Goal: Task Accomplishment & Management: Complete application form

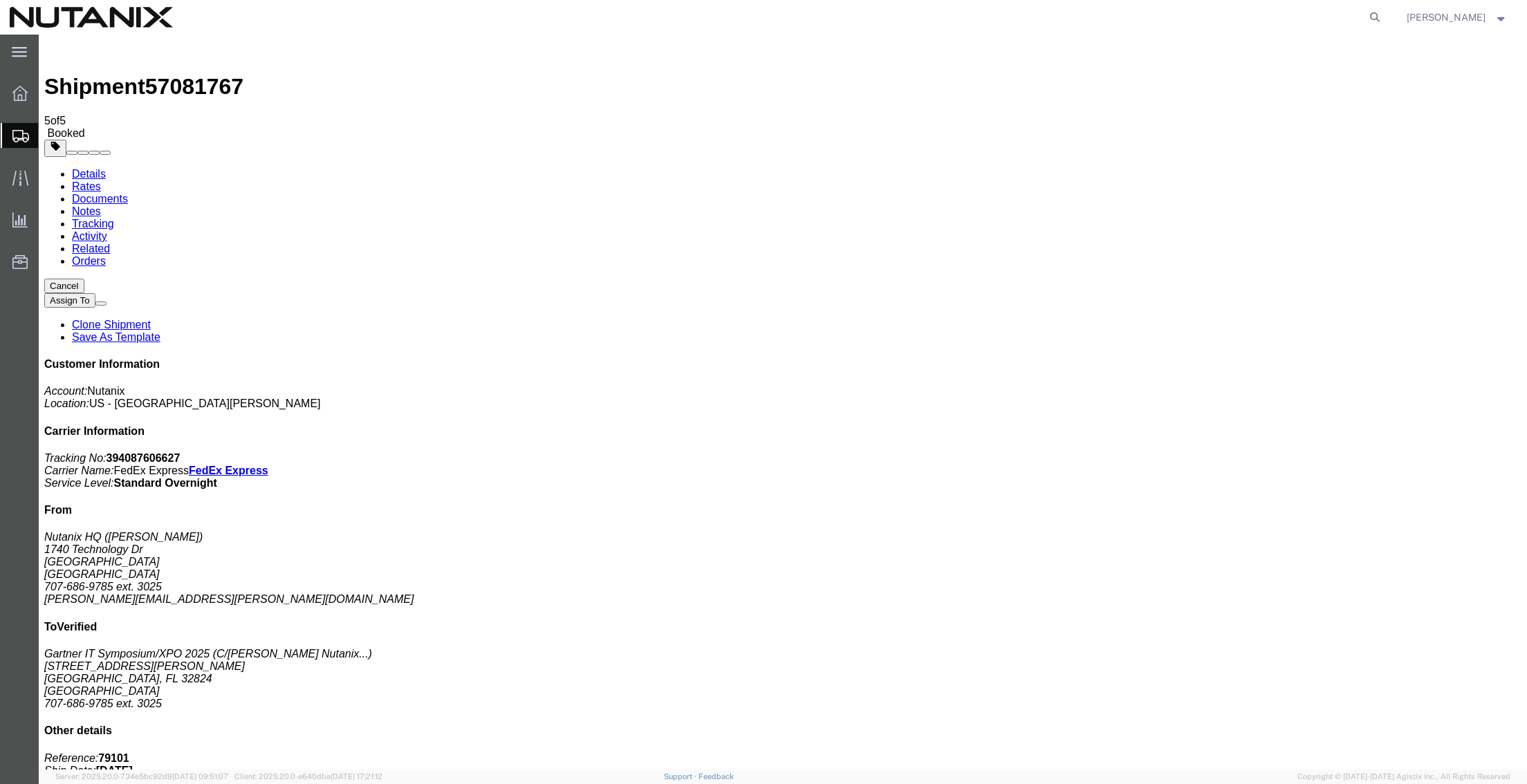
click at [0, 0] on span "Create from Template" at bounding box center [0, 0] width 0 height 0
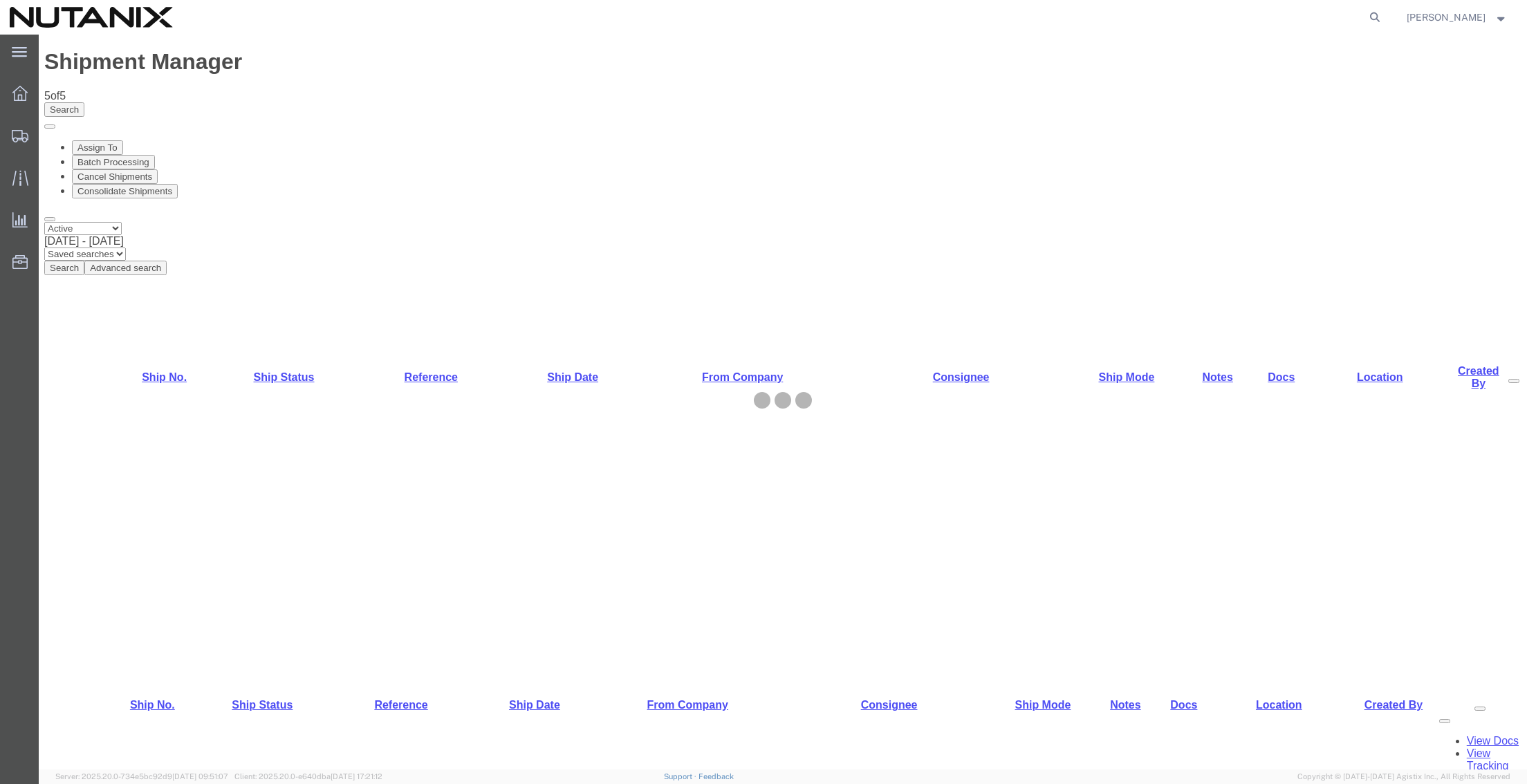
select select "36123"
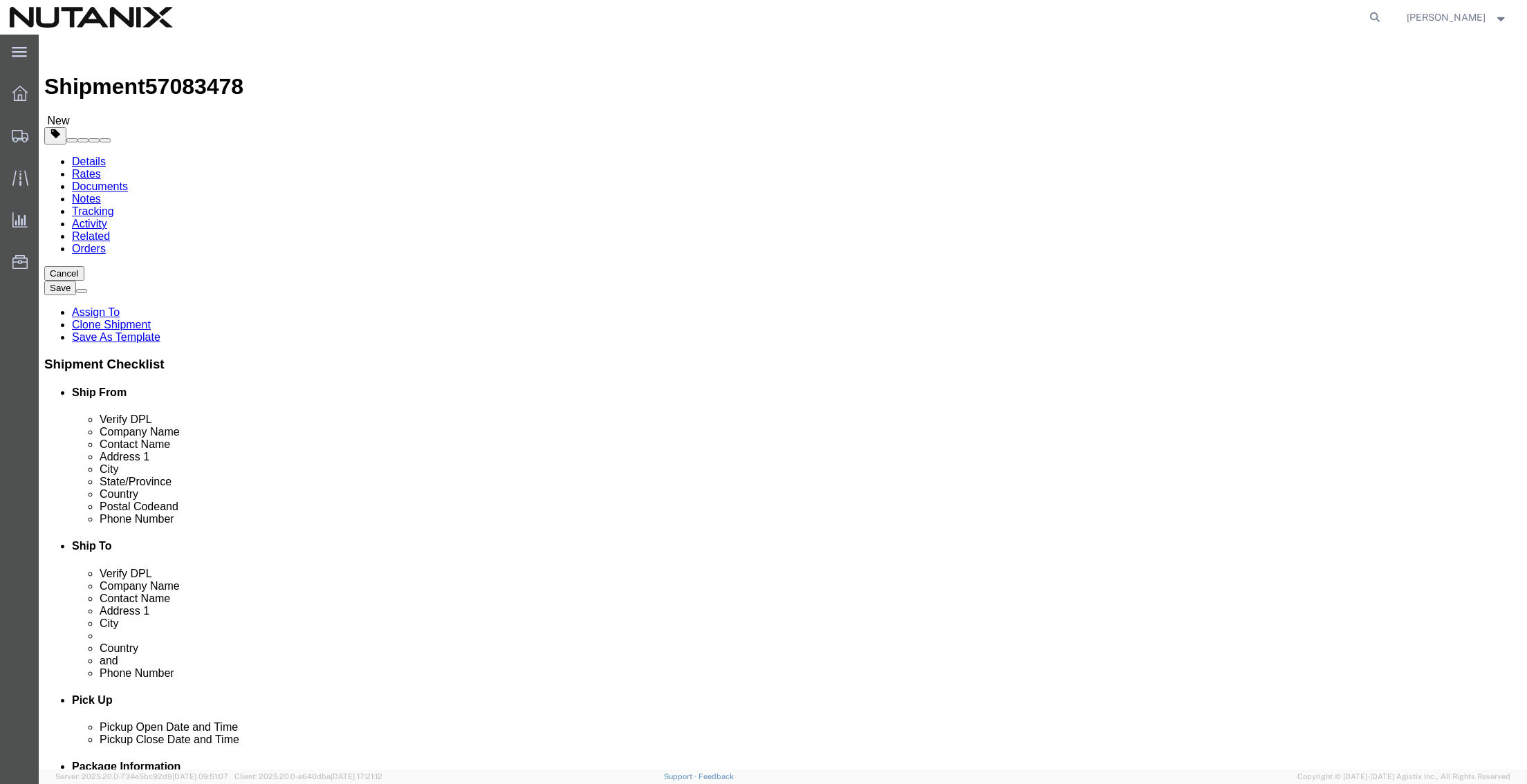
drag, startPoint x: 305, startPoint y: 293, endPoint x: 2, endPoint y: 275, distance: 303.5
click div "Location [GEOGRAPHIC_DATA] - Master Select My Profile Location [GEOGRAPHIC_DATA…"
paste input "[PERSON_NAME]"
type input "[PERSON_NAME]"
drag, startPoint x: 411, startPoint y: 494, endPoint x: 66, endPoint y: 485, distance: 345.1
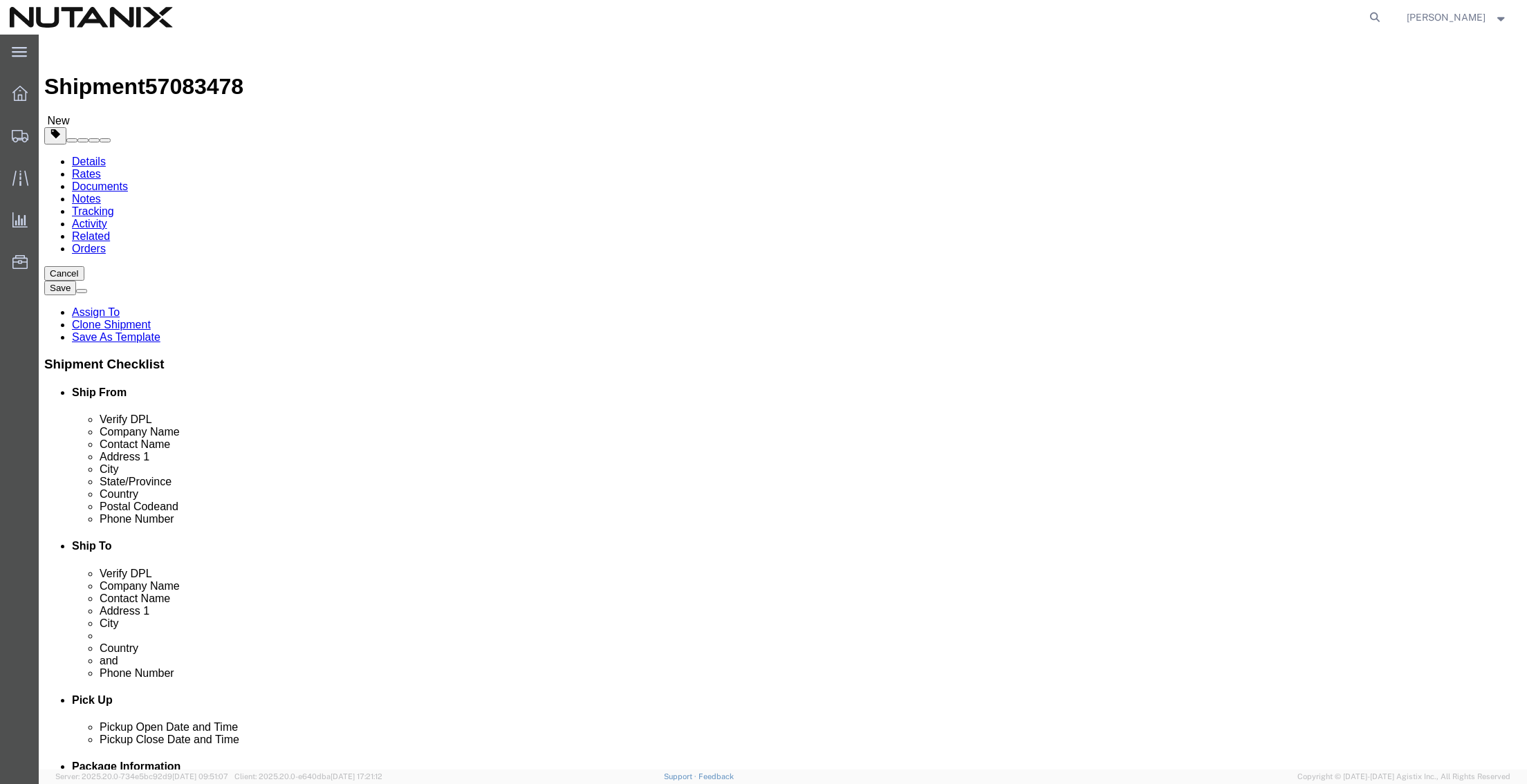
click div "Location [GEOGRAPHIC_DATA] - Master Select My Profile Location [GEOGRAPHIC_DATA…"
paste input "[PERSON_NAME]"
type input "[PERSON_NAME][EMAIL_ADDRESS][PERSON_NAME][DOMAIN_NAME]"
click input "Nutanix Technologies India Private Limited"
drag, startPoint x: 1068, startPoint y: 257, endPoint x: 428, endPoint y: 210, distance: 641.7
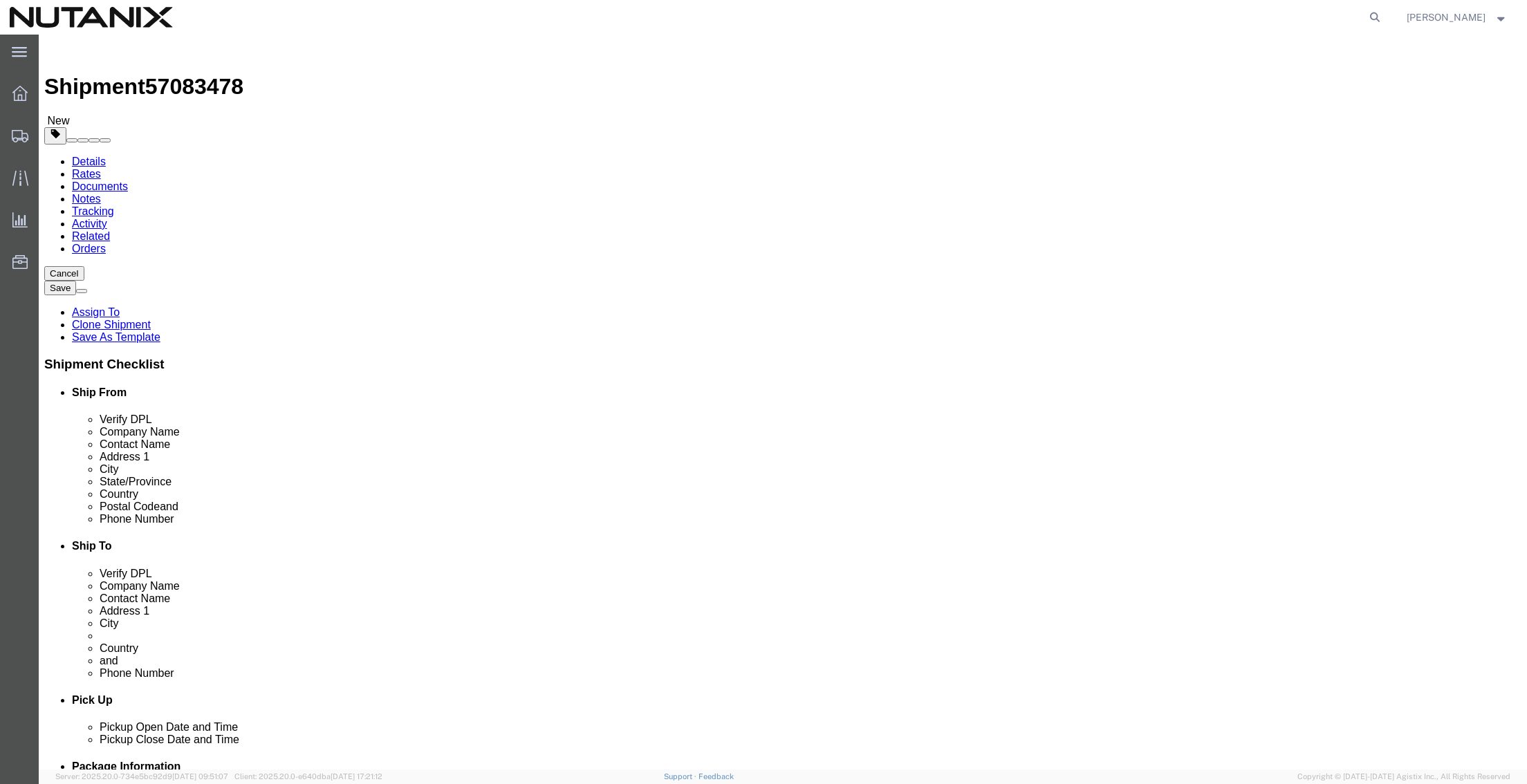
click div "Ship From Location Location [GEOGRAPHIC_DATA] - Master Select My Profile Locati…"
paste input "[PERSON_NAME] & PARTNERS"
type input "[PERSON_NAME] & PARTNERS"
click input "[PERSON_NAME]- Finance Department"
drag, startPoint x: 1034, startPoint y: 294, endPoint x: 484, endPoint y: 237, distance: 552.9
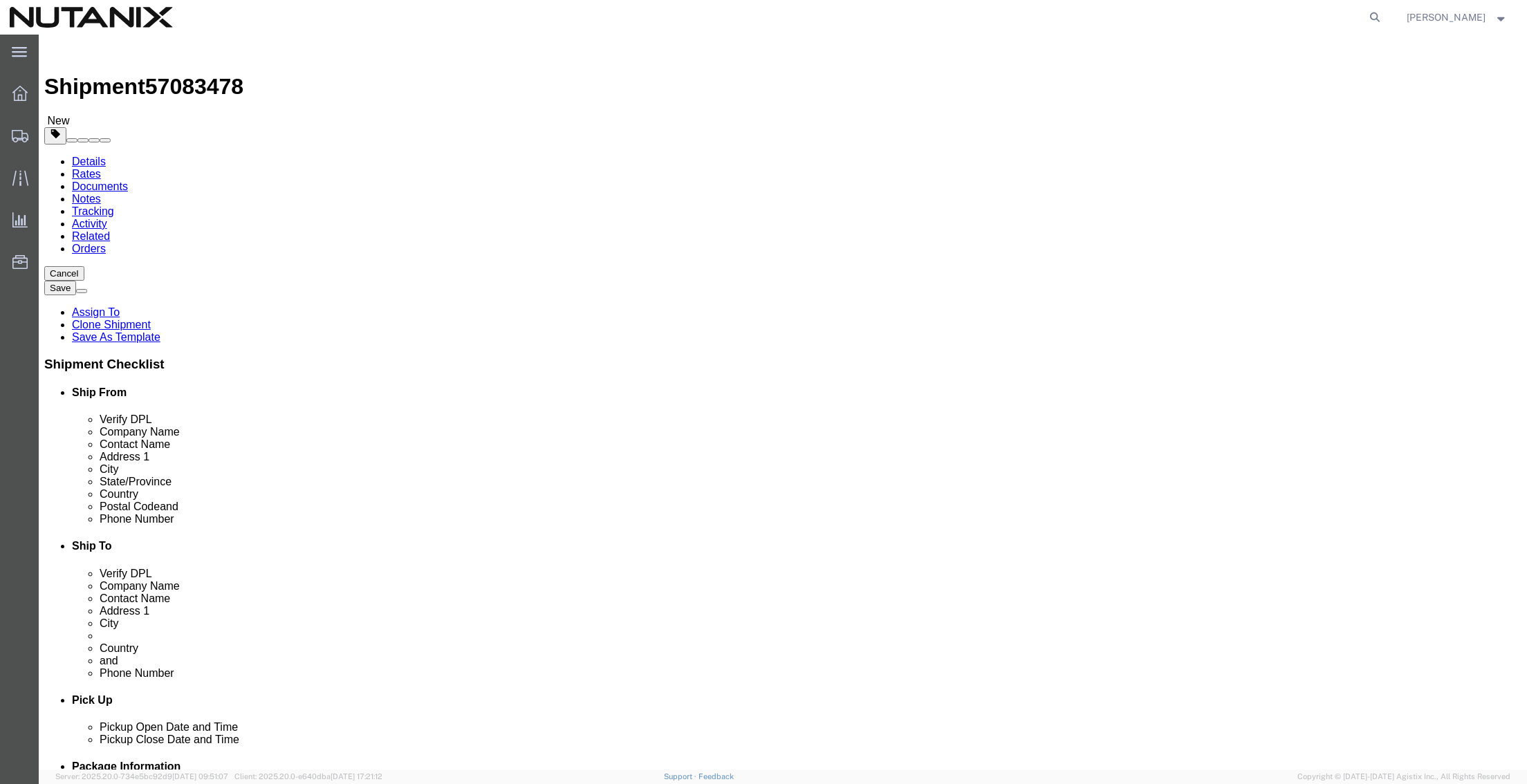
click div "Ship From Location Location [GEOGRAPHIC_DATA] - Master Select My Profile Locati…"
paste input "[PERSON_NAME]"
type input "[PERSON_NAME]"
drag, startPoint x: 1012, startPoint y: 316, endPoint x: 463, endPoint y: 282, distance: 550.1
click div "Ship From Location Location [GEOGRAPHIC_DATA] - Master Select My Profile Locati…"
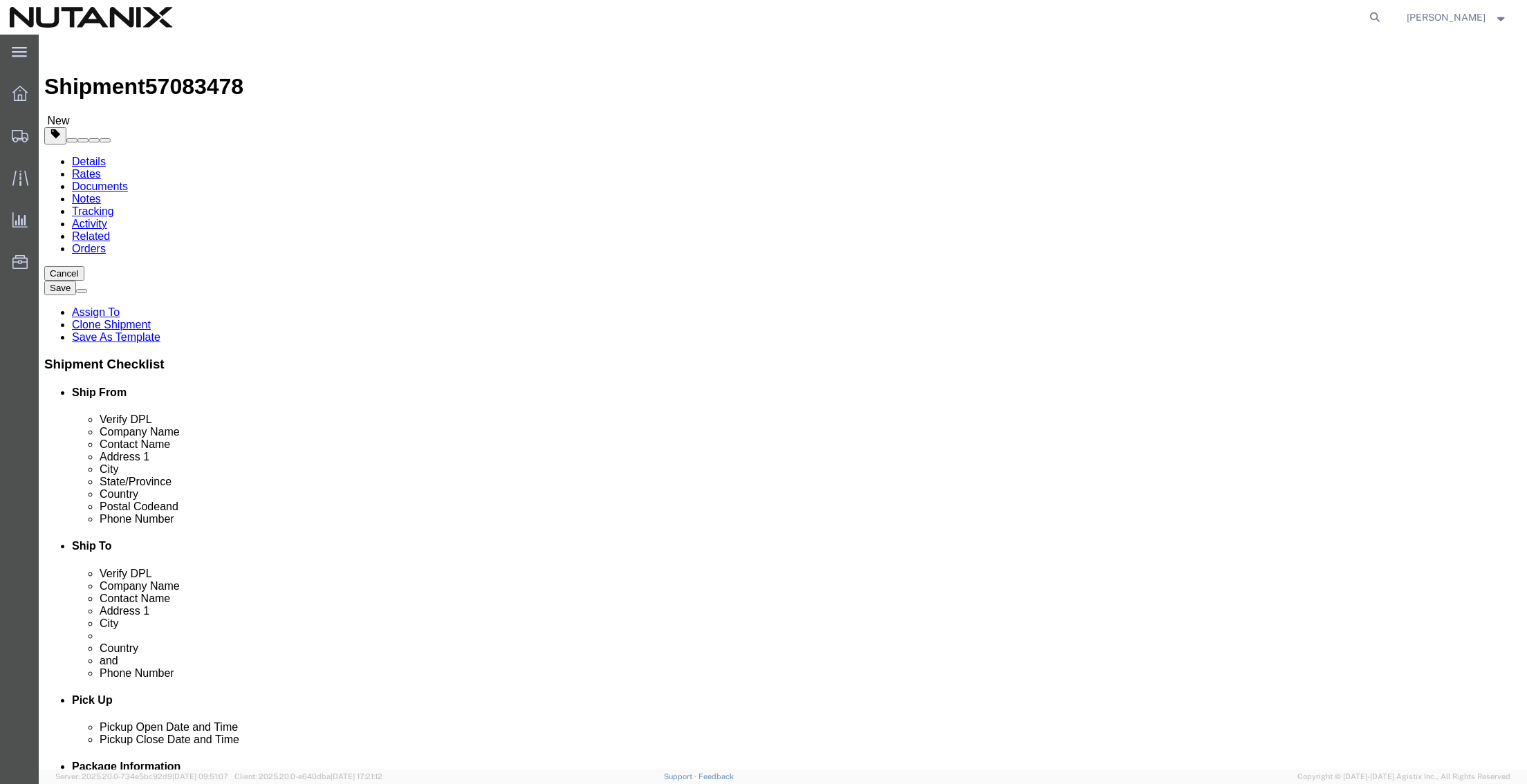
paste input "[GEOGRAPHIC_DATA]"
type input "[GEOGRAPHIC_DATA]"
drag, startPoint x: 1042, startPoint y: 335, endPoint x: 325, endPoint y: 351, distance: 717.2
click div "Ship From Location Location [GEOGRAPHIC_DATA] - Master Select My Profile Locati…"
paste input "Mid Valley City [PERSON_NAME]"
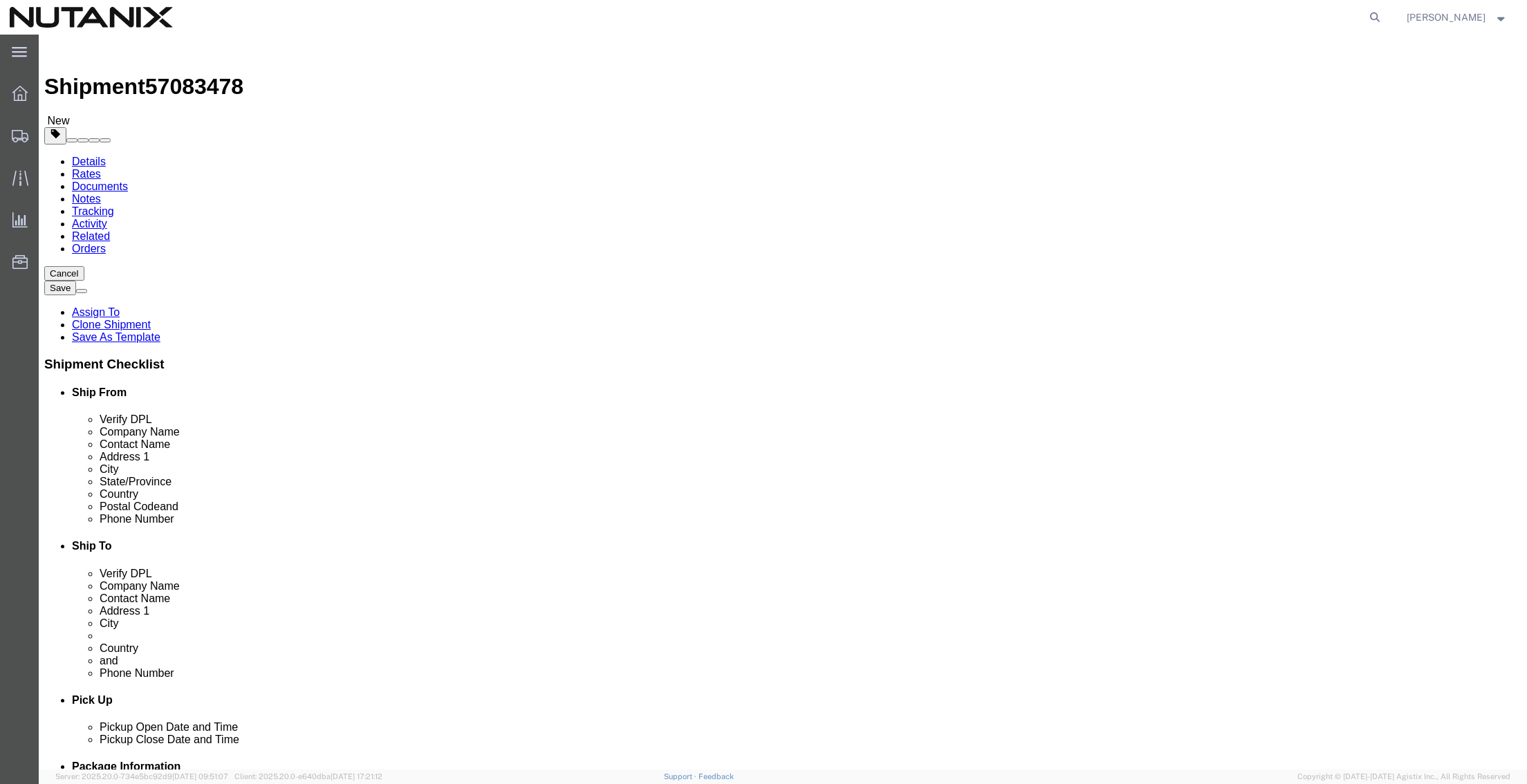
type input "Mid Valley City [PERSON_NAME]"
type input "mala"
select select "MY"
drag, startPoint x: 900, startPoint y: 371, endPoint x: 518, endPoint y: 310, distance: 386.8
click div "Ship From Location Location [GEOGRAPHIC_DATA] - Master Select My Profile Locati…"
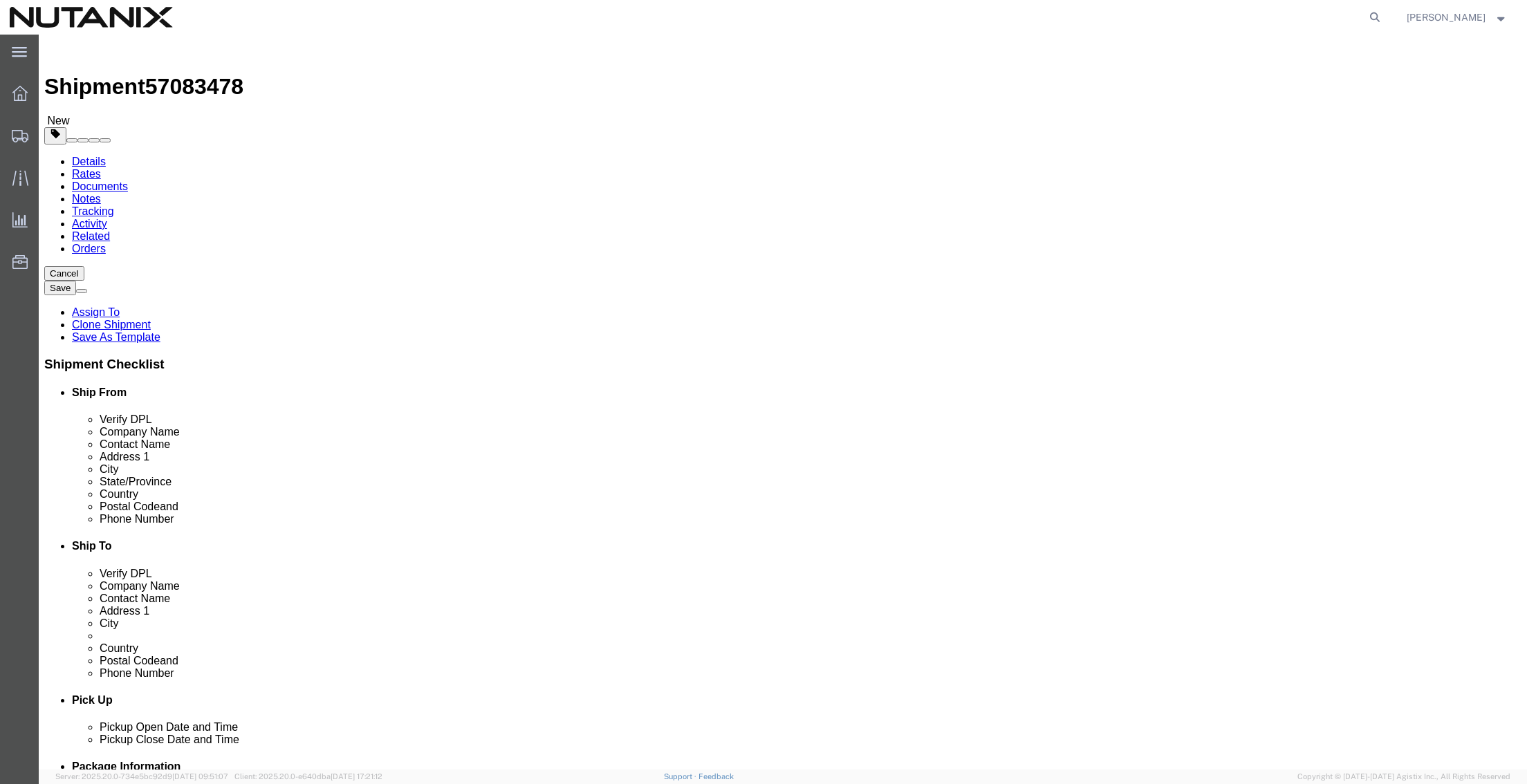
paste input "[GEOGRAPHIC_DATA]"
type input "[GEOGRAPHIC_DATA]"
drag, startPoint x: 904, startPoint y: 445, endPoint x: 507, endPoint y: 380, distance: 402.3
click div "Ship From Location Location [GEOGRAPHIC_DATA] - Master Select My Profile Locati…"
paste input "9200"
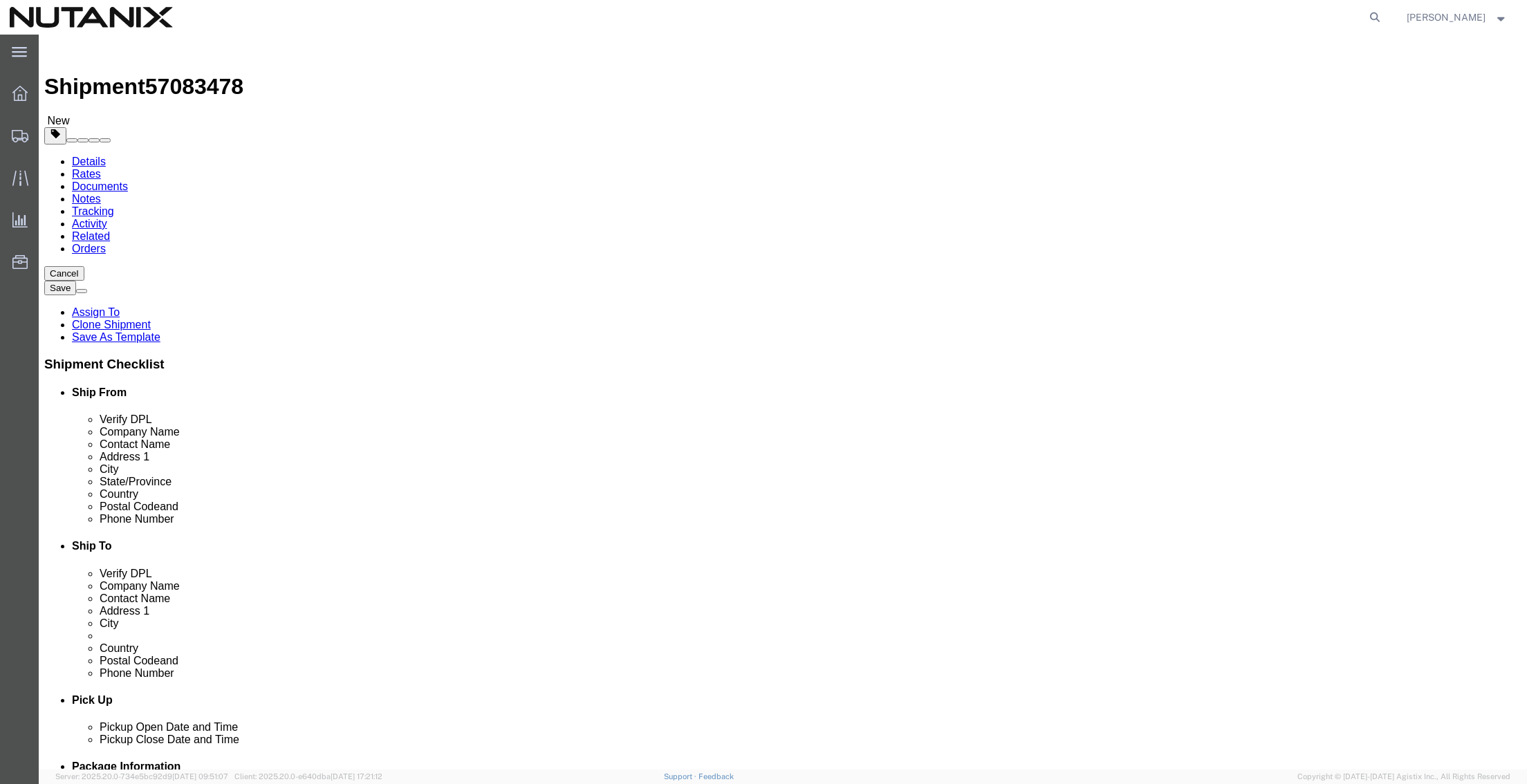
type input "59200"
click div "918904699573"
drag, startPoint x: 936, startPoint y: 478, endPoint x: 912, endPoint y: 475, distance: 24.2
click input "918904699573"
click input "text"
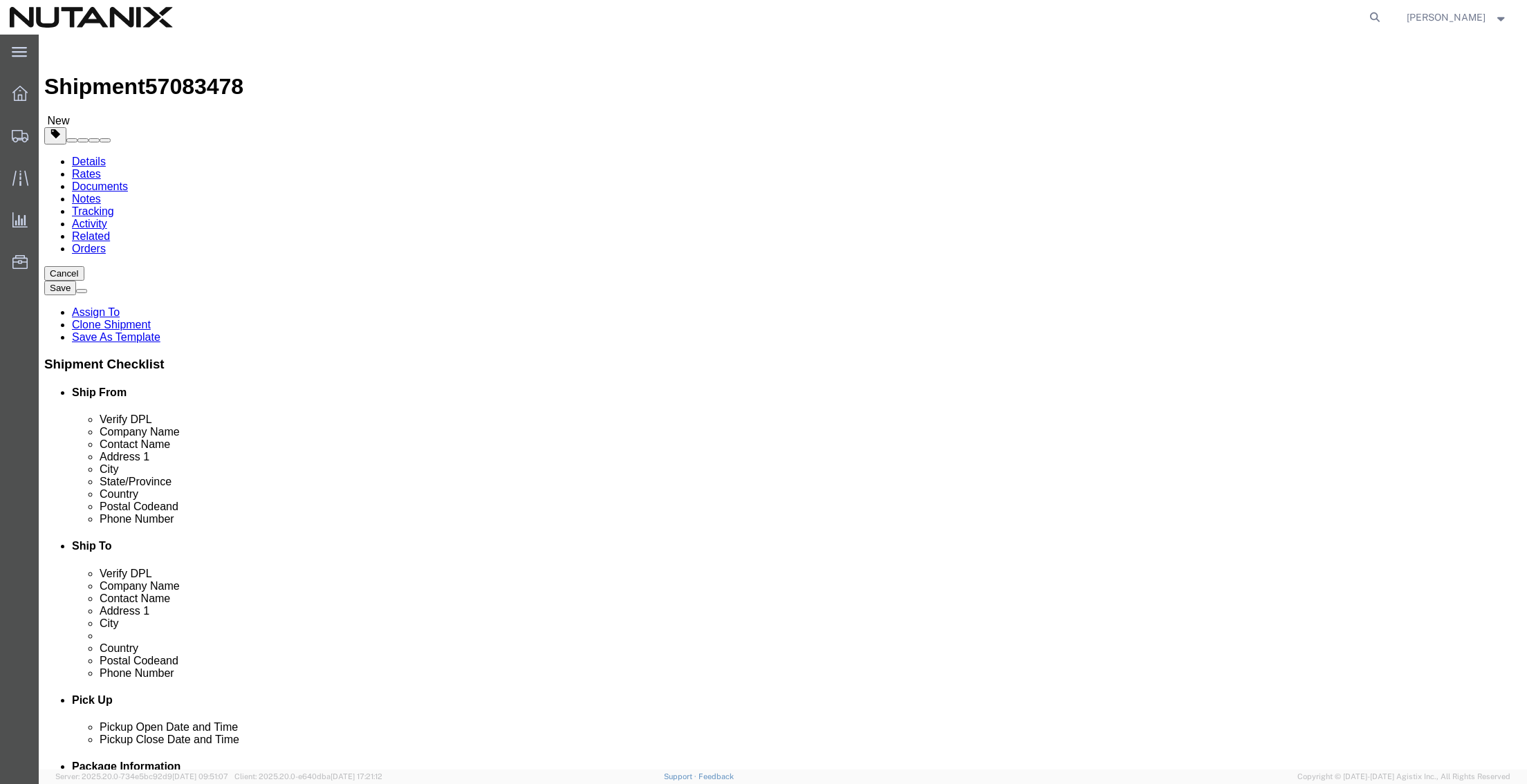
paste input "603 2299 6442"
type input "603 2299 6442"
checkbox input "true"
paste input "603 2299"
drag, startPoint x: 1014, startPoint y: 539, endPoint x: 616, endPoint y: 541, distance: 398.0
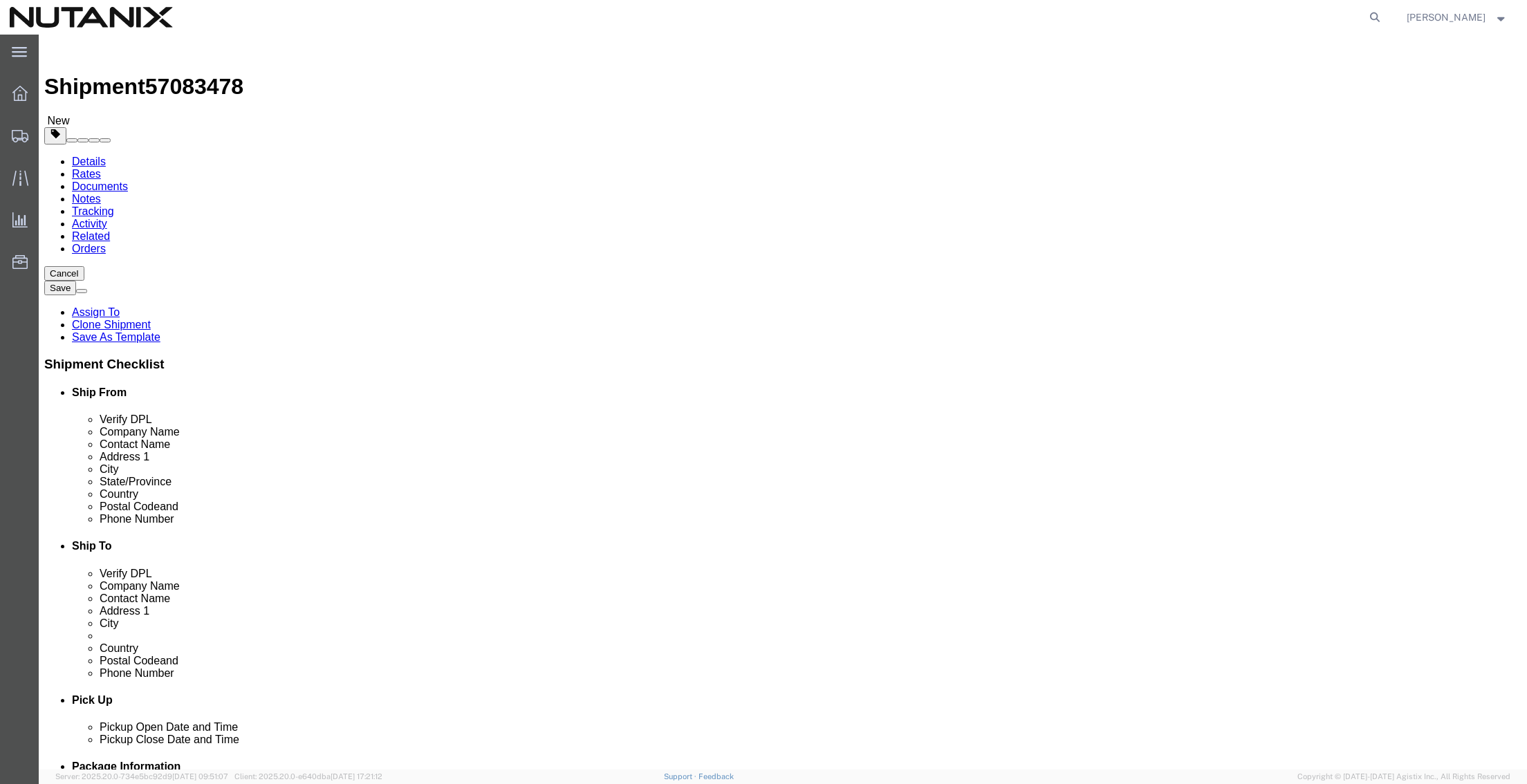
click div "Phone Number 918904699573603 2299 0"
paste input "603 2299 6442"
type input "603 2299 6442"
drag, startPoint x: 939, startPoint y: 562, endPoint x: 613, endPoint y: 554, distance: 326.1
click div "Ship To Location Location Select Select My Profile Location [GEOGRAPHIC_DATA] -…"
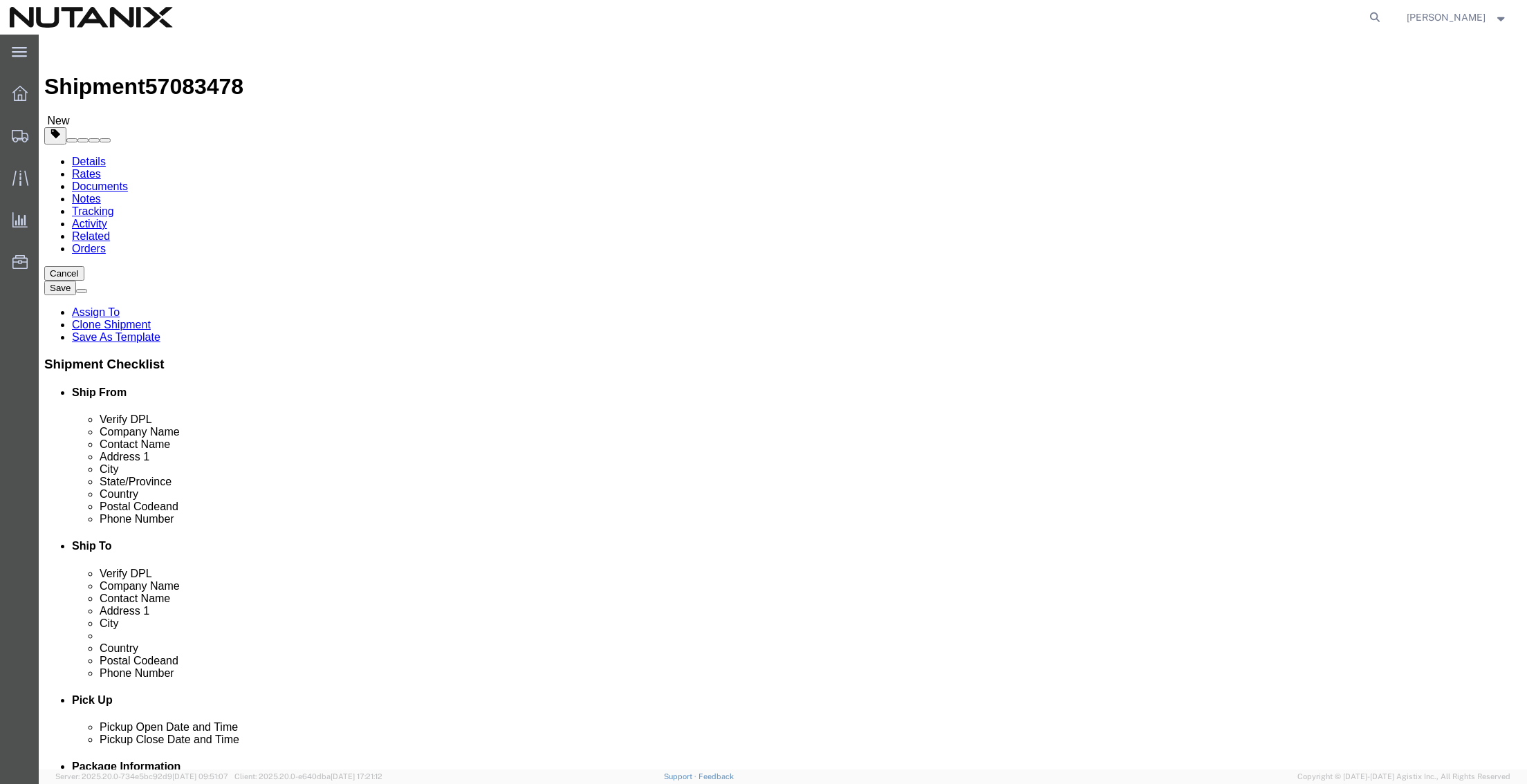
paste input "[EMAIL_ADDRESS][DOMAIN_NAME]"
type input "[EMAIL_ADDRESS][DOMAIN_NAME]"
click div "Pickup Date and Time"
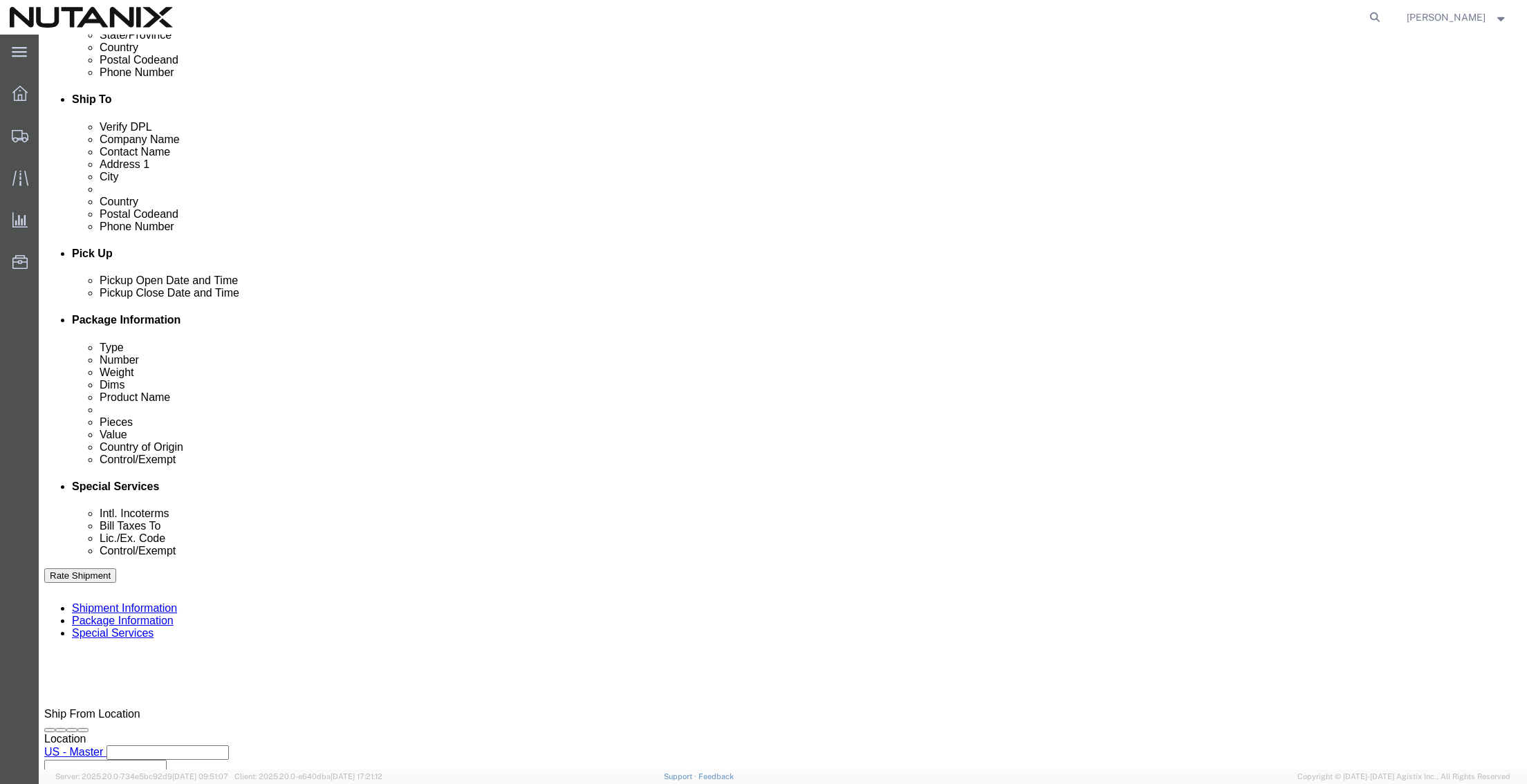
scroll to position [455, 0]
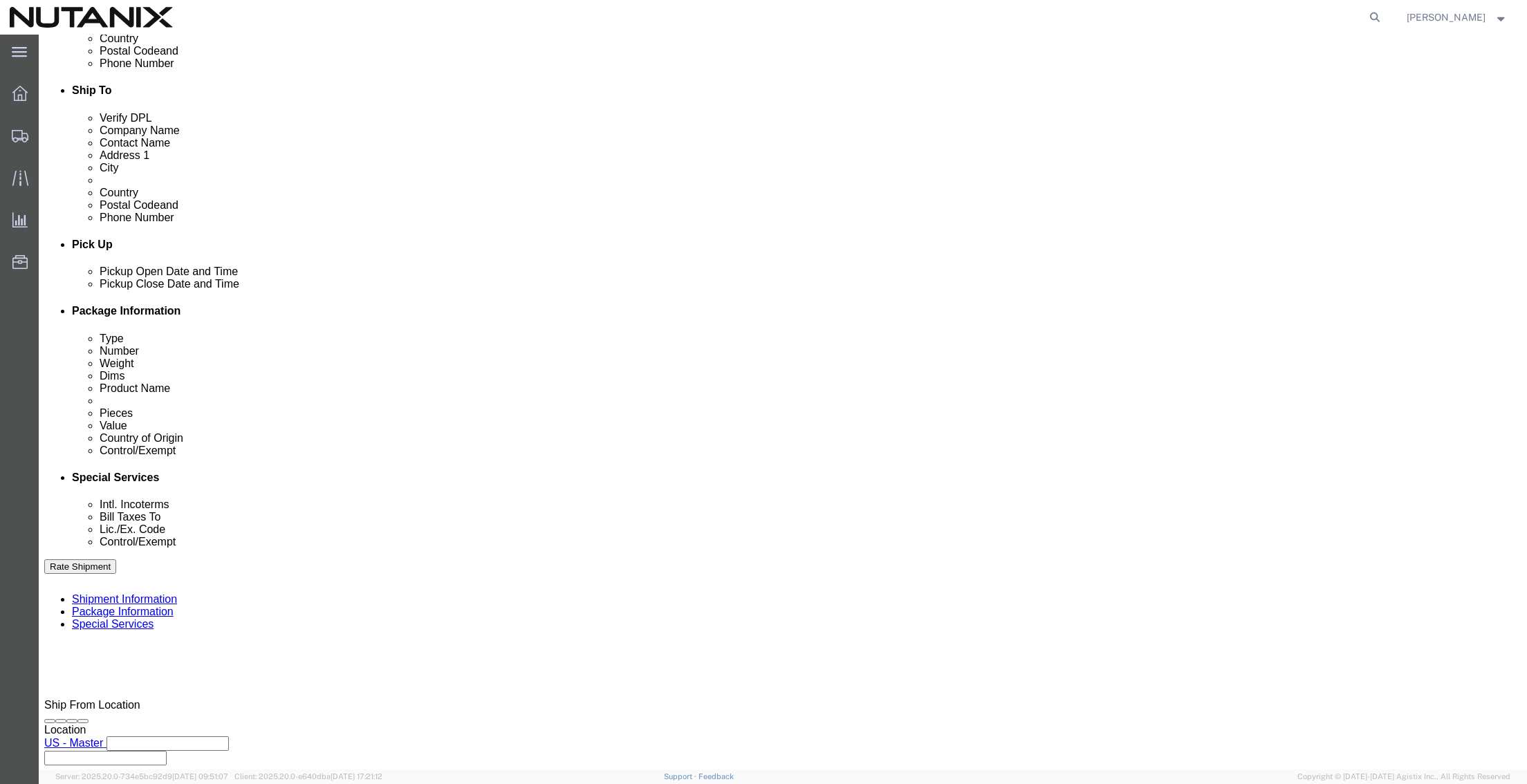
drag, startPoint x: 742, startPoint y: 398, endPoint x: 520, endPoint y: 366, distance: 224.3
click div "References Add reference Select Account Type Activity ID Airline Appointment Nu…"
paste input "Malaysia Filing"
type input "Malaysia Filing"
click button "Continue"
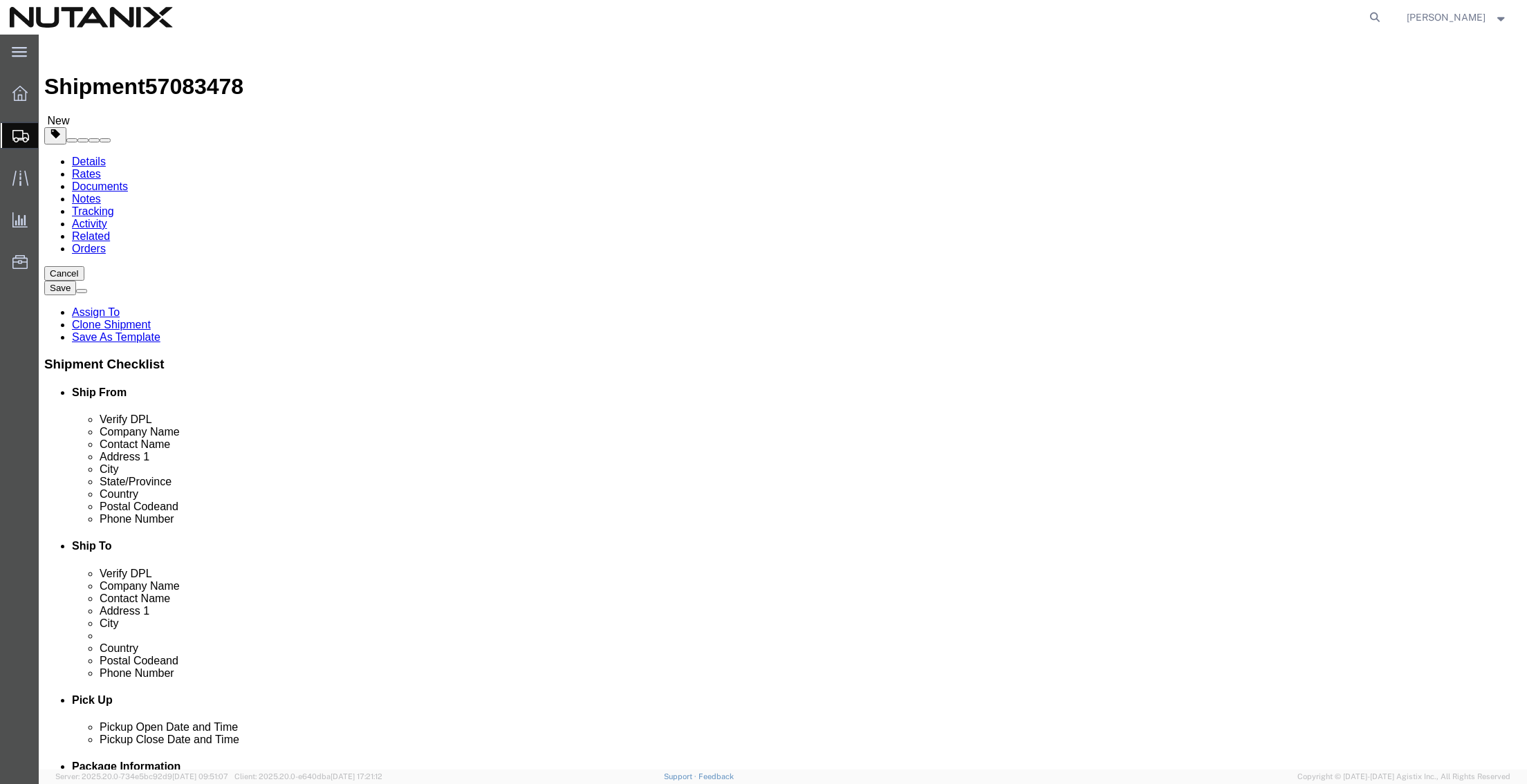
click icon
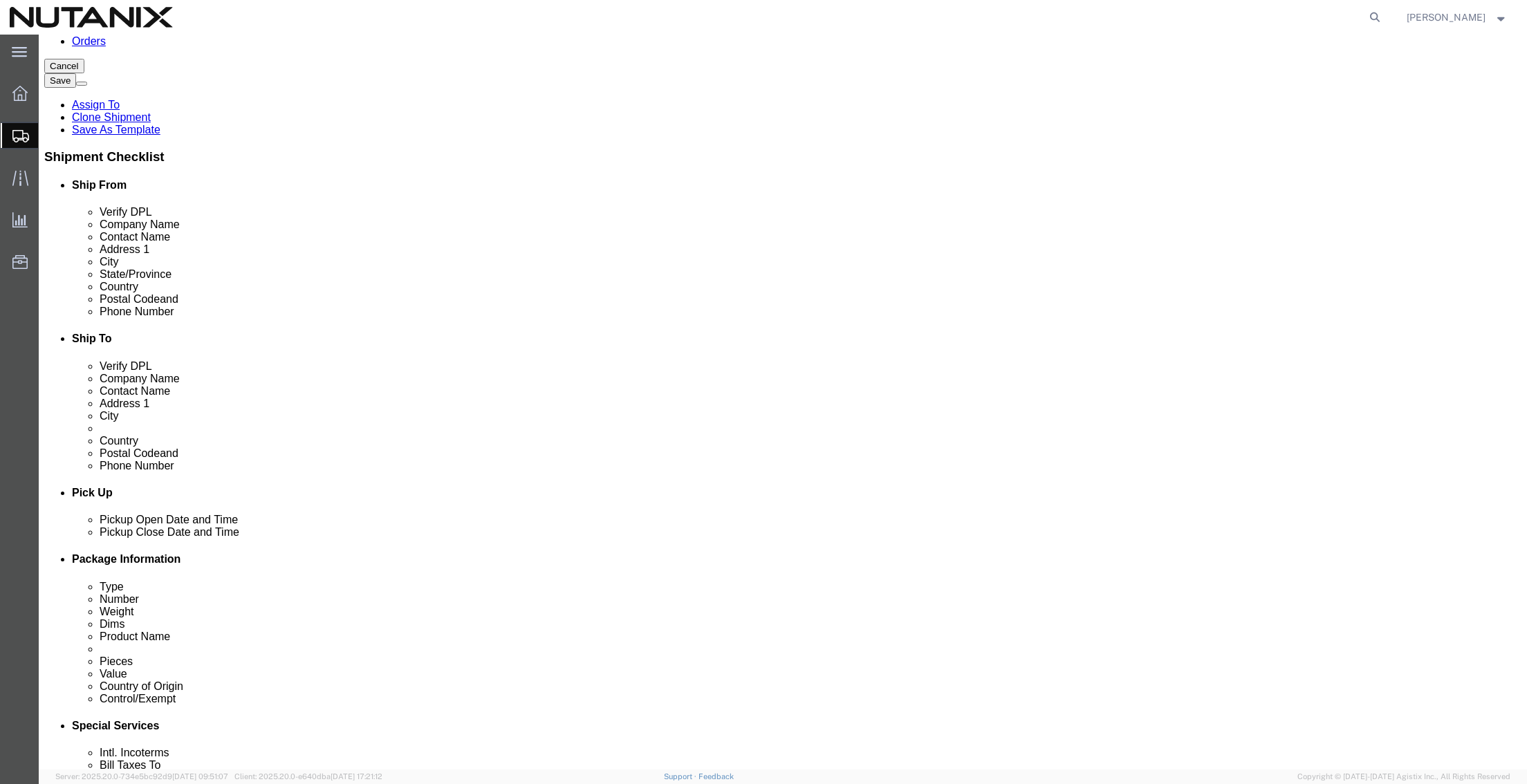
click div "[DATE] 12:21 PM"
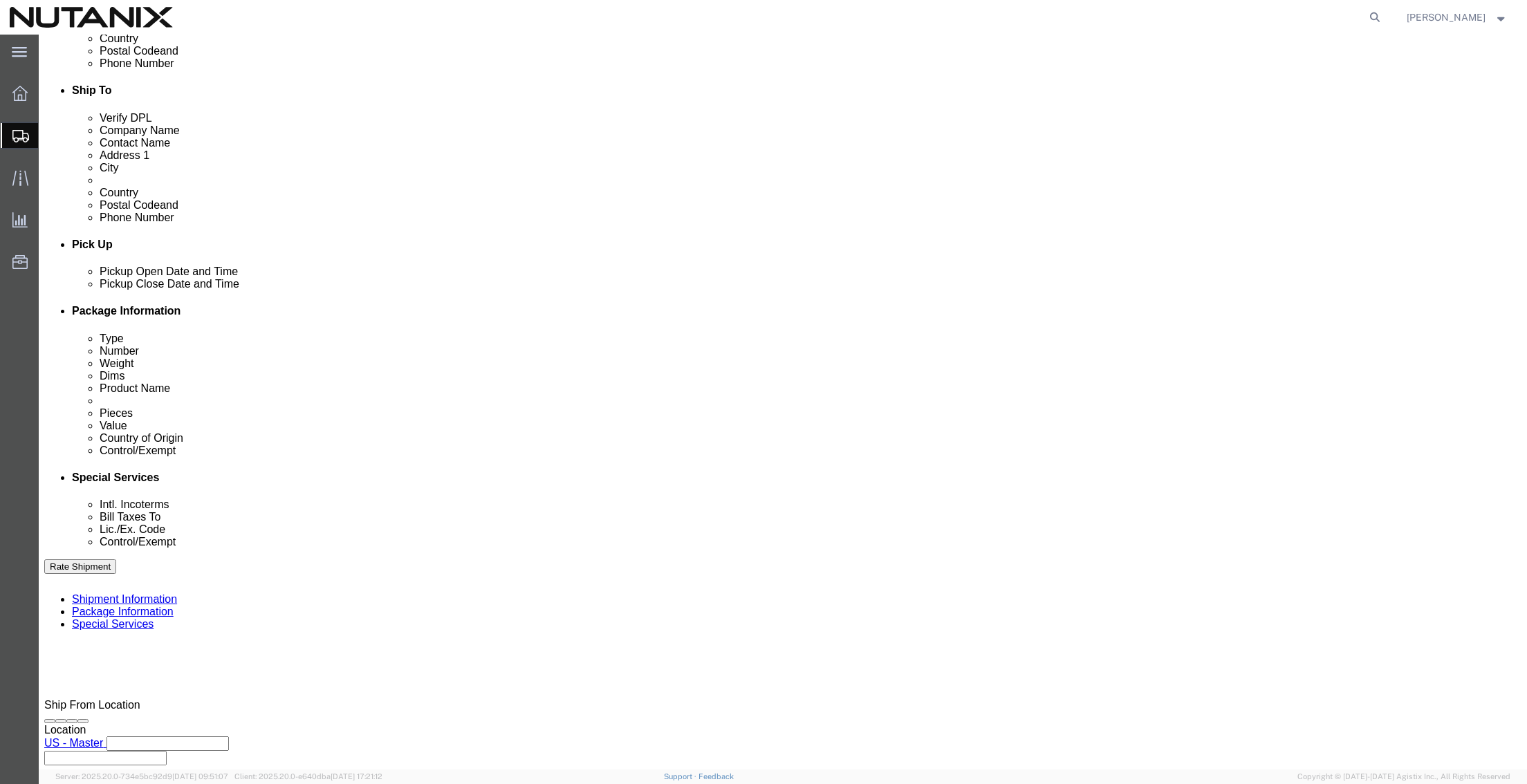
type input "4:00 PM"
click button "Apply"
click button "Continue"
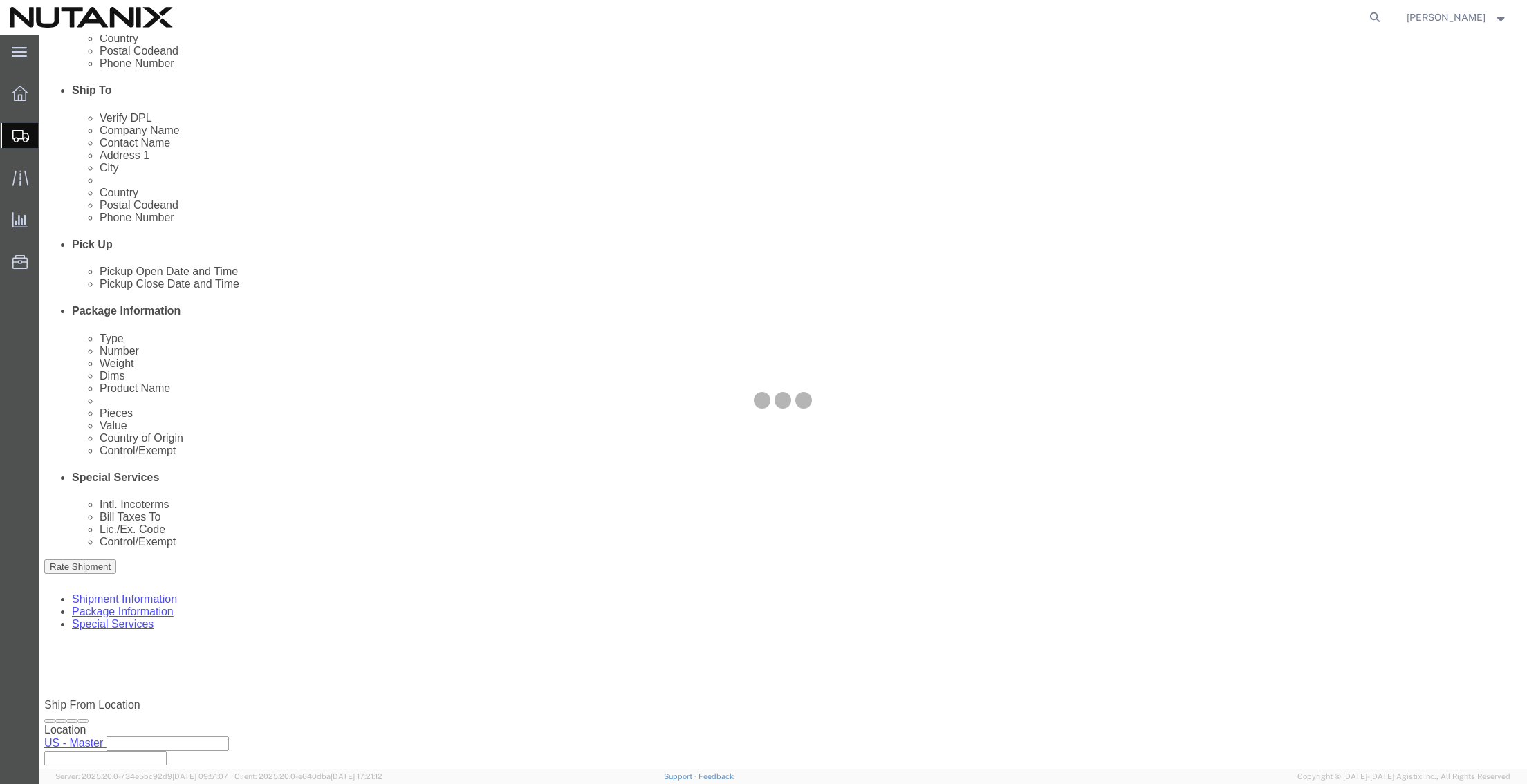
scroll to position [0, 0]
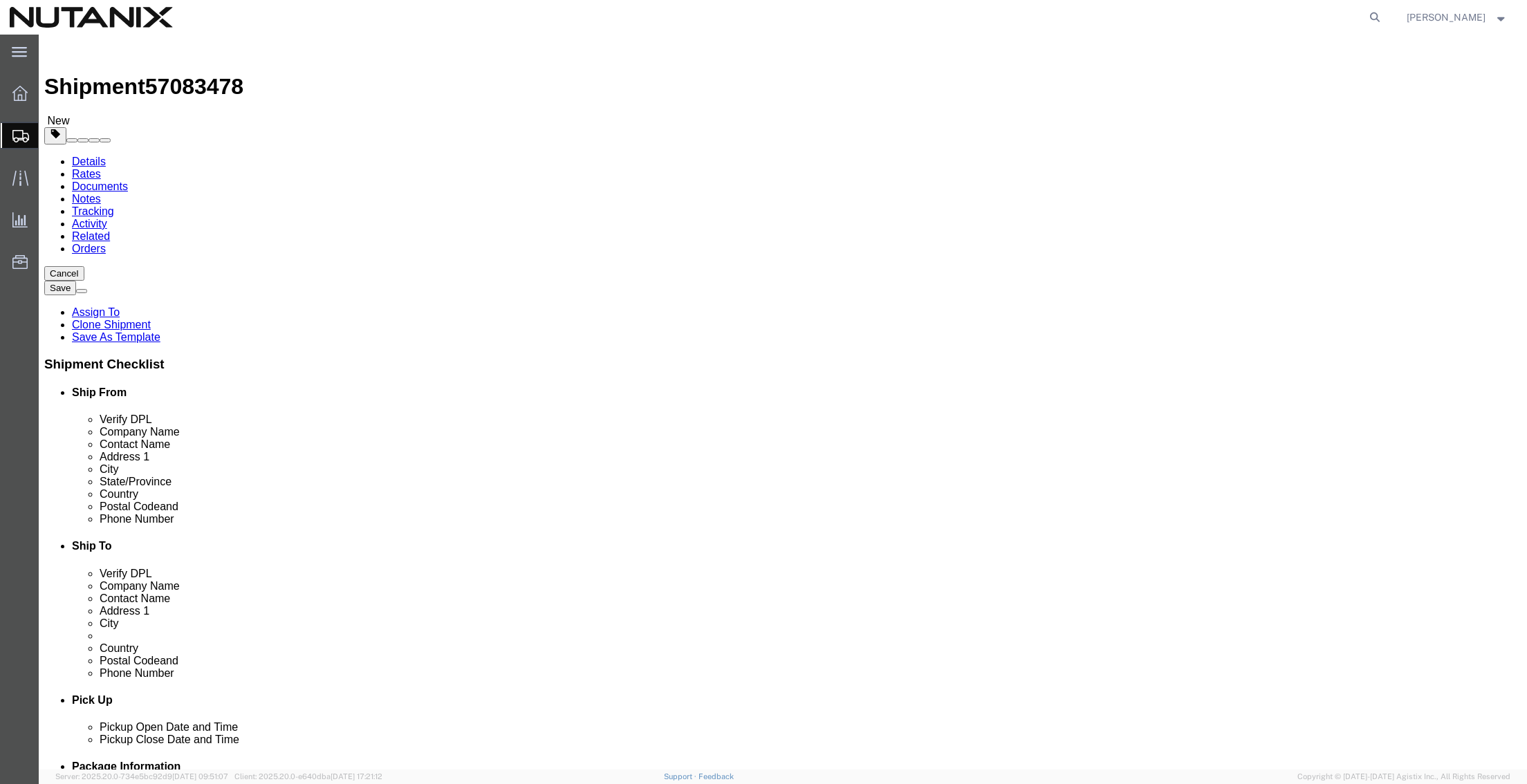
click button "Continue"
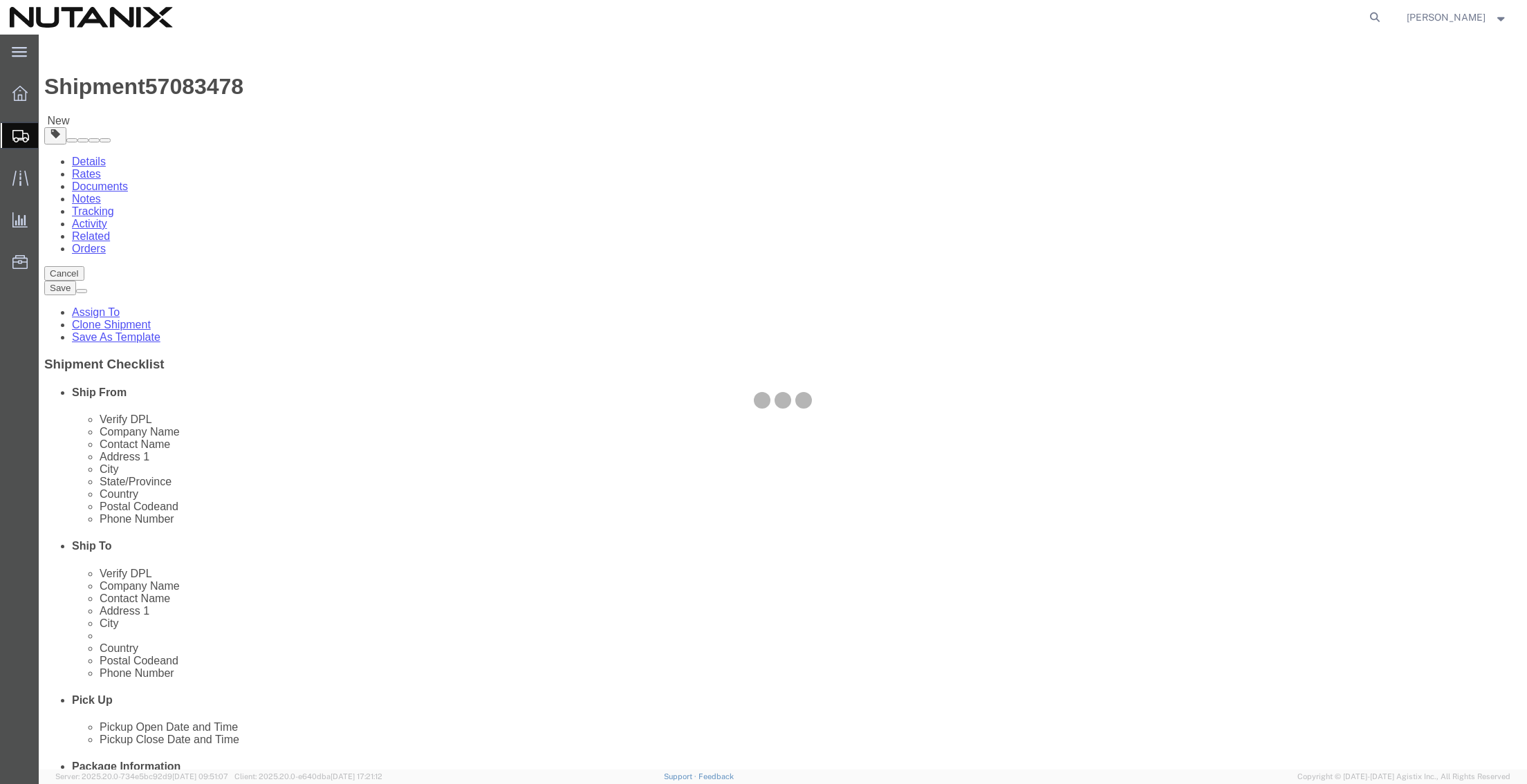
select select
select select "COSTCENTER"
select select "48694"
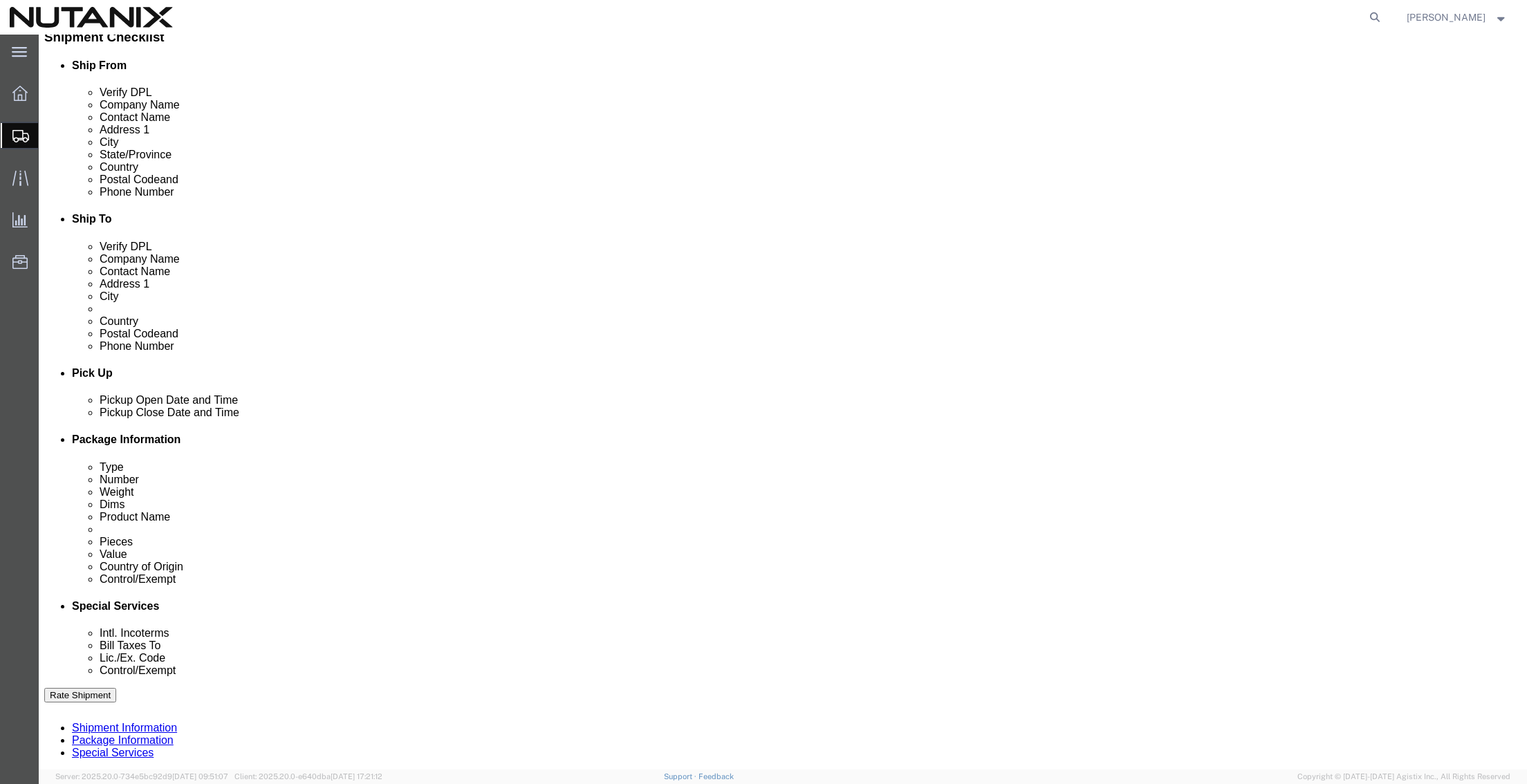
scroll to position [345, 0]
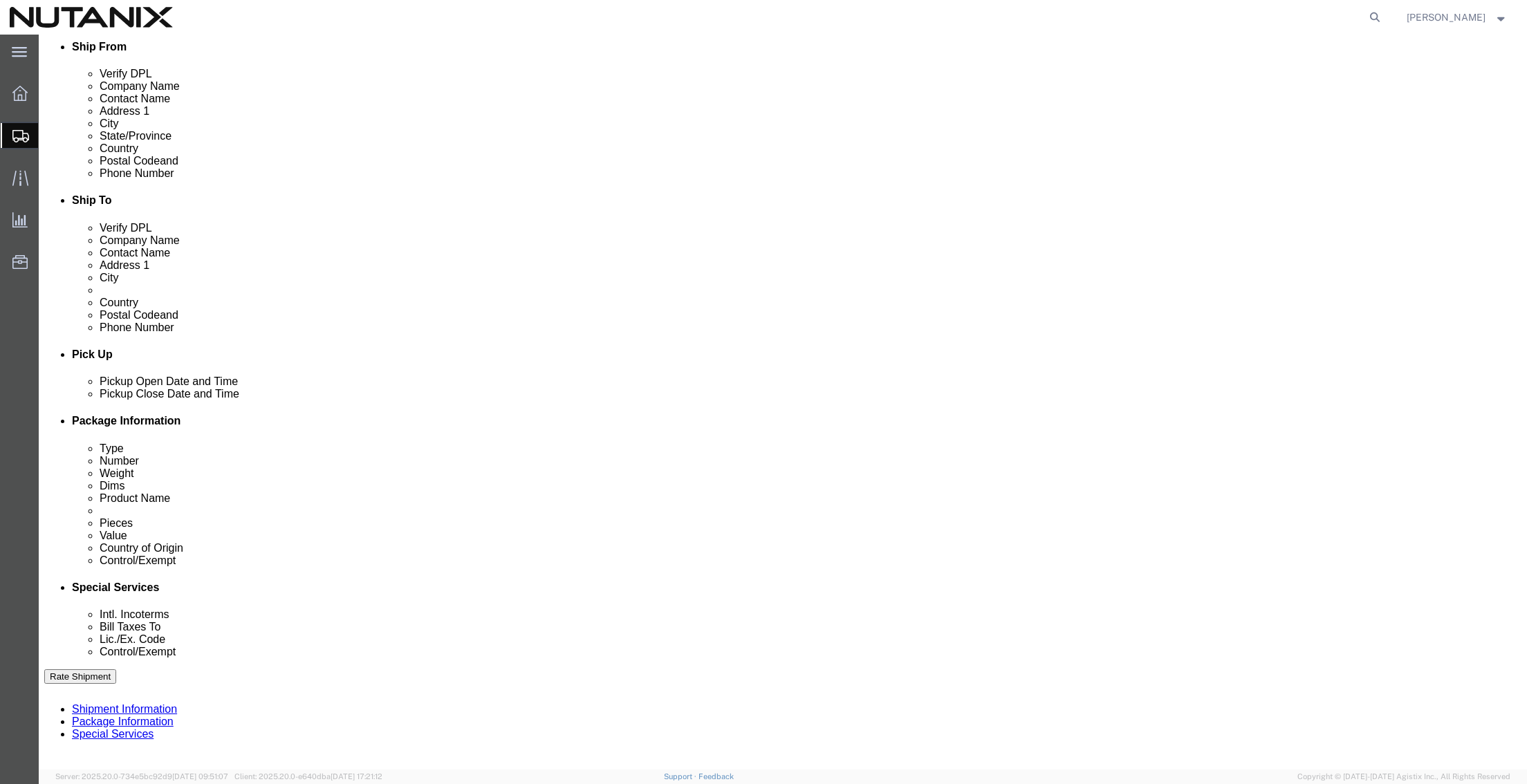
drag, startPoint x: 820, startPoint y: 506, endPoint x: 833, endPoint y: 517, distance: 17.0
click select "Select Carriage Insurance Paid Carriage Paid To Cost and Freight Cost Insurance…"
select select "DDP"
click select "Select Carriage Insurance Paid Carriage Paid To Cost and Freight Cost Insurance…"
select select "SHIP"
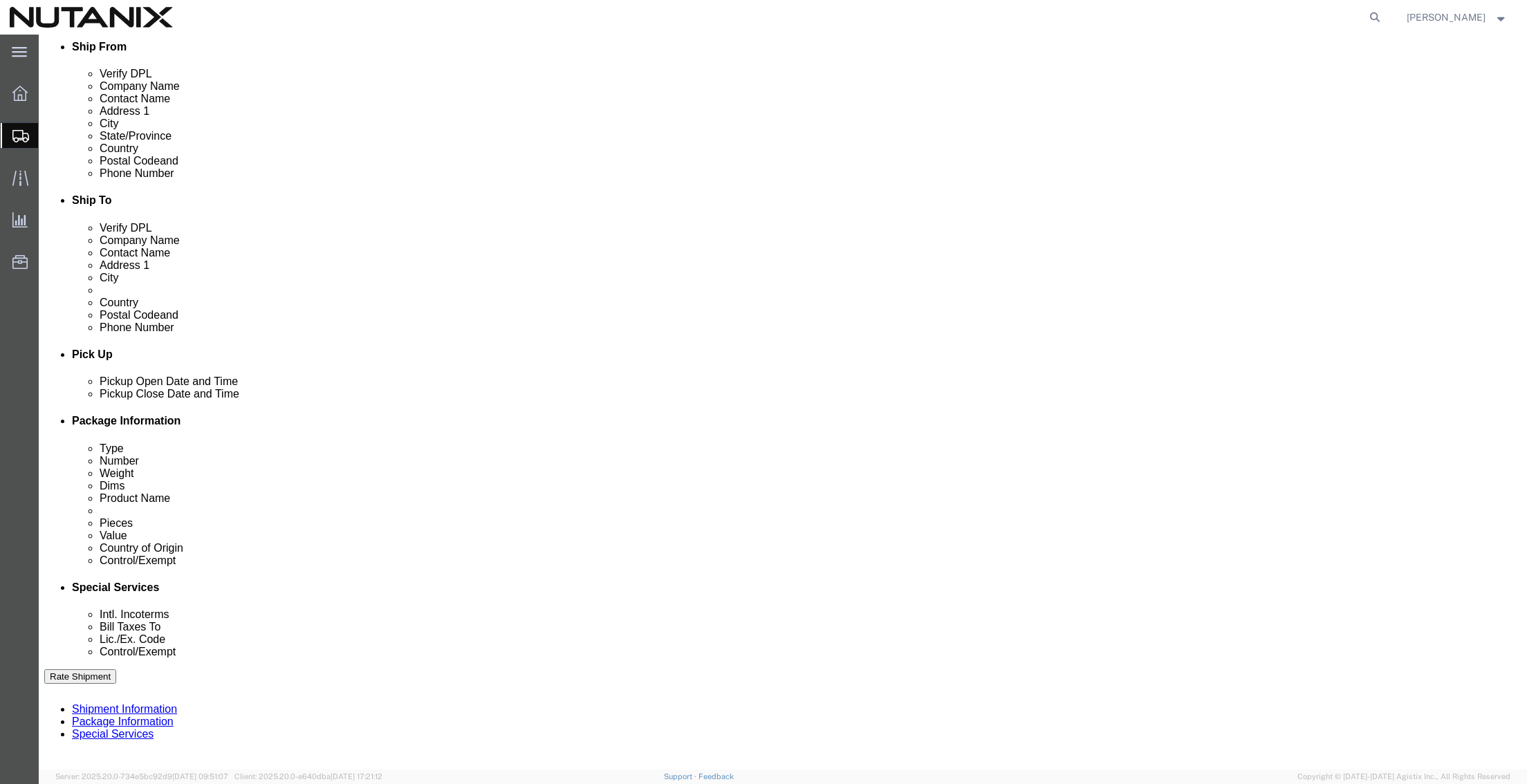
select select "SHIP"
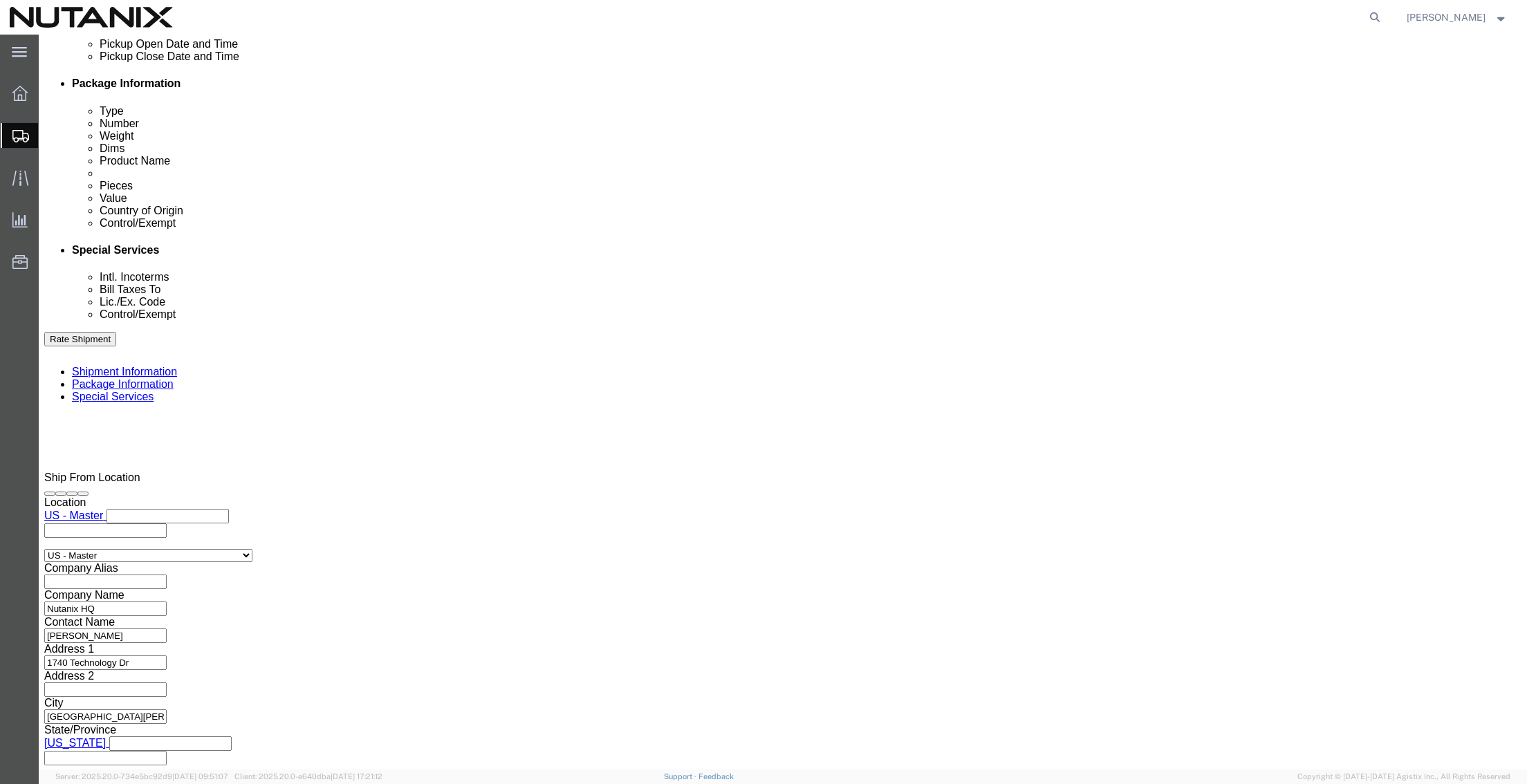
scroll to position [760, 0]
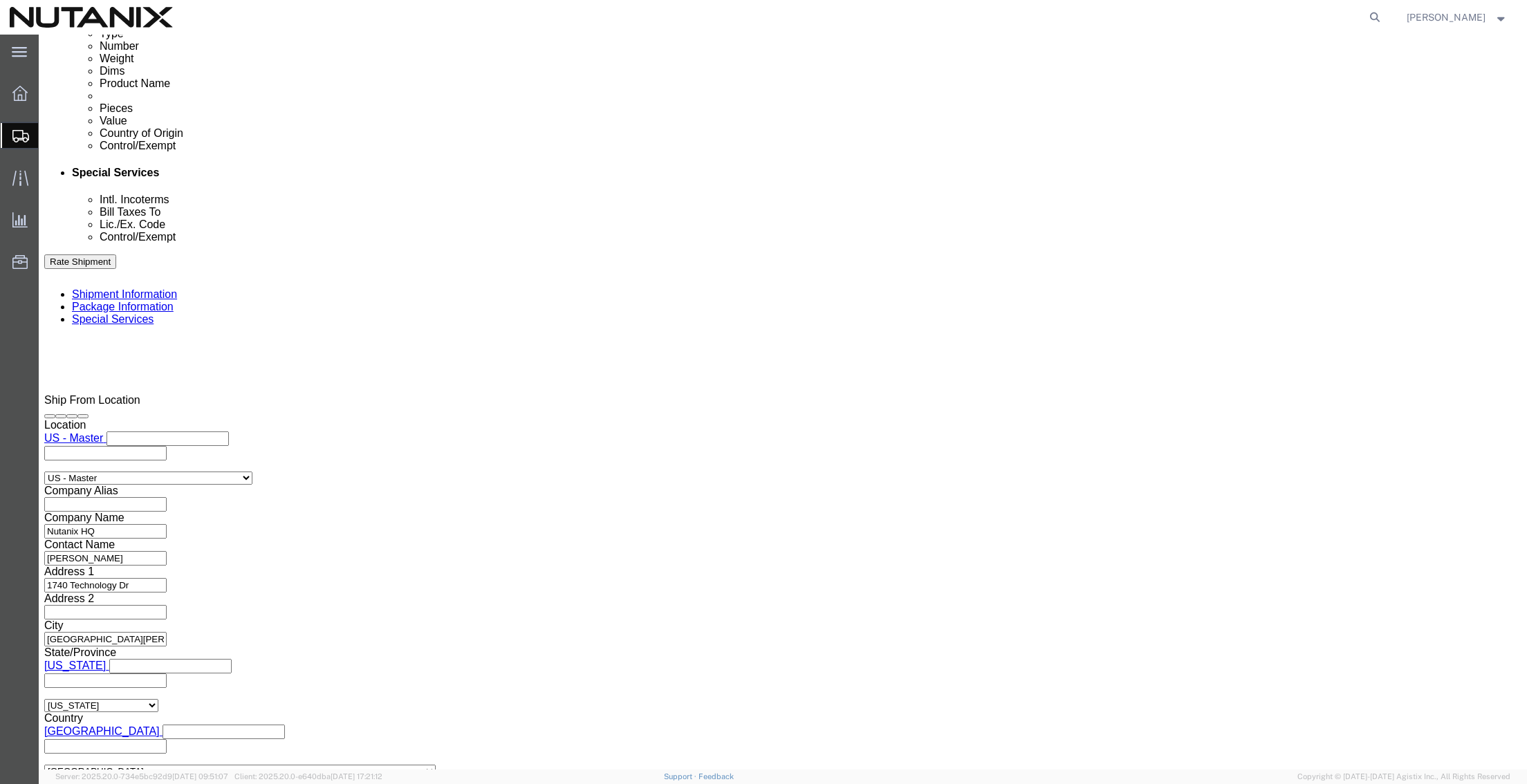
click button "Rate Shipment"
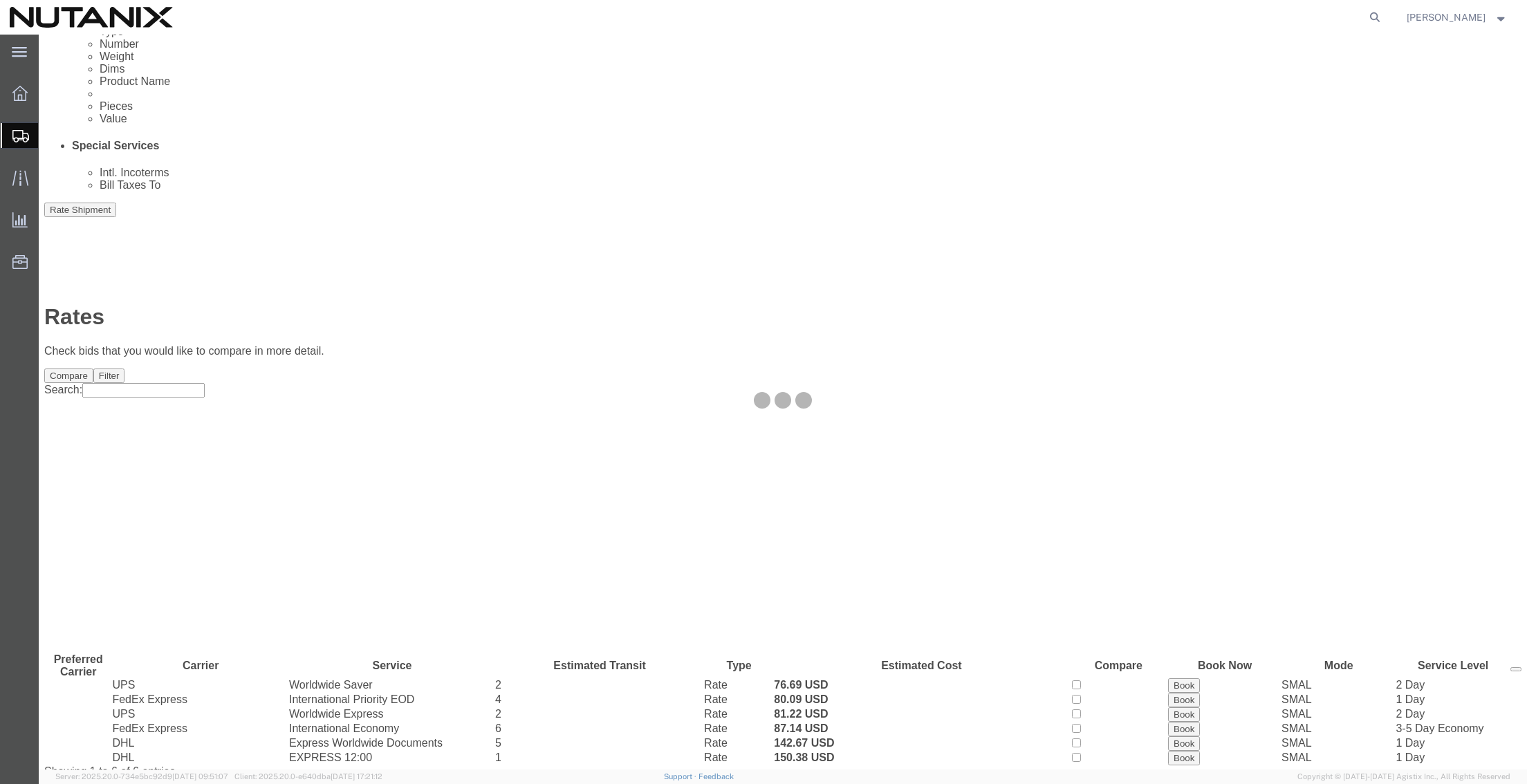
scroll to position [0, 0]
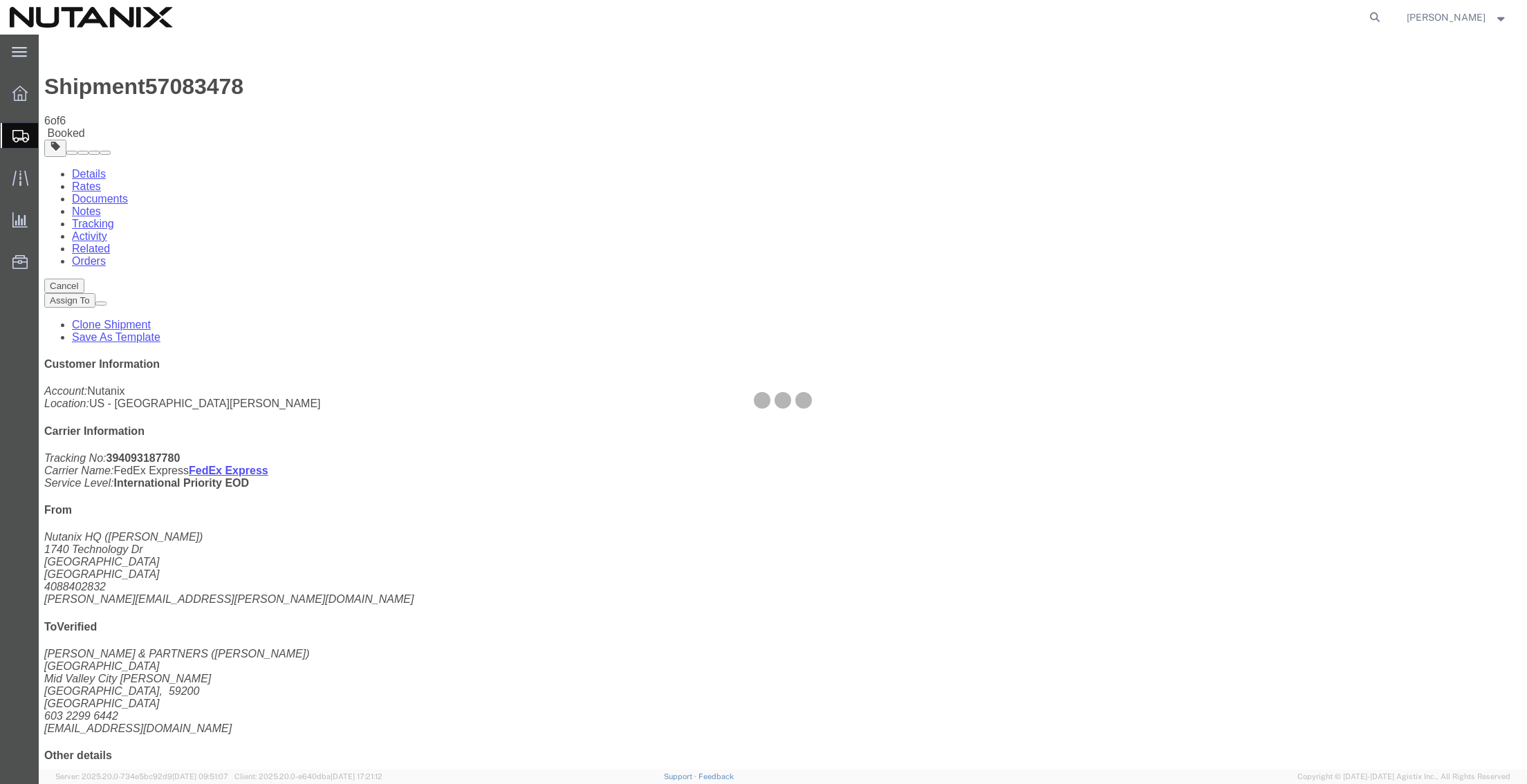
select select "36123"
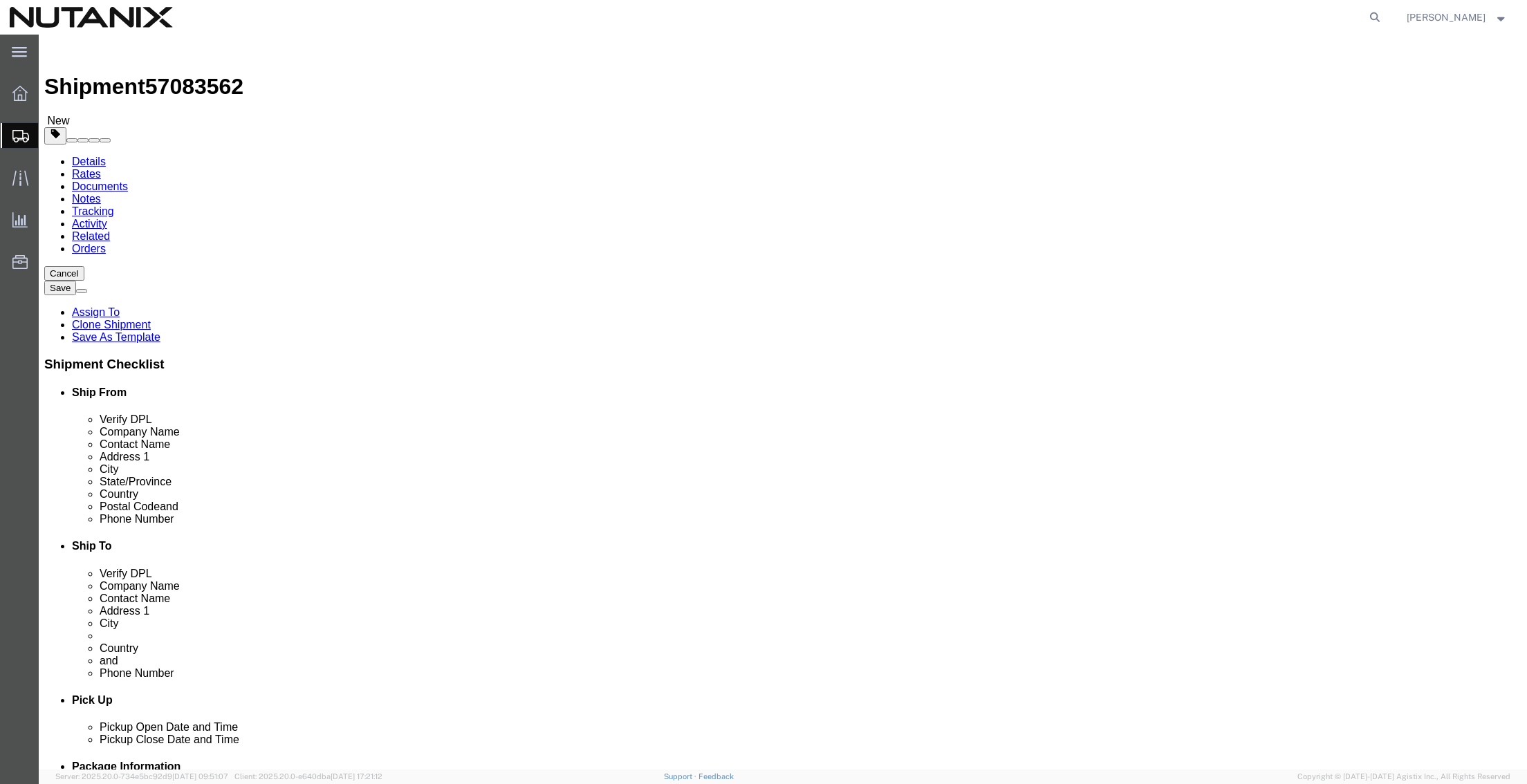
drag, startPoint x: 944, startPoint y: 256, endPoint x: 654, endPoint y: 252, distance: 290.0
click div "Company Name [PERSON_NAME] & PARTNERS"
paste input "[PERSON_NAME]"
type input "[PERSON_NAME]"
drag, startPoint x: 933, startPoint y: 286, endPoint x: 642, endPoint y: 275, distance: 291.2
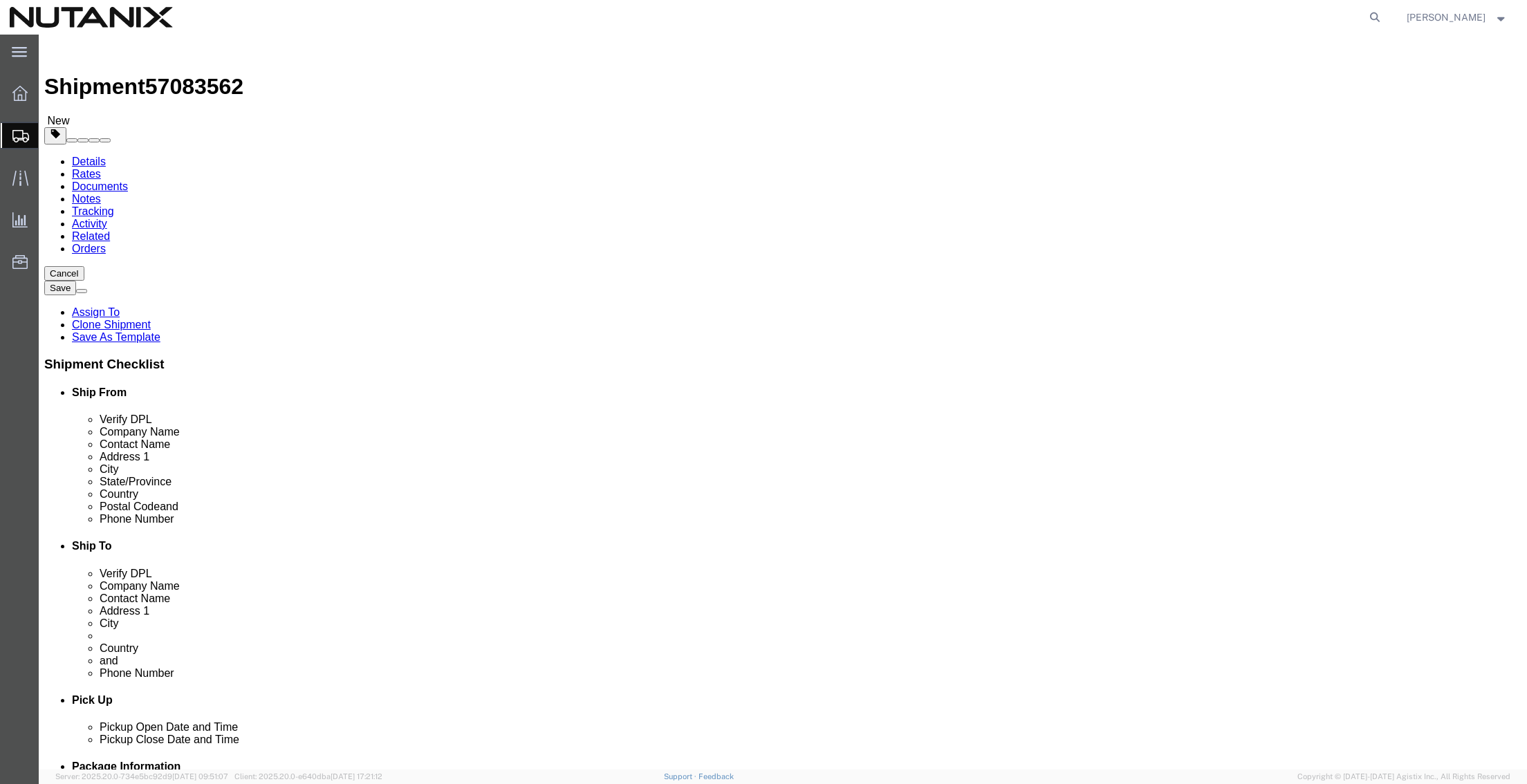
click div "Contact Name [PERSON_NAME]"
paste input "[PERSON_NAME] & [PERSON_NAME] Ltd."
type input "[PERSON_NAME] & [PERSON_NAME] Ltd"
click input "[GEOGRAPHIC_DATA]"
drag, startPoint x: 1106, startPoint y: 316, endPoint x: 677, endPoint y: 299, distance: 429.3
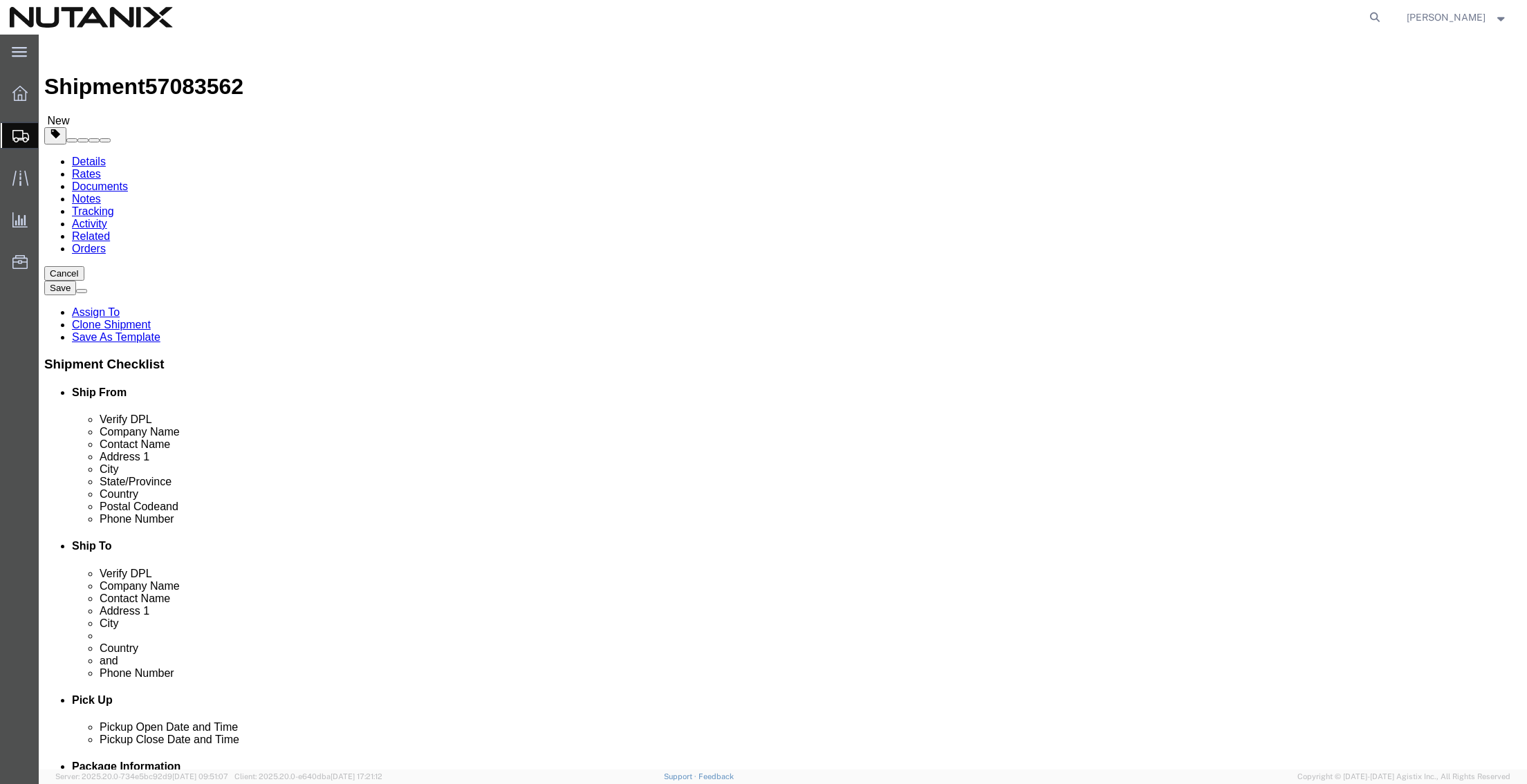
click div "Location Select Select My Profile Location [GEOGRAPHIC_DATA] - [GEOGRAPHIC_DATA…"
paste input "[STREET_ADDRESS]"
type input "[STREET_ADDRESS]"
drag, startPoint x: 1004, startPoint y: 342, endPoint x: 605, endPoint y: 342, distance: 399.0
click div "Ship To Location Location Select Select My Profile Location [GEOGRAPHIC_DATA] -…"
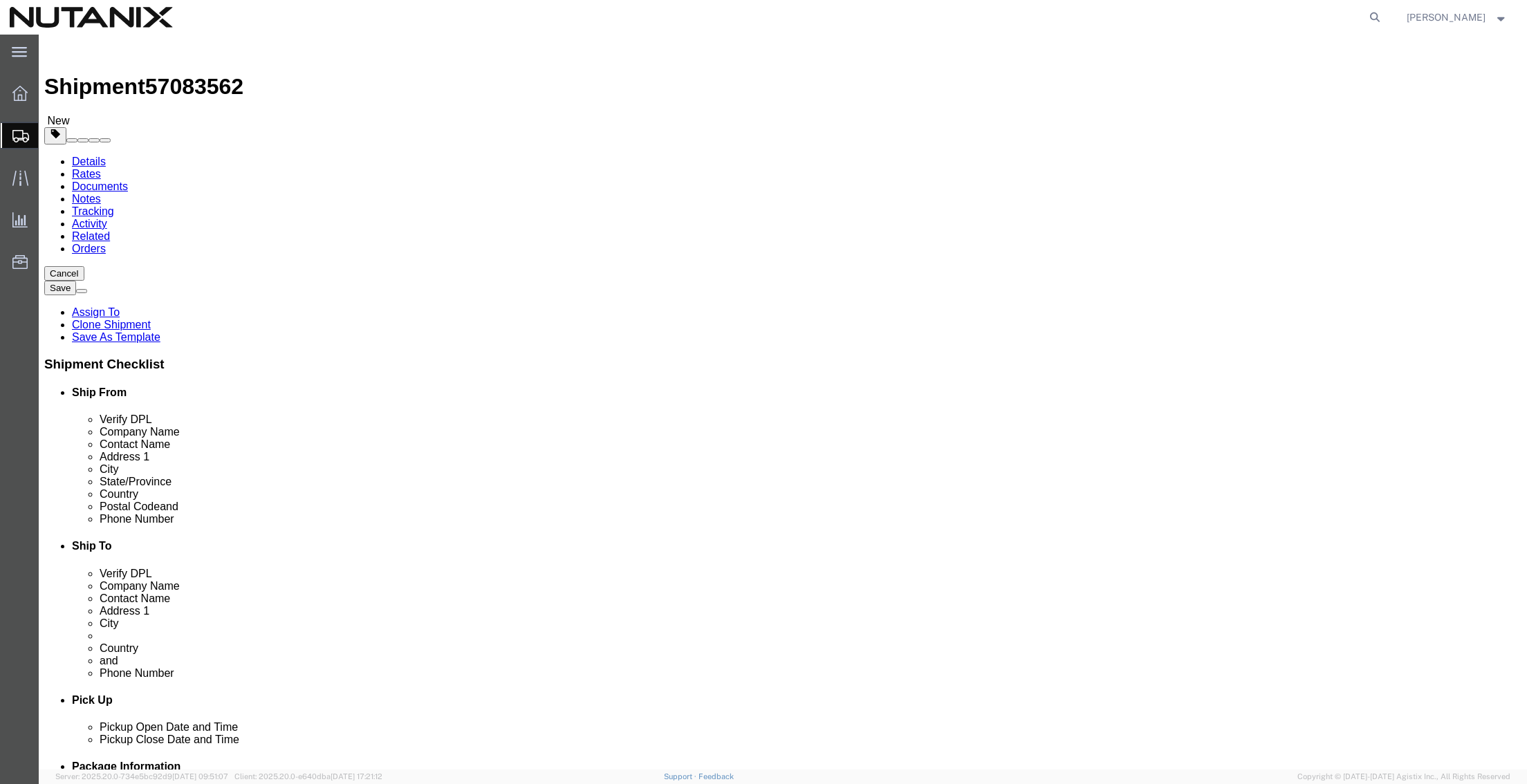
paste input "30th-33rd Floors, Wireless Road Lumphini,"
click input "30th-33rd Floors, Wireless Road Lumphini,"
type input "30th-33rd Fl, Wireless Road Lumphini,"
click input "[GEOGRAPHIC_DATA]"
drag, startPoint x: 924, startPoint y: 362, endPoint x: 720, endPoint y: 364, distance: 204.0
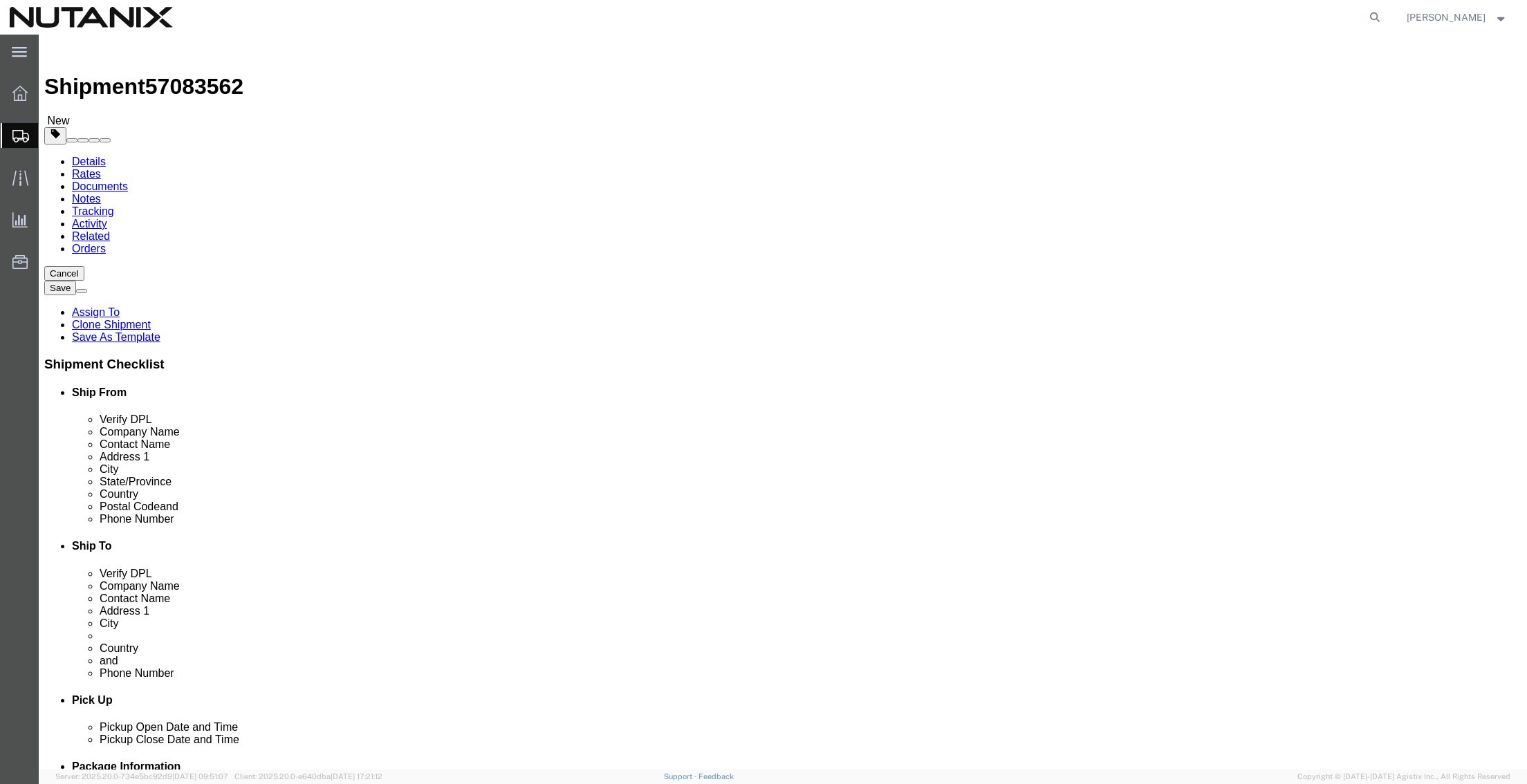
click div "City [GEOGRAPHIC_DATA]"
paste input "Pathum [GEOGRAPHIC_DATA], [GEOGRAPHIC_DATA]"
type input "Pathum [GEOGRAPHIC_DATA], [GEOGRAPHIC_DATA]"
click div
type input "tha"
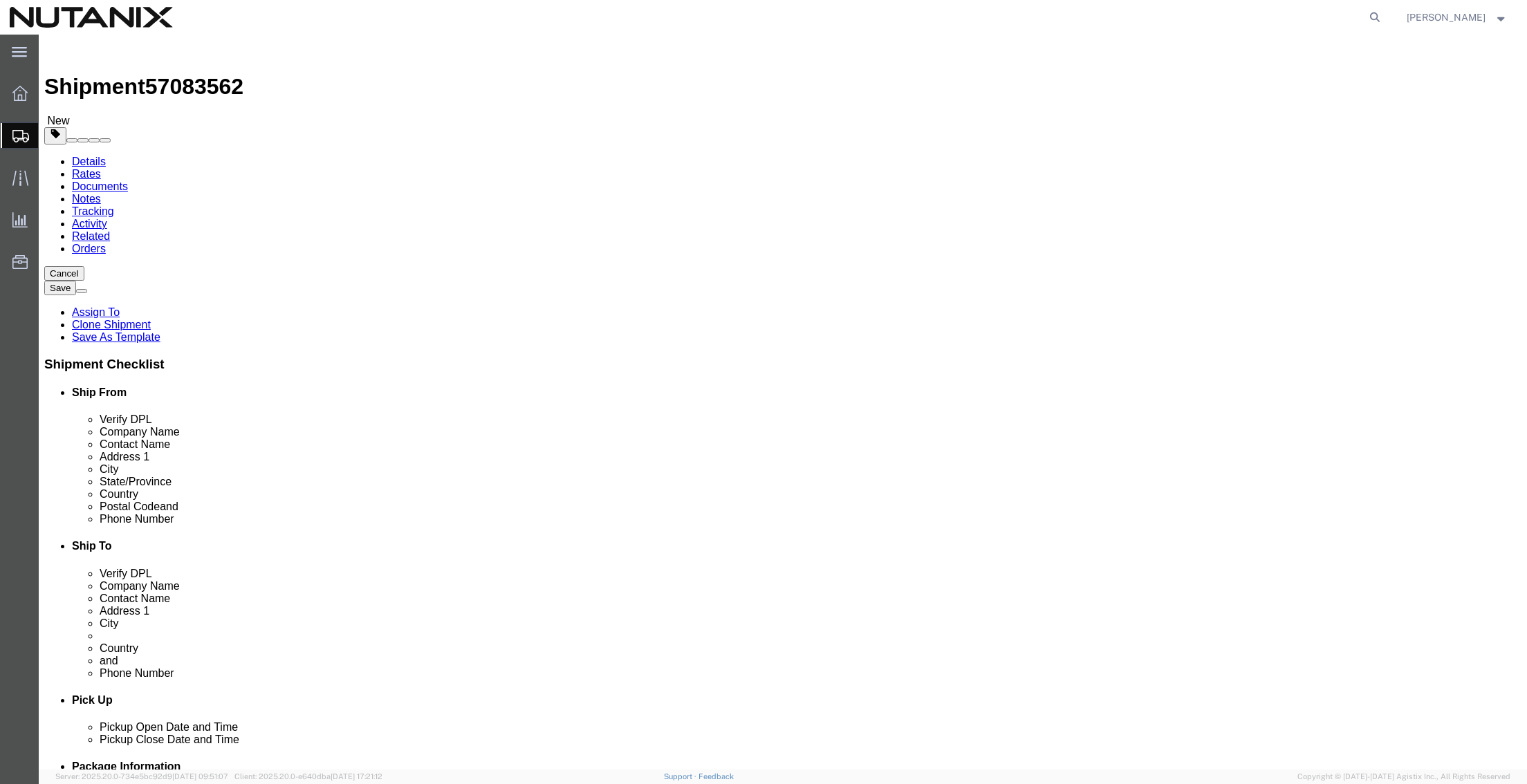
select select "TH"
drag, startPoint x: 854, startPoint y: 445, endPoint x: 596, endPoint y: 421, distance: 259.1
click div "Ship From Location Location [GEOGRAPHIC_DATA] - Master Select My Profile Locati…"
paste input "1033"
type input "10330"
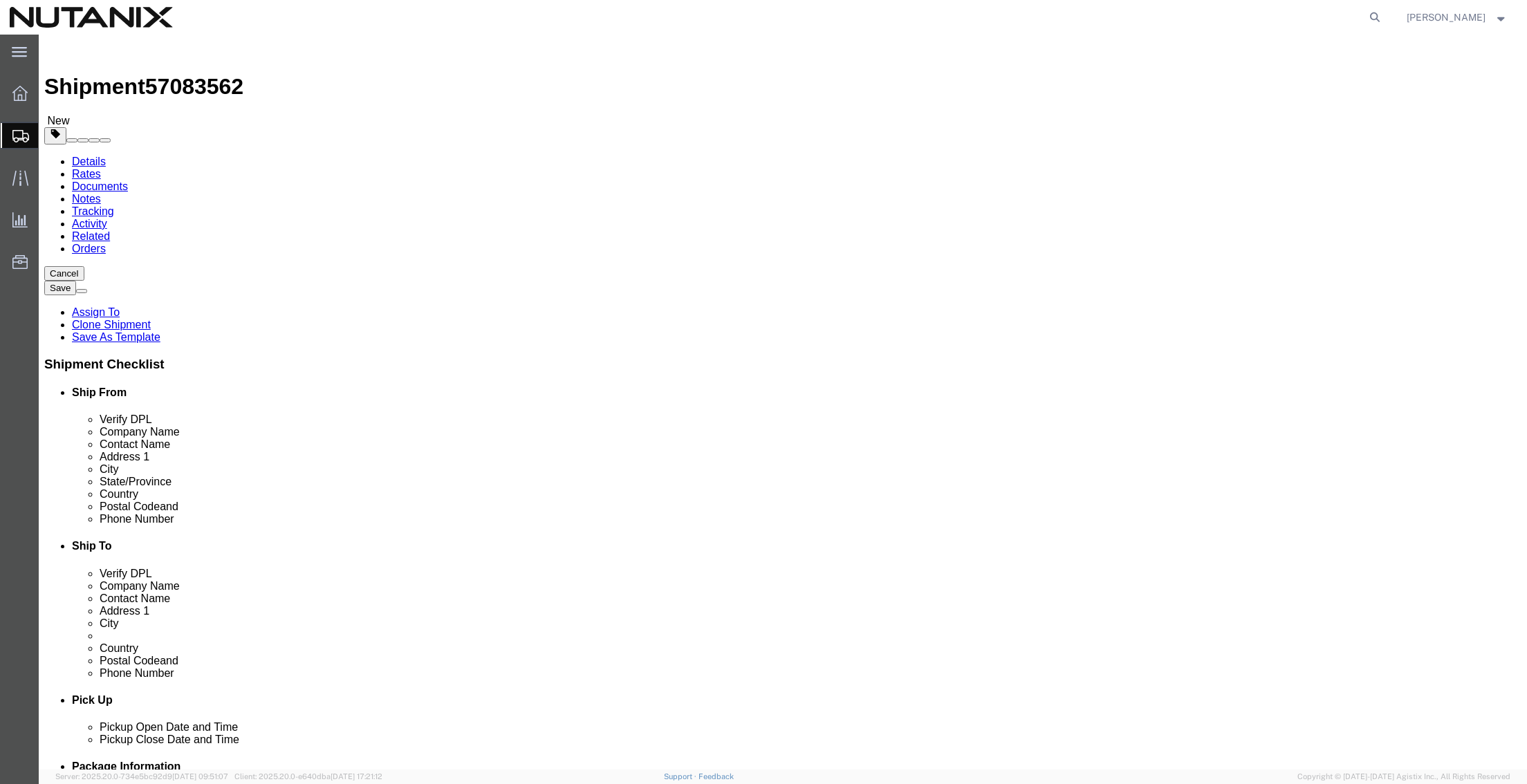
drag, startPoint x: 917, startPoint y: 470, endPoint x: 542, endPoint y: 449, distance: 375.6
click div "Ship From Location Location [GEOGRAPHIC_DATA] - Master Select My Profile Locati…"
paste input "6 2 666 2824"
type input "66 2 666 2824"
click input "text"
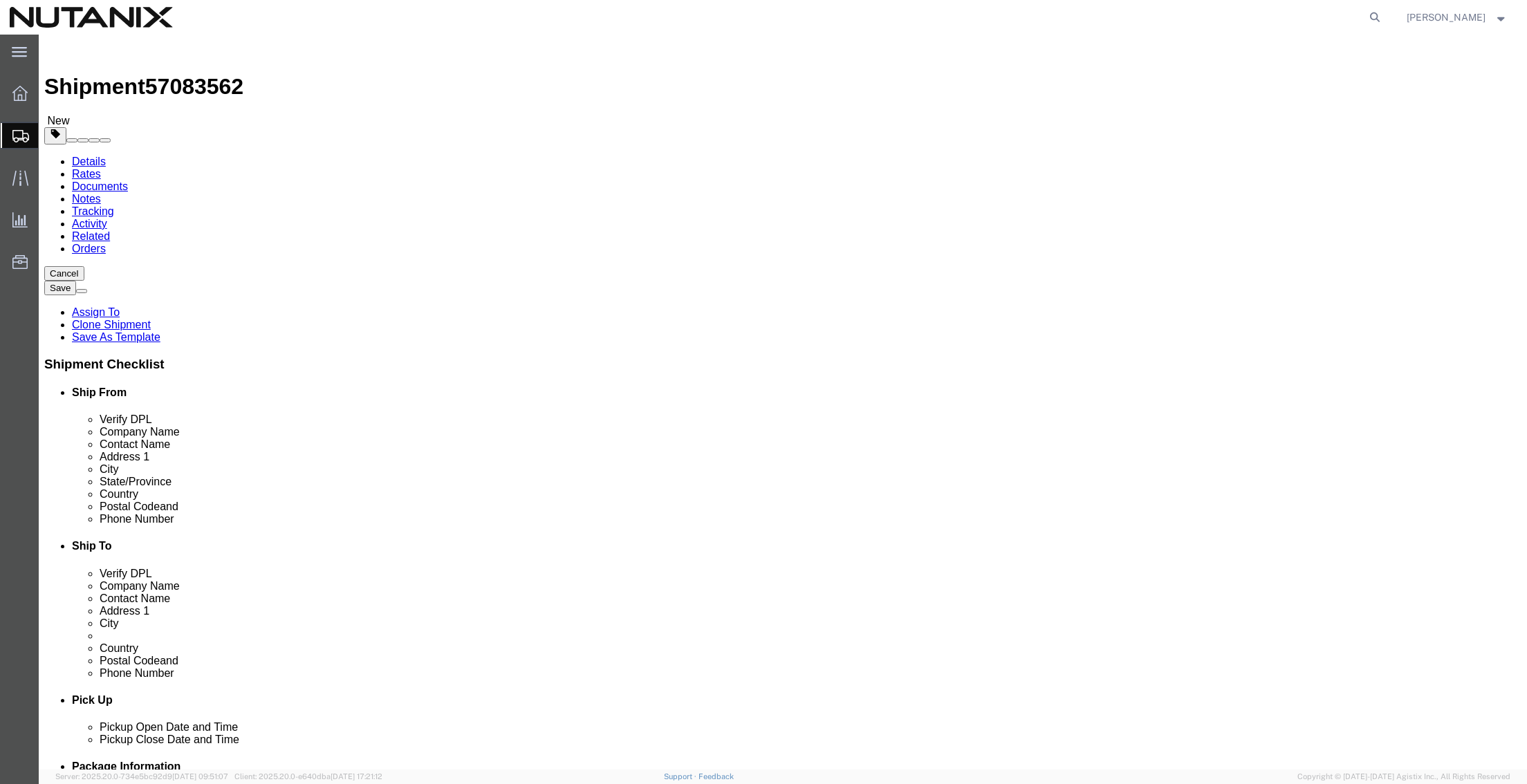
paste input "8112"
type input "8112"
drag, startPoint x: 1051, startPoint y: 500, endPoint x: 201, endPoint y: 459, distance: 851.0
click div "Ship From Location Location [GEOGRAPHIC_DATA] - Master Select My Profile Locati…"
paste input "[EMAIL_ADDRESS][DOMAIN_NAME]"
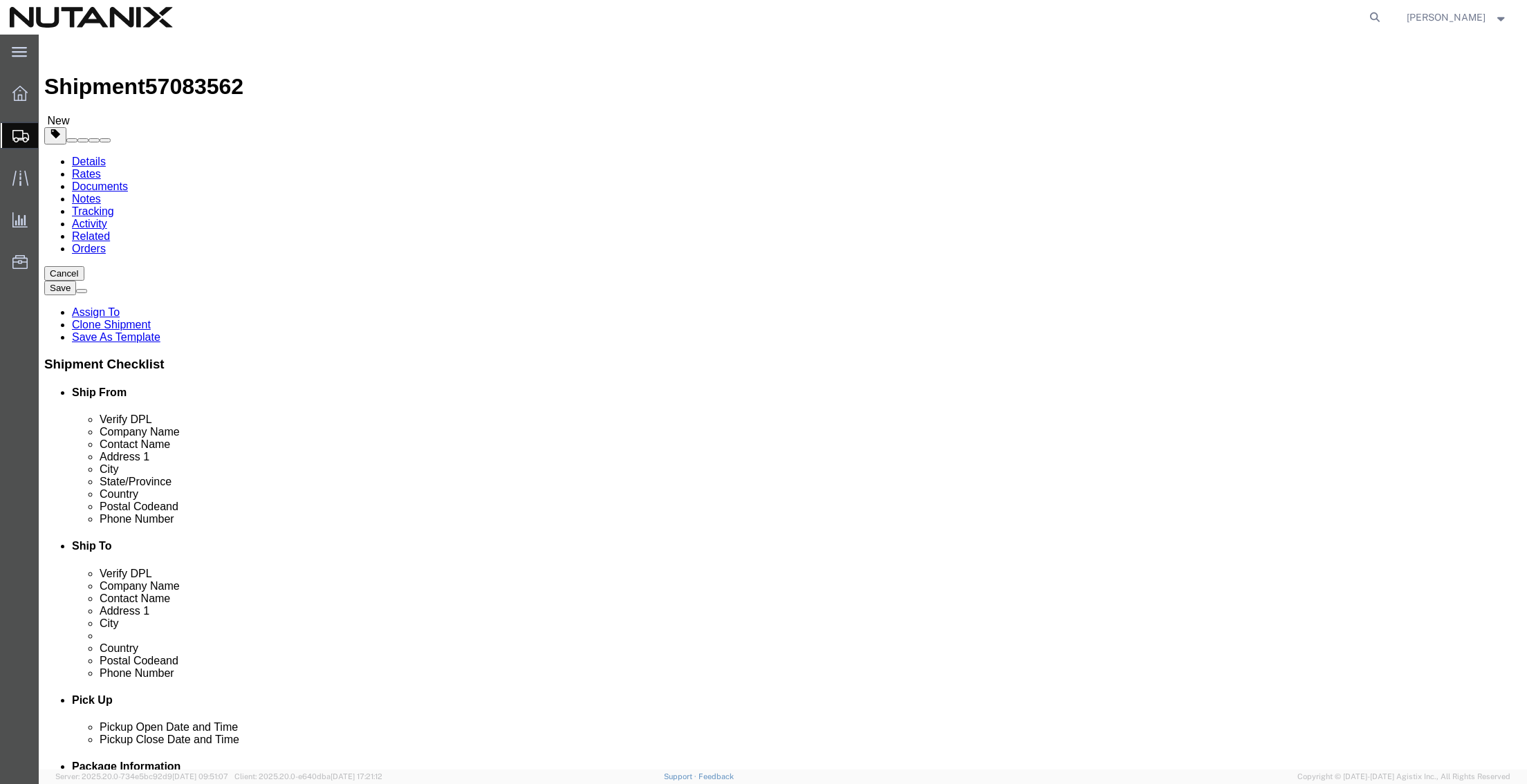
type input "[EMAIL_ADDRESS][DOMAIN_NAME]"
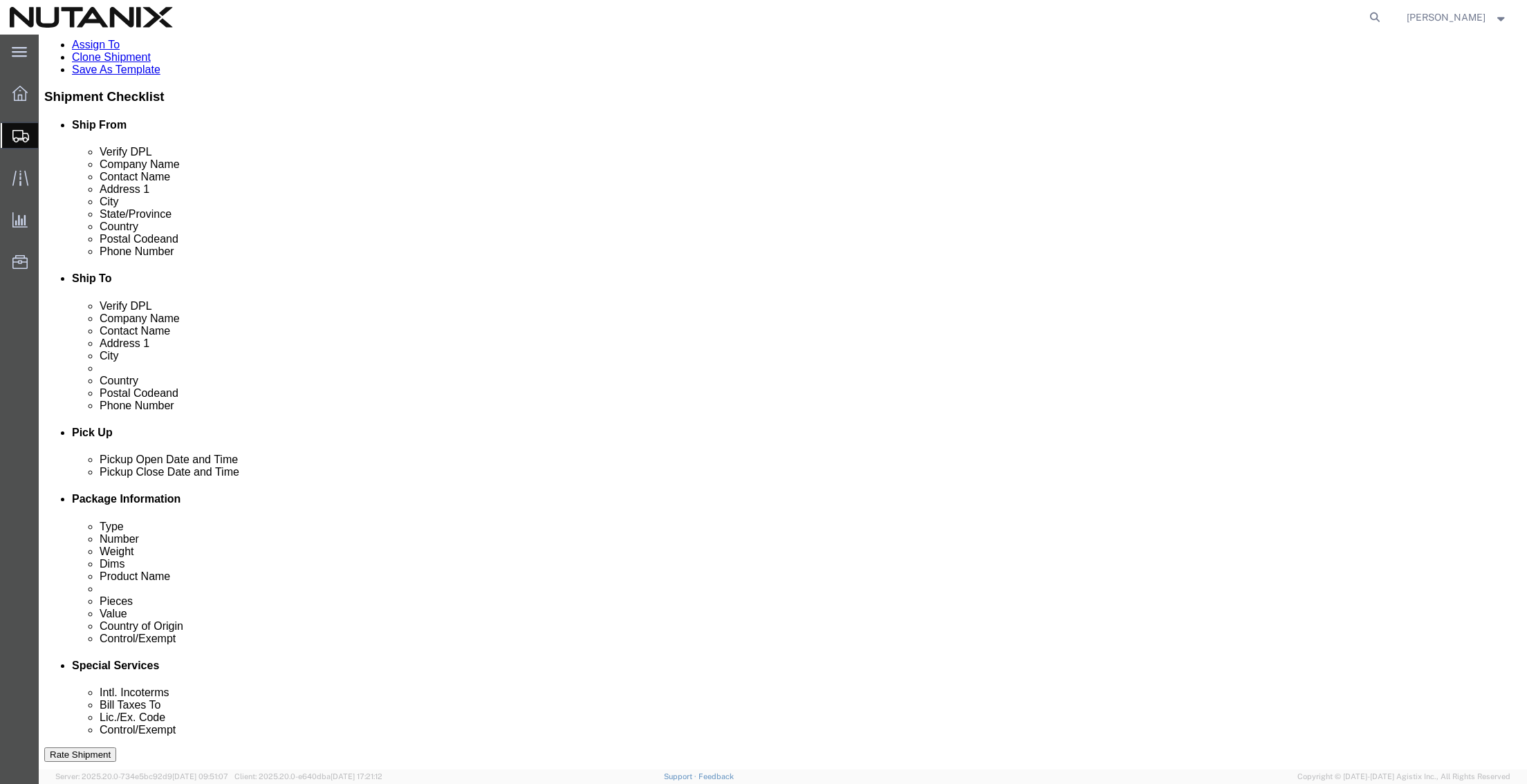
scroll to position [276, 0]
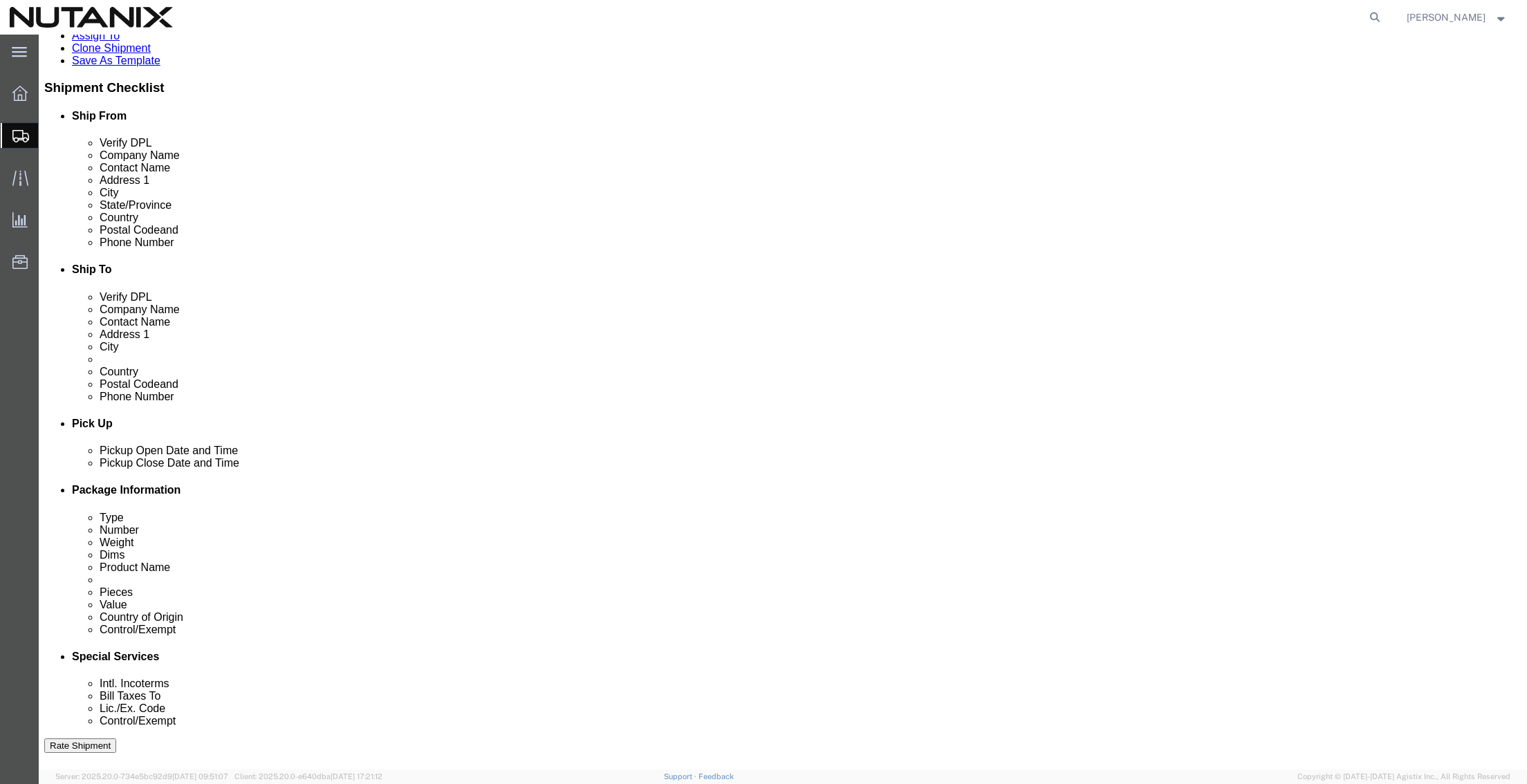
drag, startPoint x: 692, startPoint y: 579, endPoint x: 359, endPoint y: 570, distance: 333.1
click div "Select Account Type Activity ID Airline Appointment Number ASN Batch Request # …"
paste input "ESPP - Sale of Securities Report"
click input "ESPP - Sale of Securities Report"
type input "ESPP Sale of Securities Report"
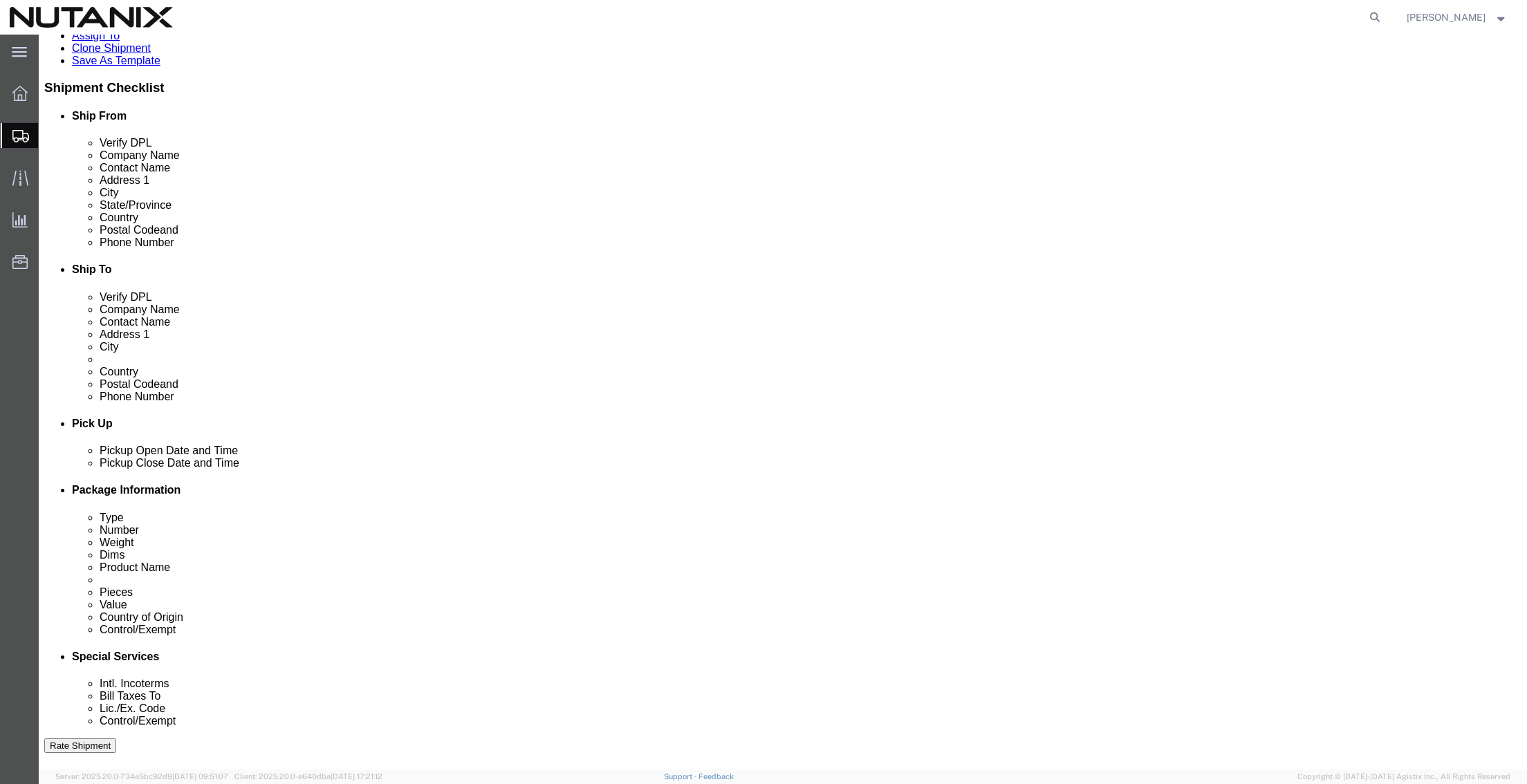
click div "Shipping Mode (Optional)"
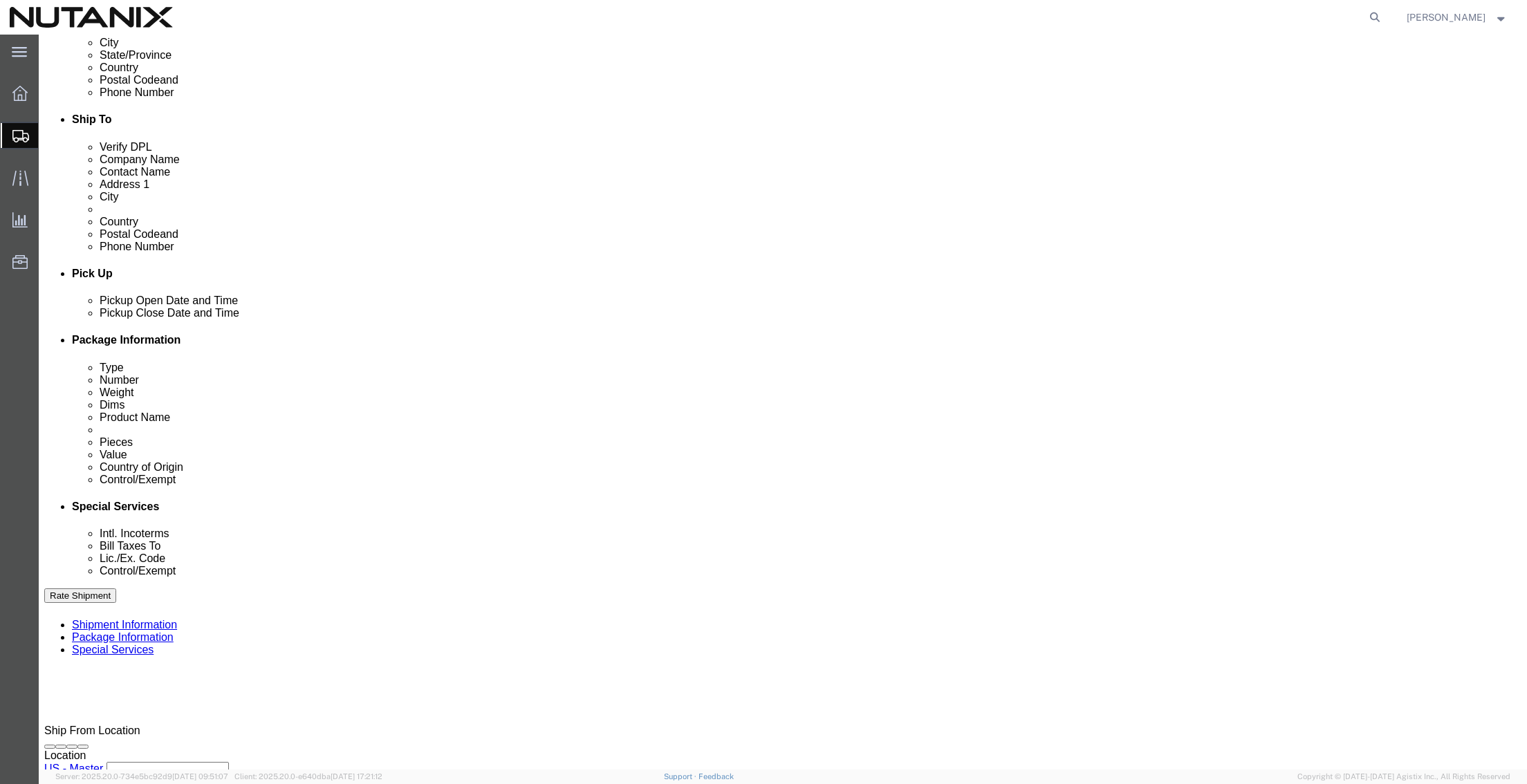
scroll to position [452, 0]
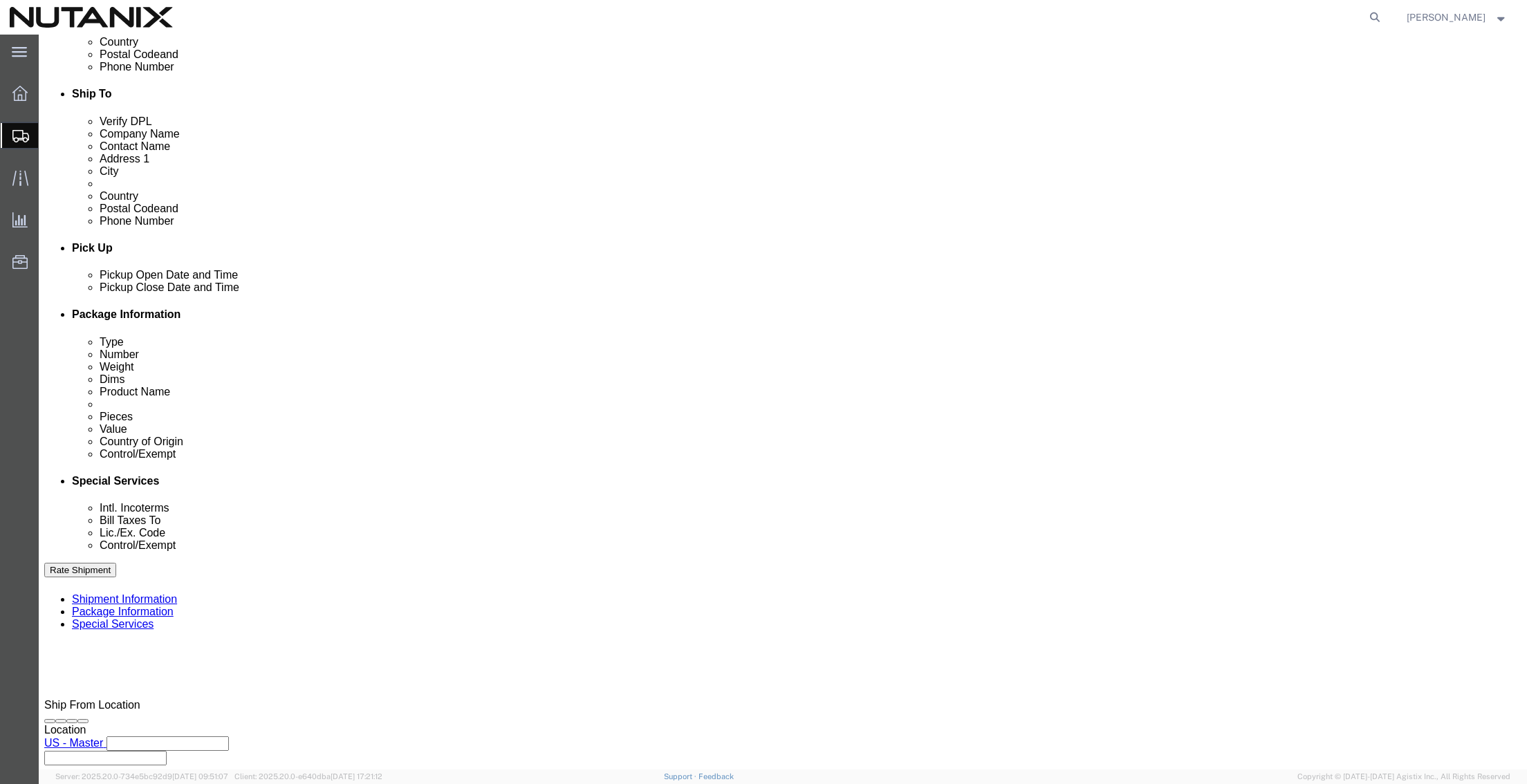
click button "Continue"
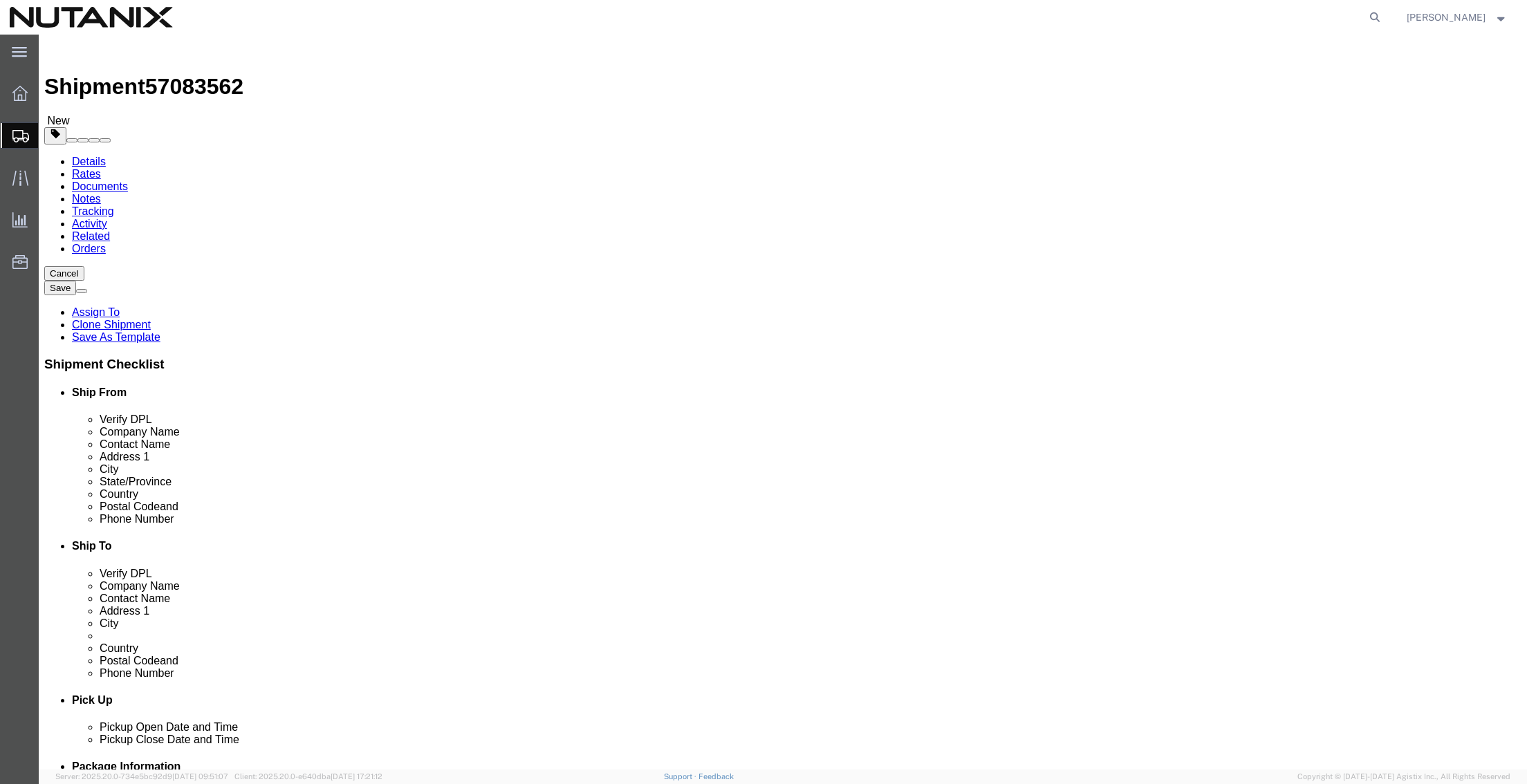
click button "Continue"
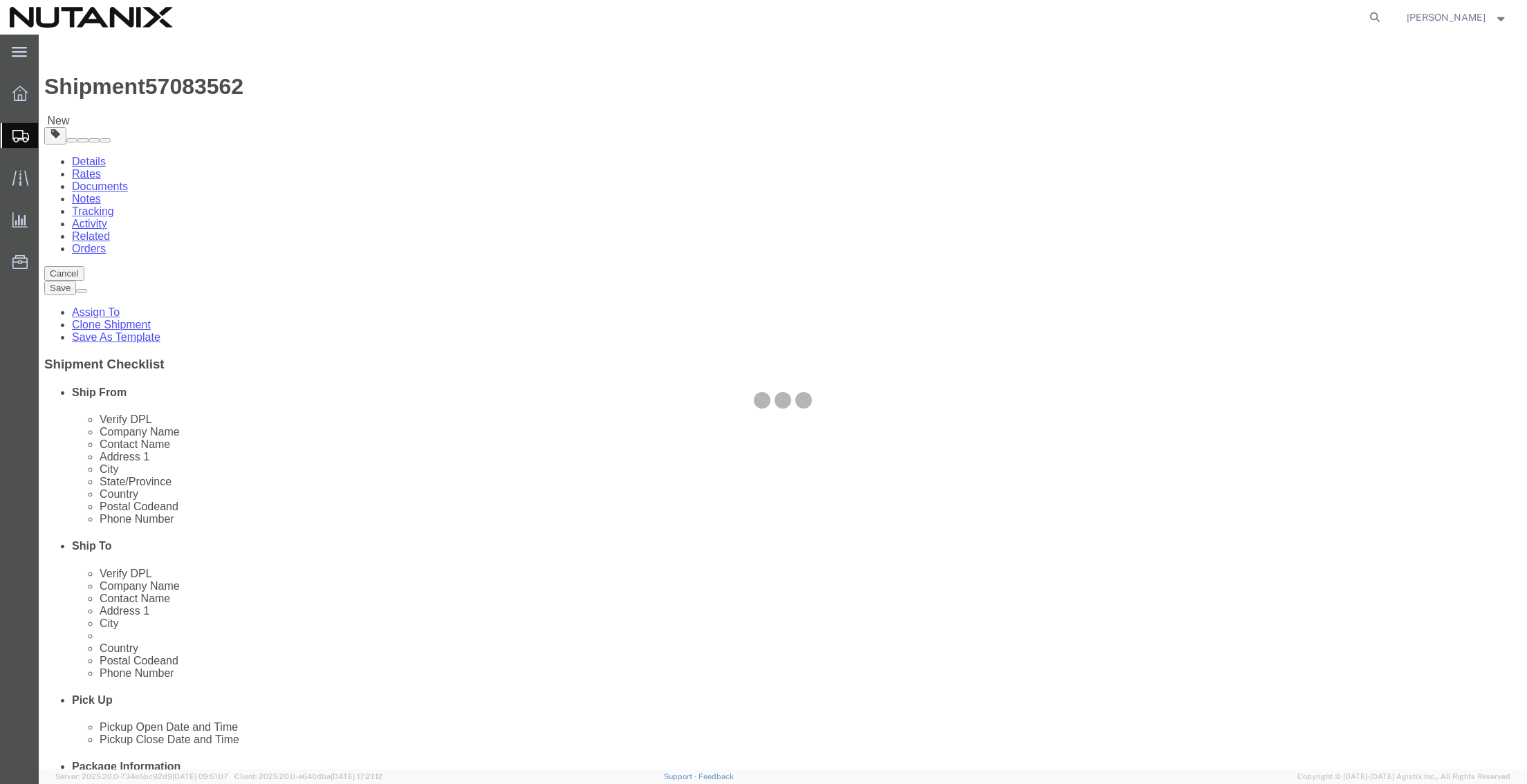
select select
select select "COSTCENTER"
select select "48694"
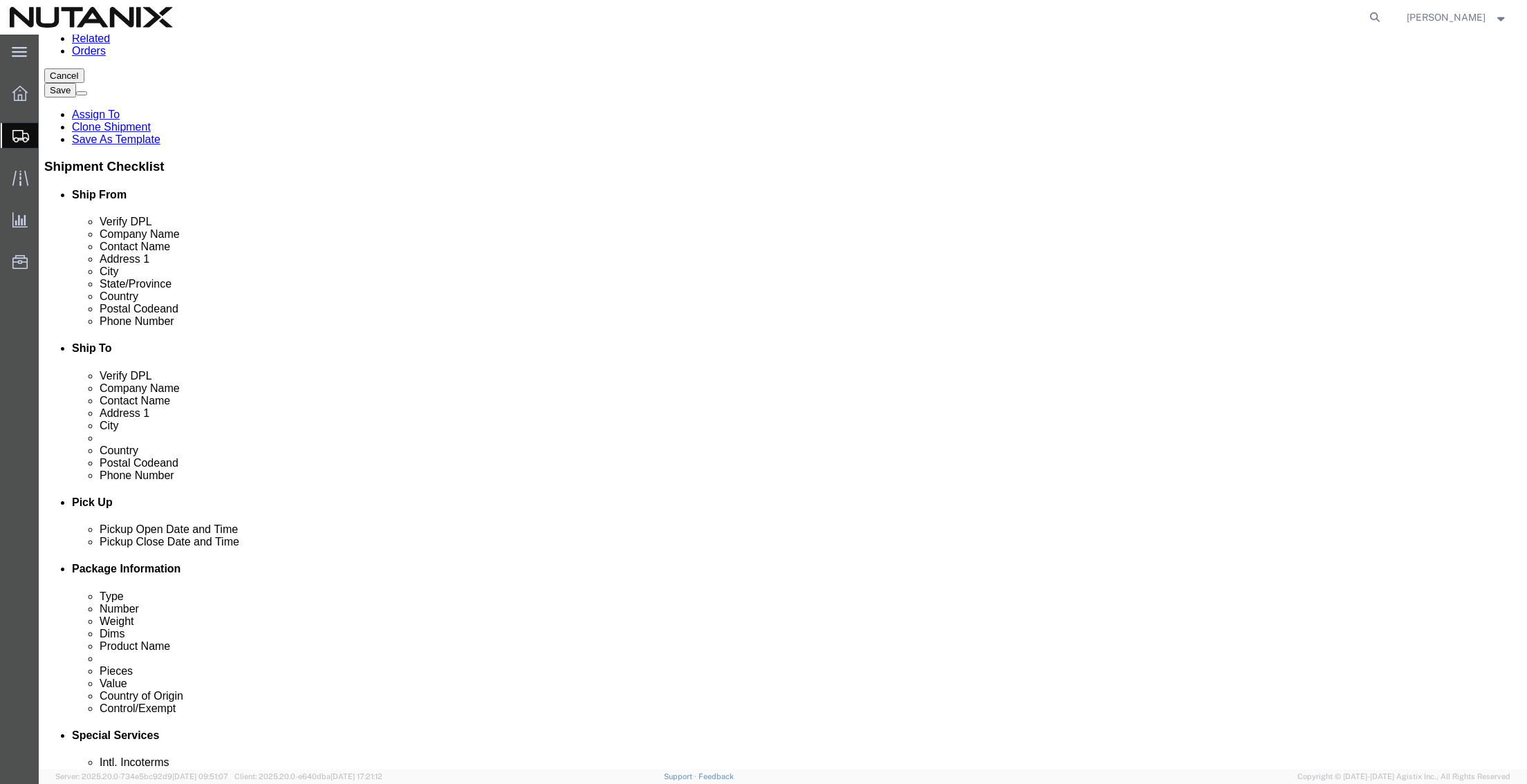
scroll to position [276, 0]
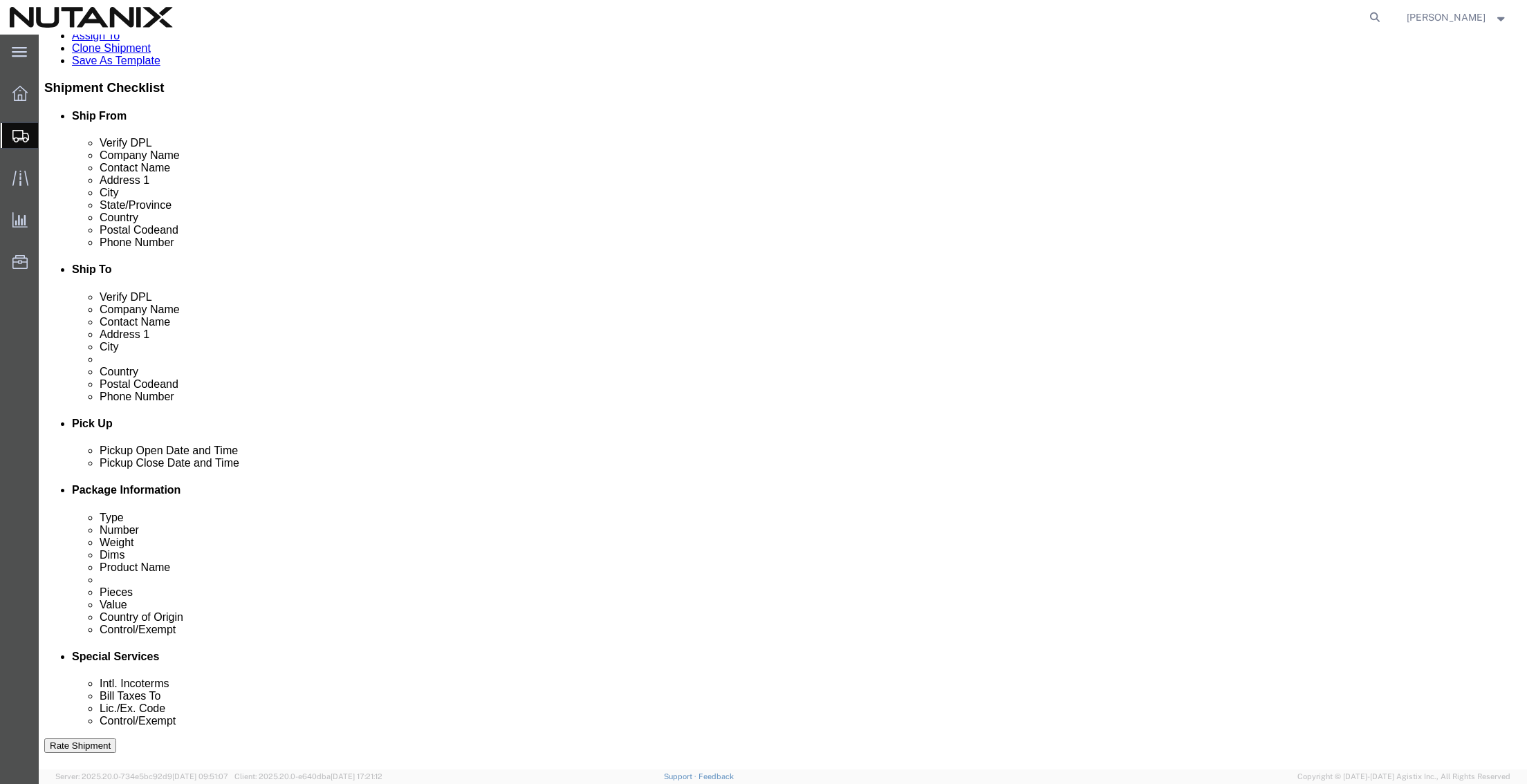
click select "Select Carriage Insurance Paid Carriage Paid To Cost and Freight Cost Insurance…"
select select "DDP"
click select "Select Carriage Insurance Paid Carriage Paid To Cost and Freight Cost Insurance…"
select select "SHIP"
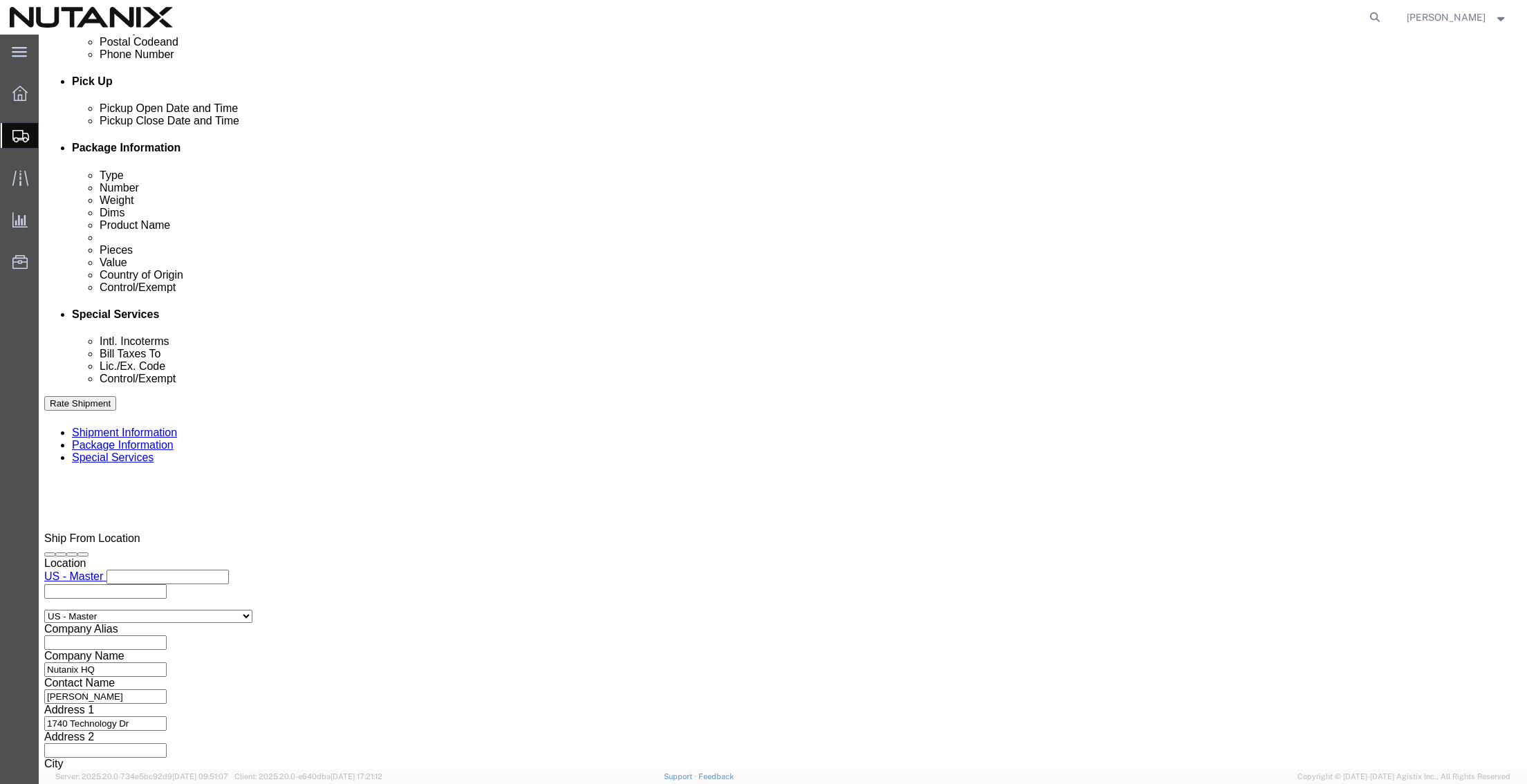
scroll to position [622, 0]
click button "Rate Shipment"
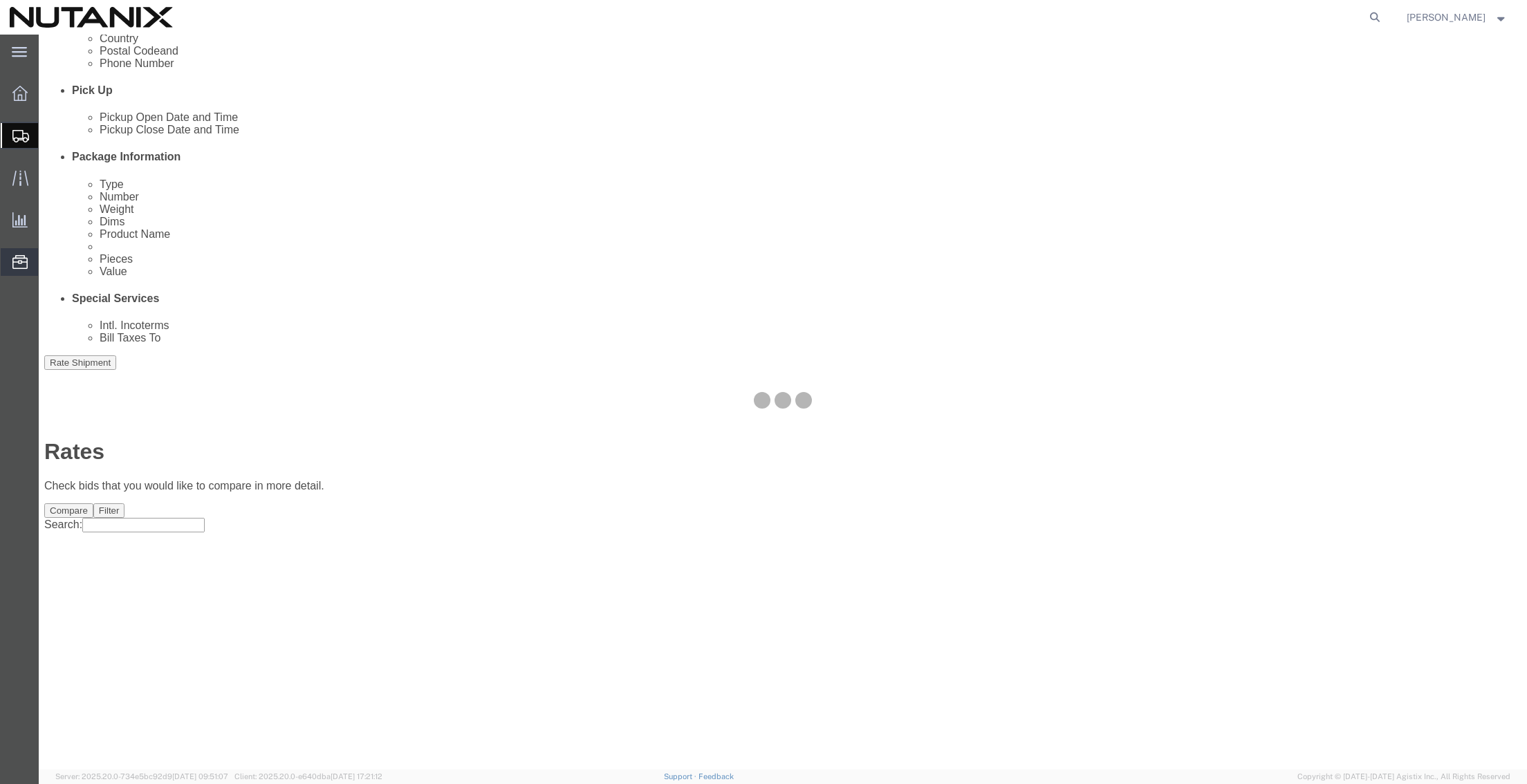
scroll to position [0, 0]
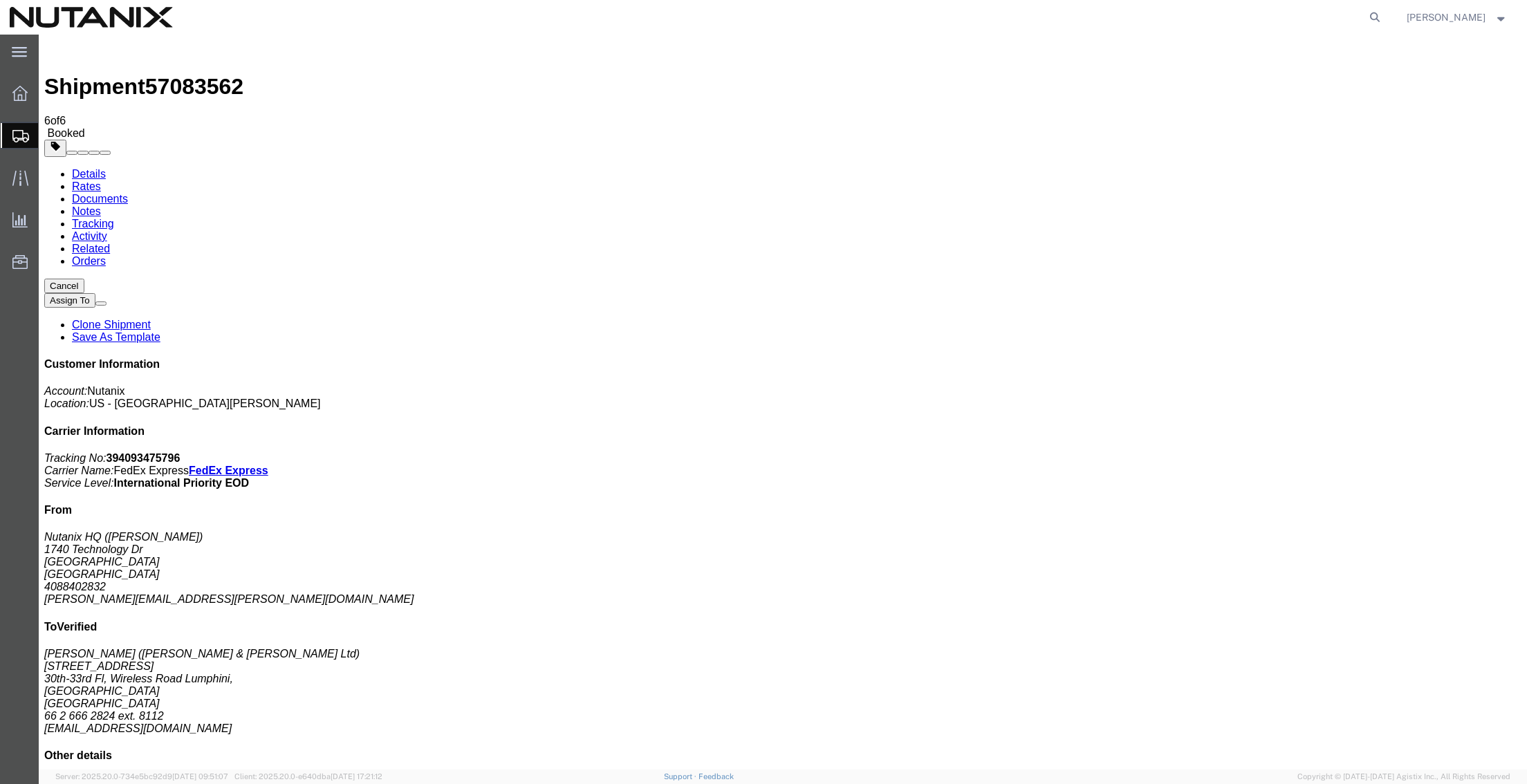
drag, startPoint x: 737, startPoint y: 302, endPoint x: 49, endPoint y: 376, distance: 692.0
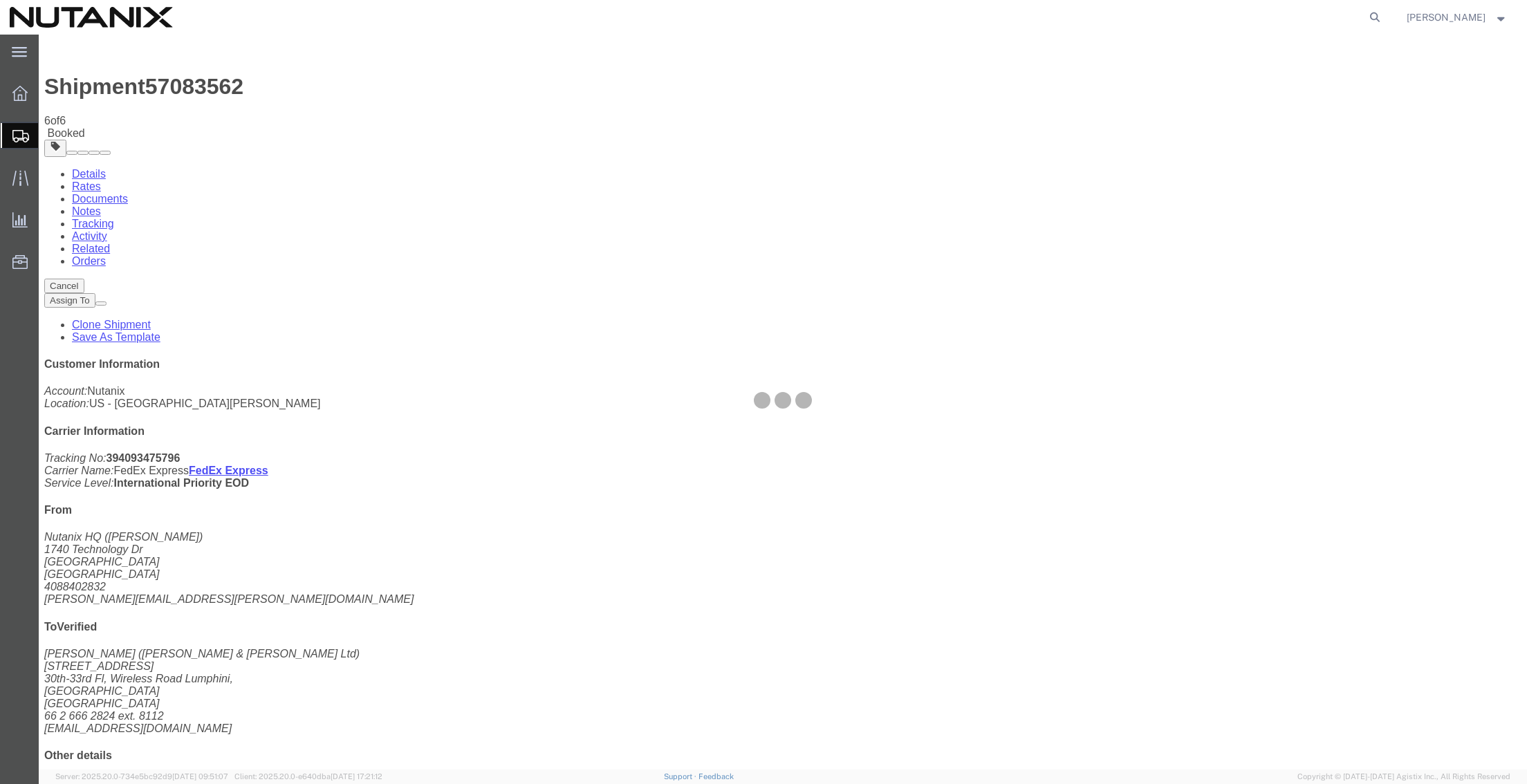
select select "36123"
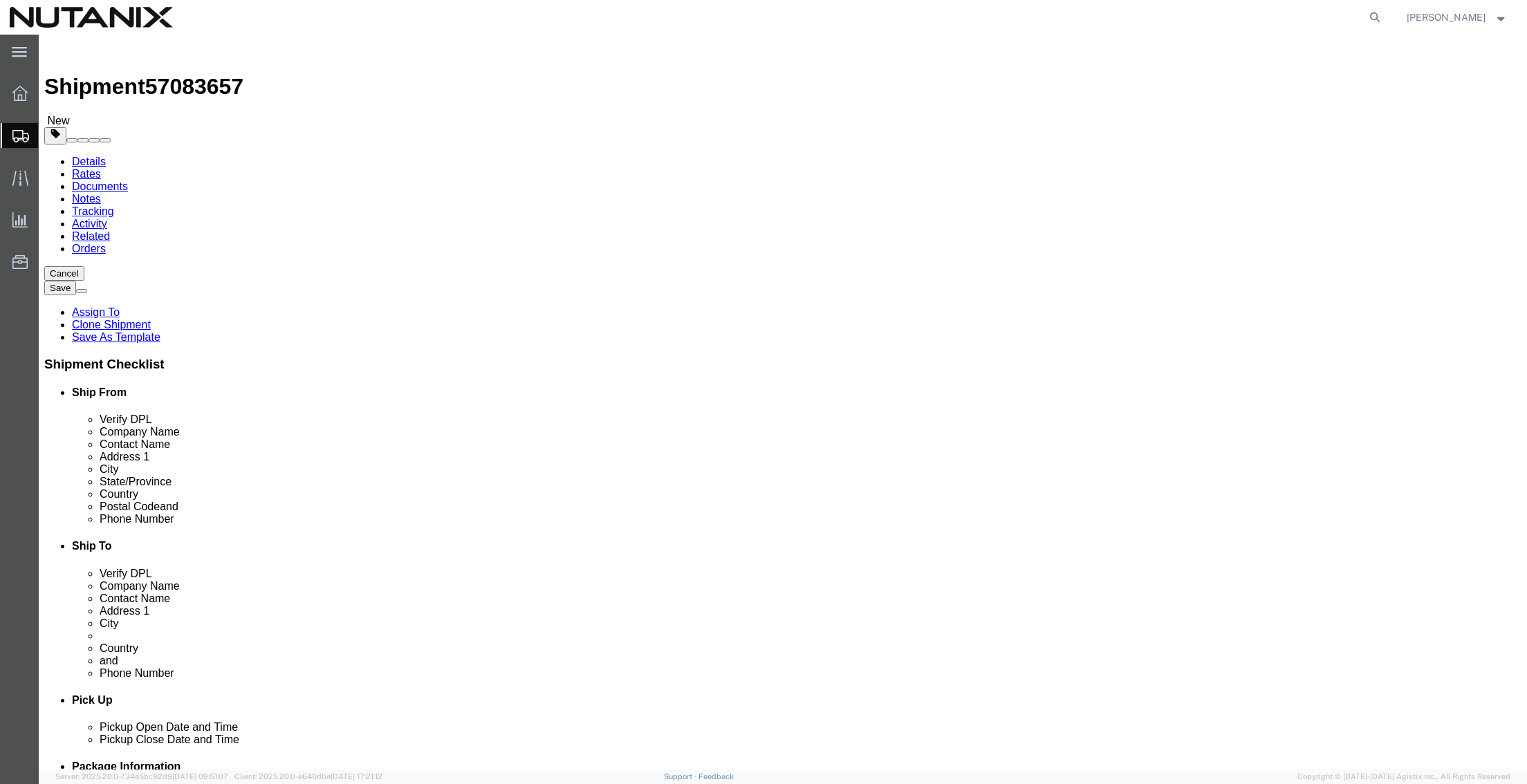
click div "Contact Name [PERSON_NAME] & [PERSON_NAME] Ltd"
type input "mahesh"
click p "- Nutanix Technologies India Private Limited - ([PERSON_NAME]- Finance Departme…"
type input "Nutanix Technologies India Private Limited"
type input "[PERSON_NAME]- Finance Department"
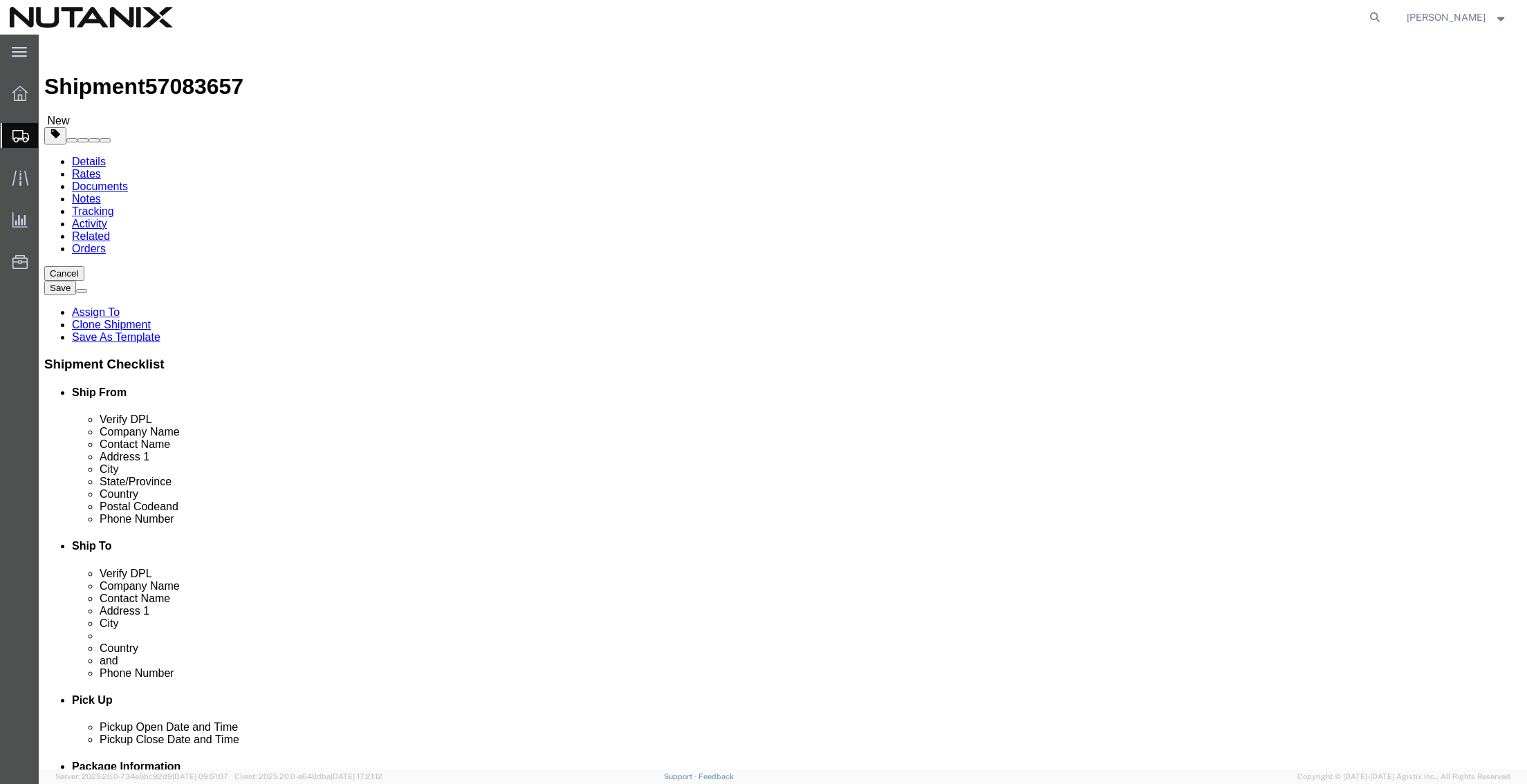
type input "9th Floor, Mercury (2B) Block, Prestige"
type input "[GEOGRAPHIC_DATA], [GEOGRAPHIC_DATA], [GEOGRAPHIC_DATA]"
type input "[GEOGRAPHIC_DATA]"
select select "IN"
type input "560103"
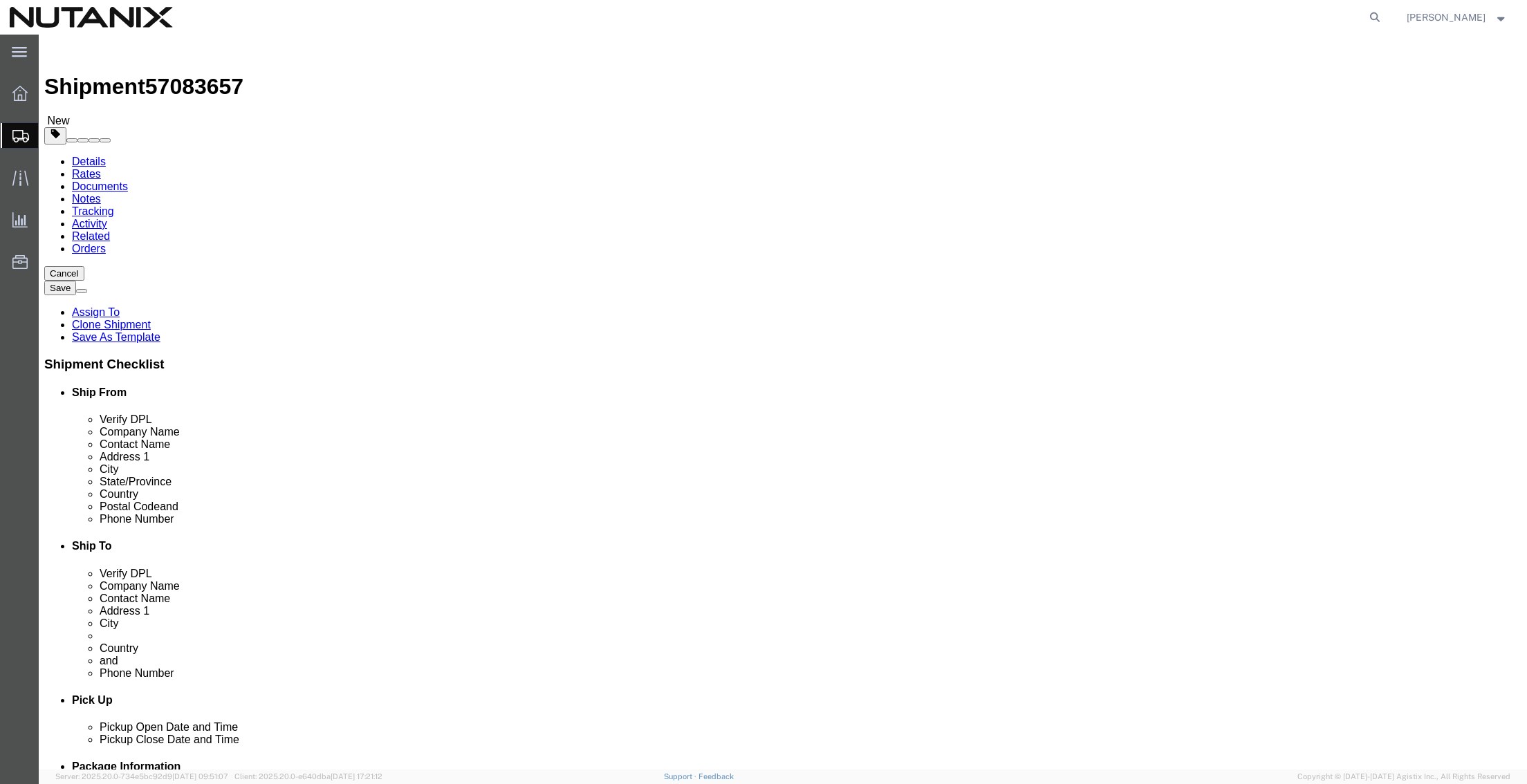
type input "918904699573"
checkbox input "false"
type input "[PERSON_NAME]- Finance Department"
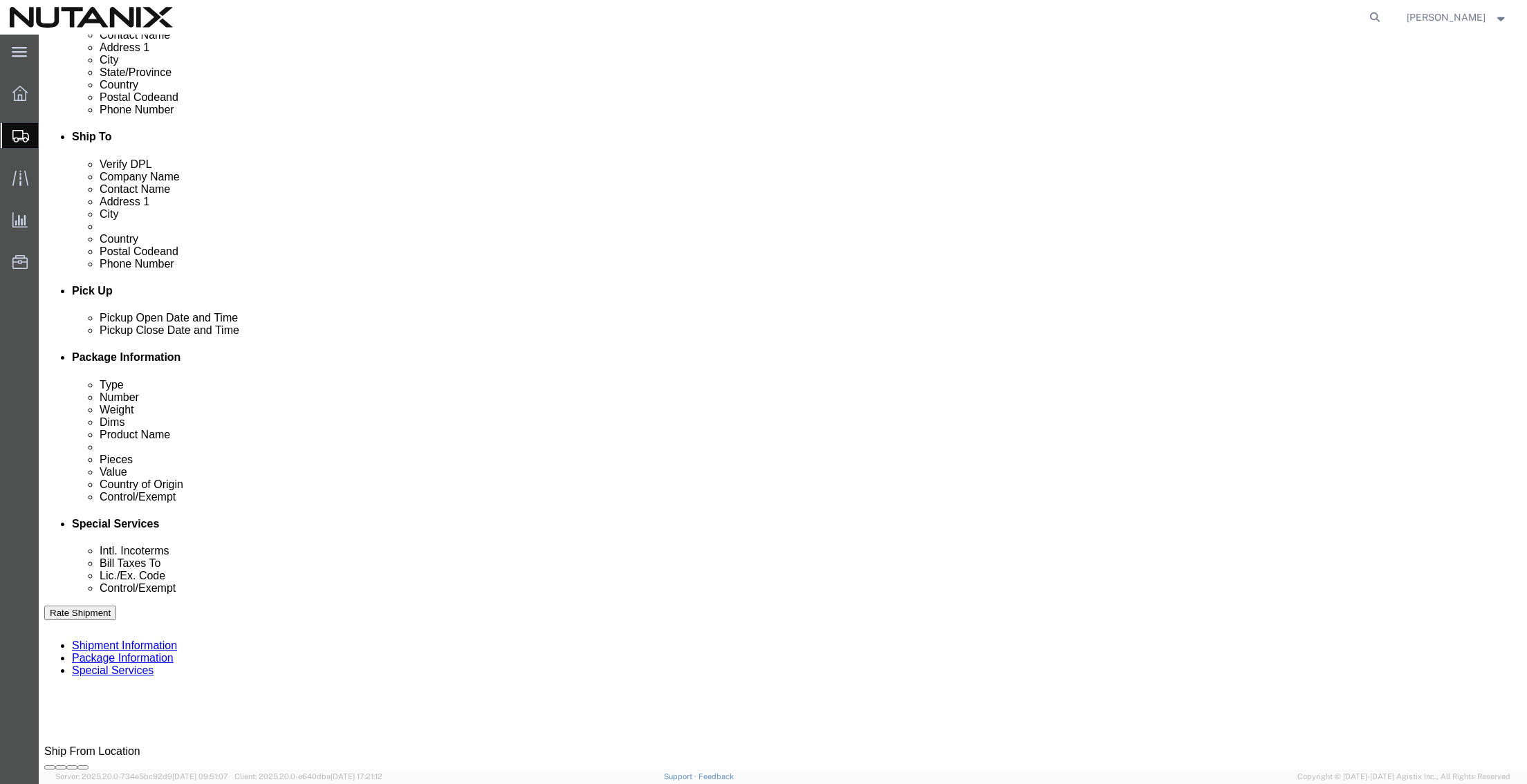
scroll to position [415, 0]
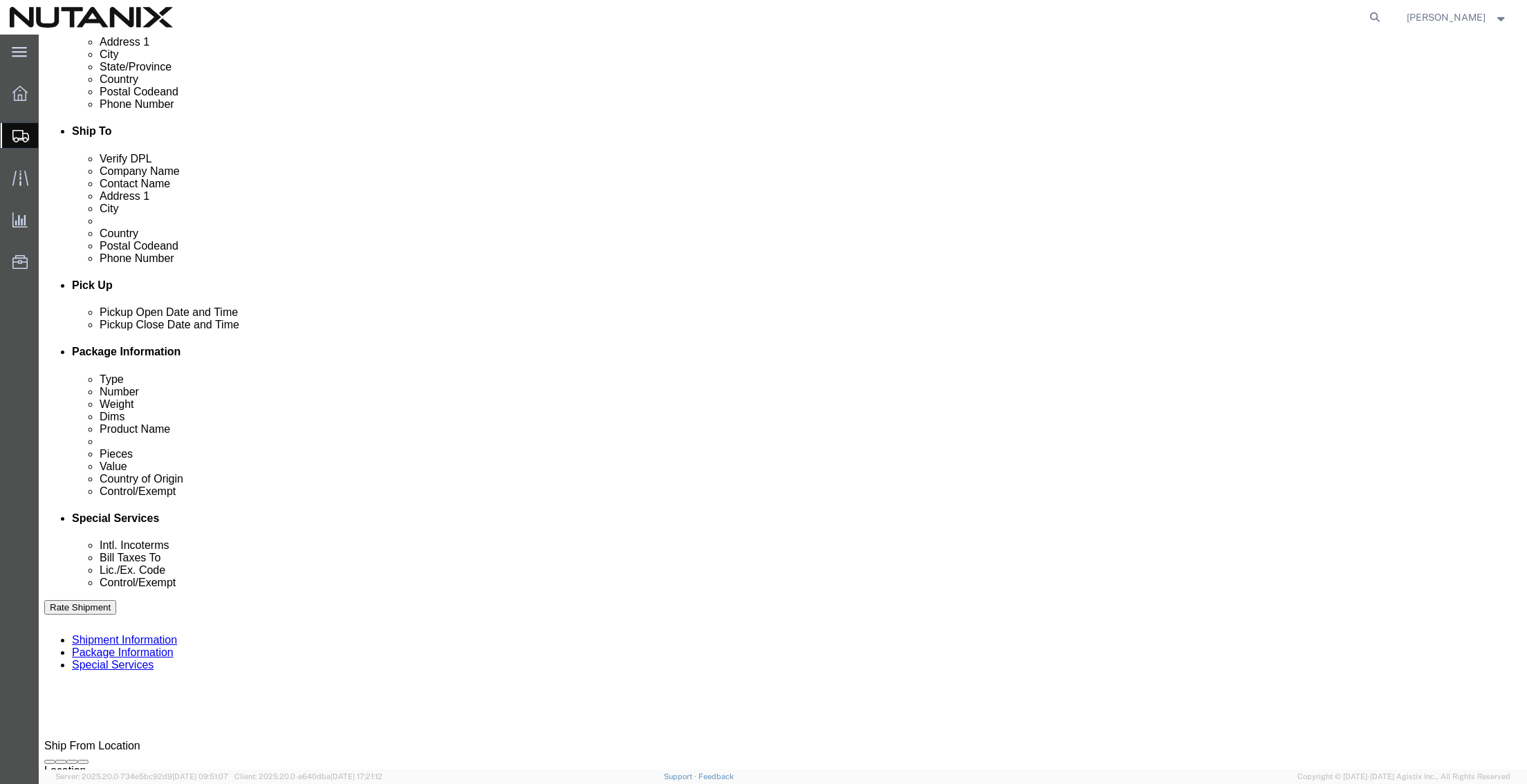
drag, startPoint x: 748, startPoint y: 436, endPoint x: 355, endPoint y: 454, distance: 393.4
click div "Select Account Type Activity ID Airline Appointment Number ASN Batch Request # …"
paste input "INDIA- MINJAR & [DATE] QBM"
click input "INDIA- MINJAR & [DATE] QBM"
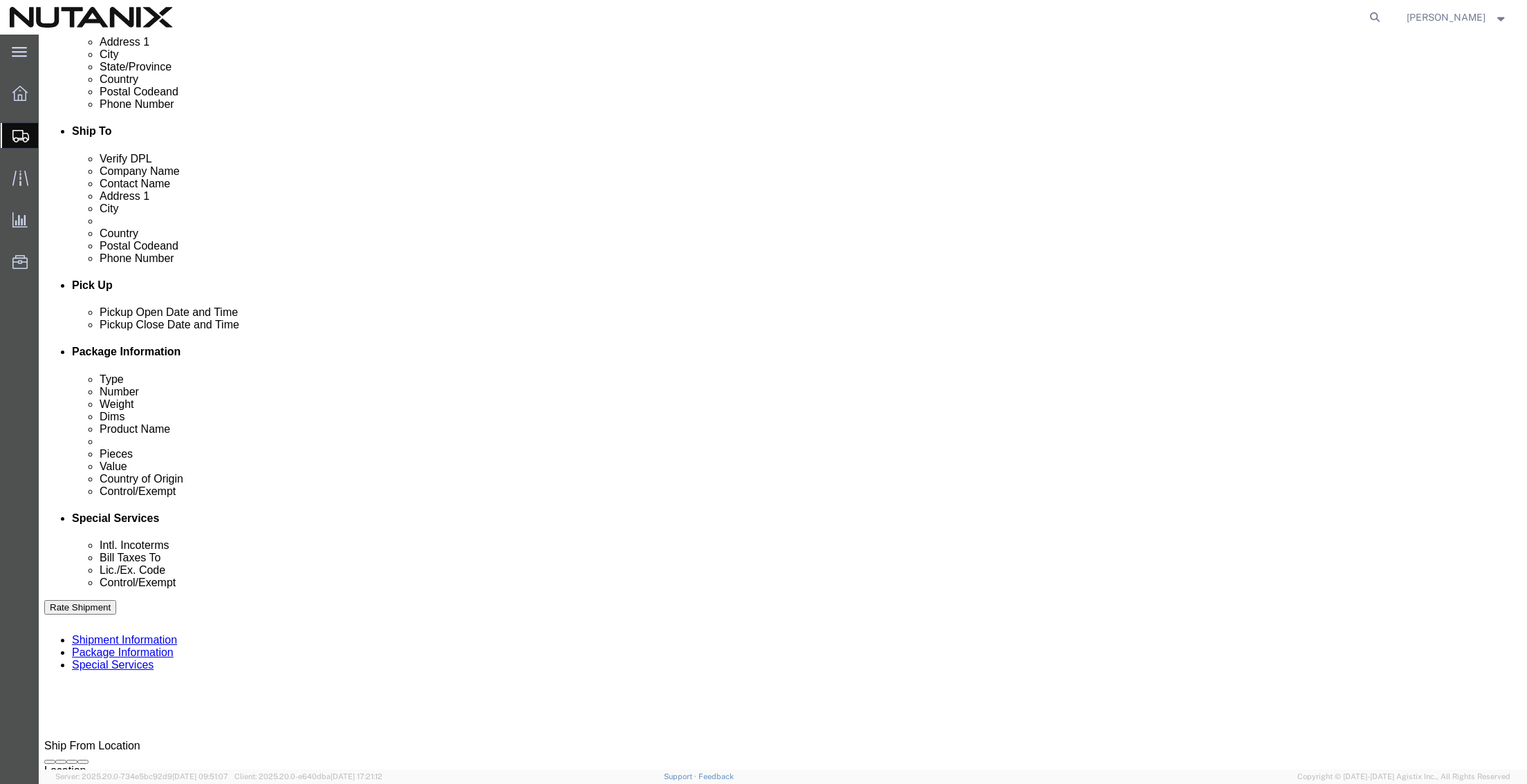
scroll to position [0, 0]
click input "INDIA MINJAR & [DATE] QBM"
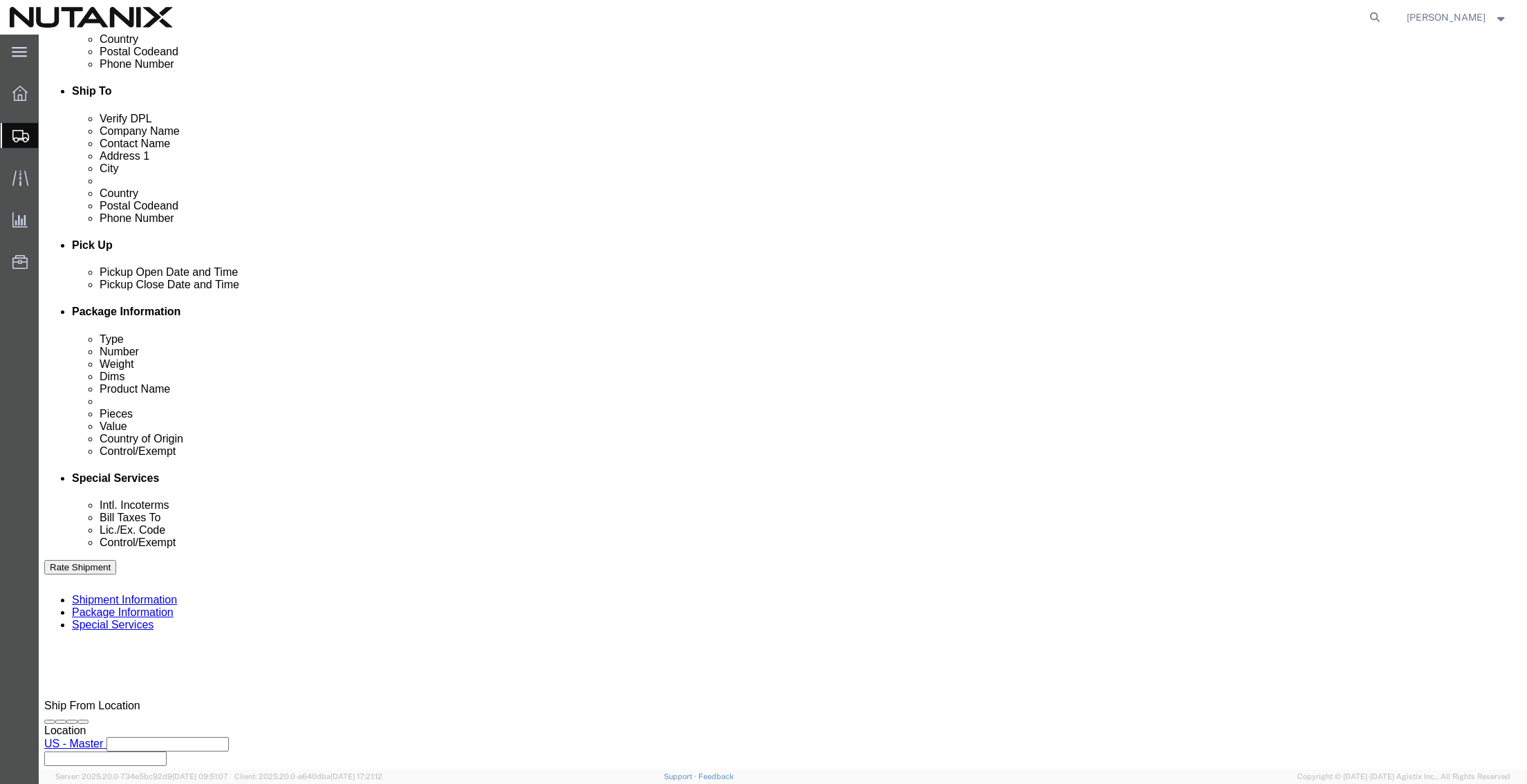
scroll to position [455, 0]
type input "INDIA MINJAR [DATE] QBM"
click button "Continue"
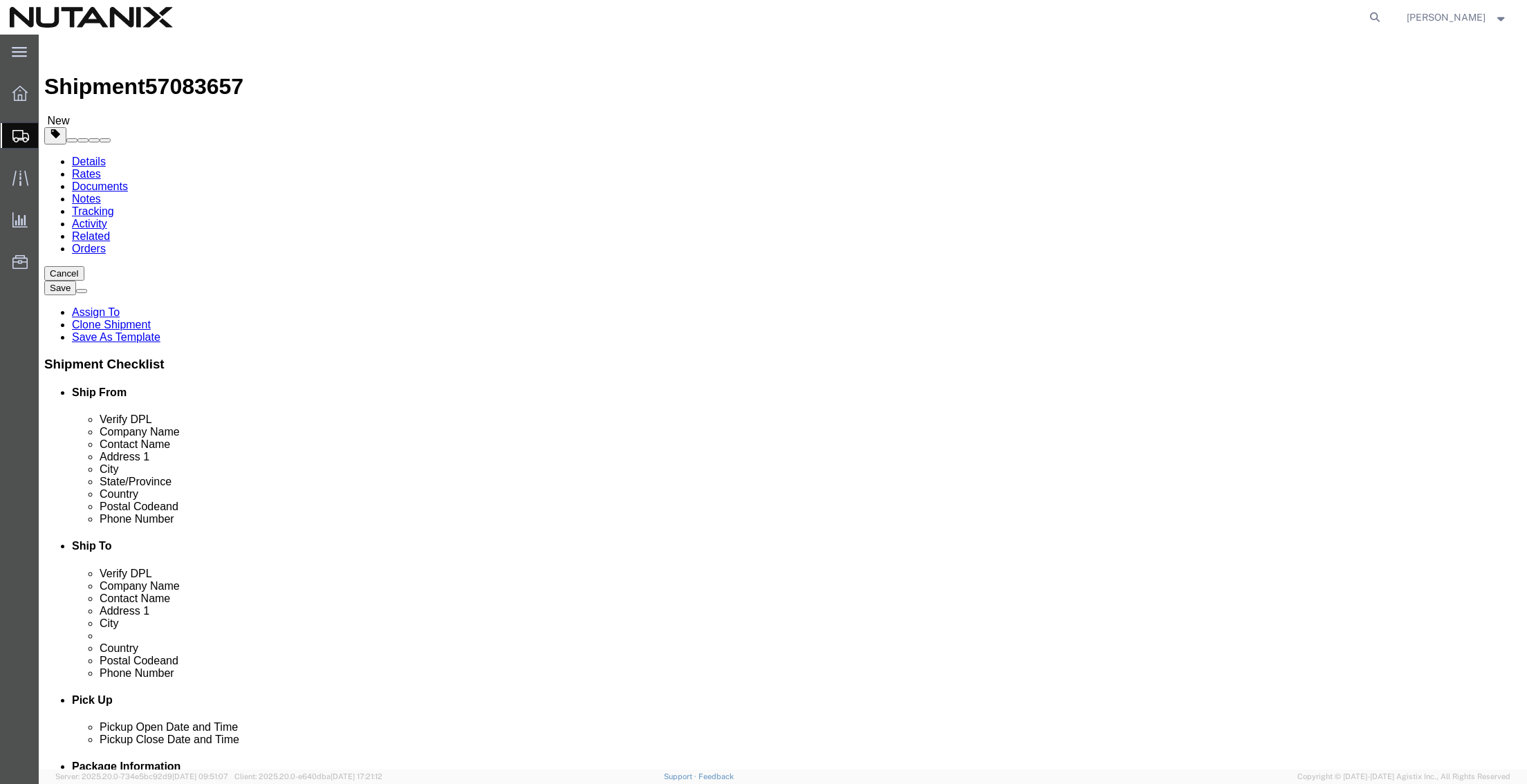
click button "Continue"
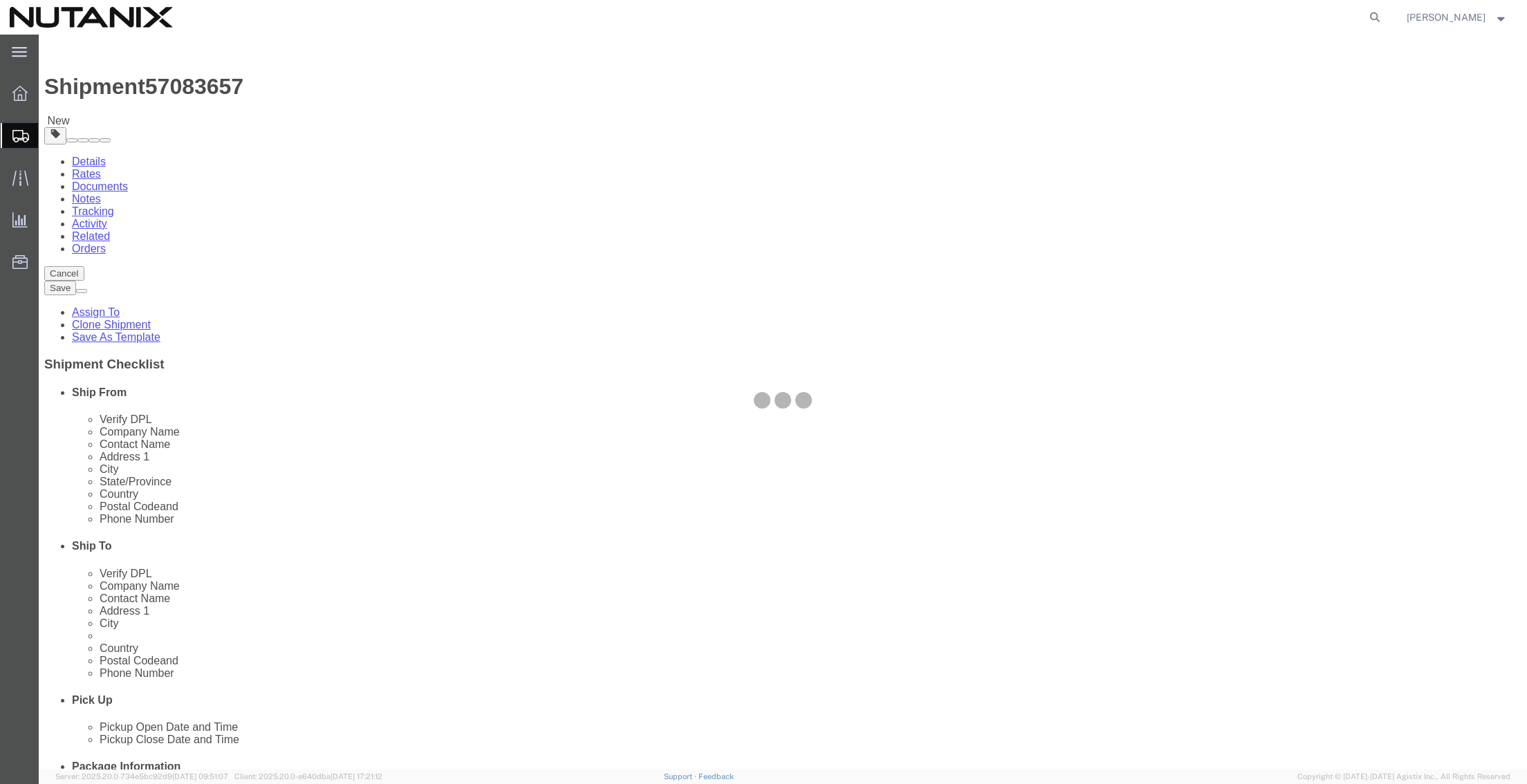
select select
select select "COSTCENTER"
select select "48694"
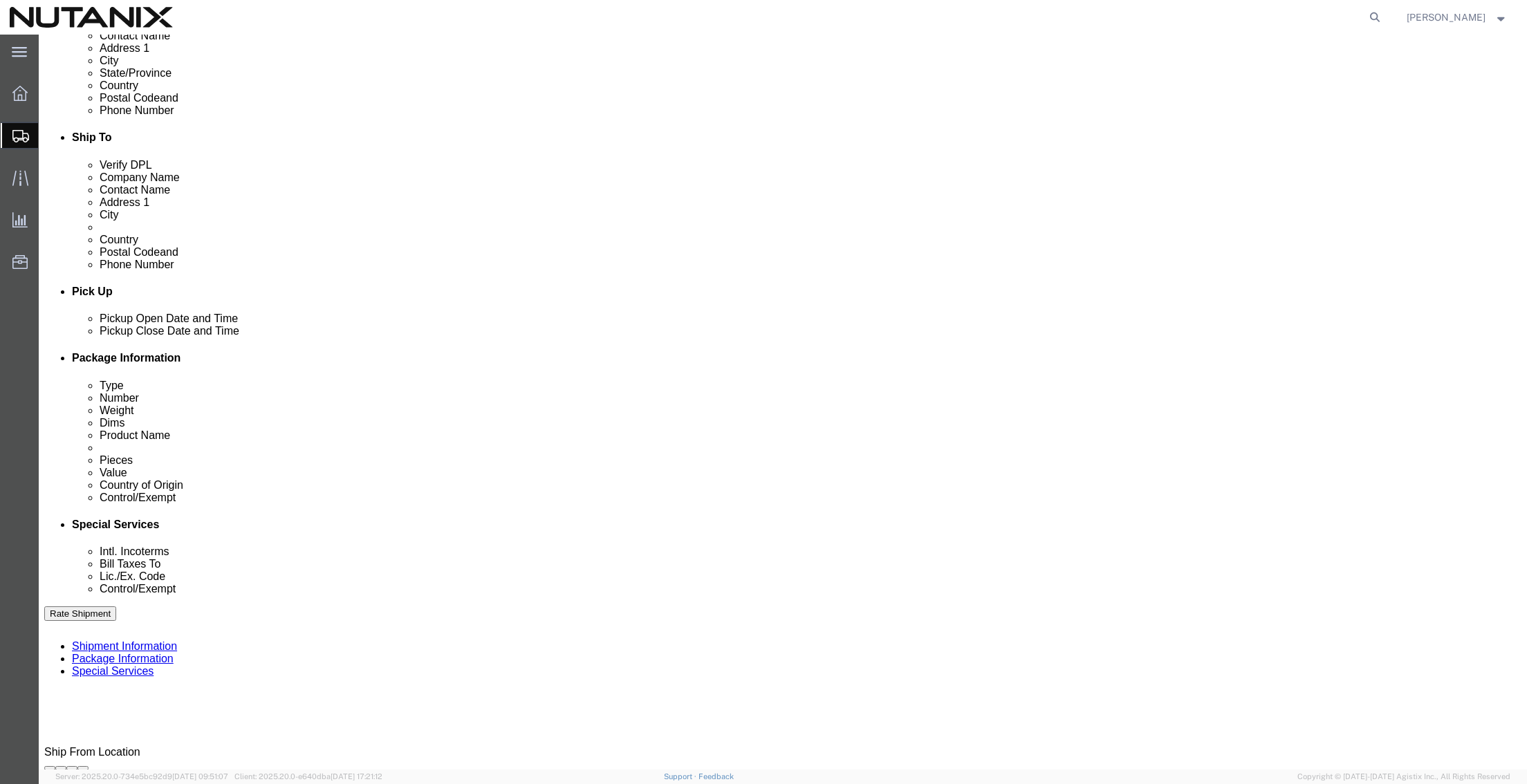
scroll to position [415, 0]
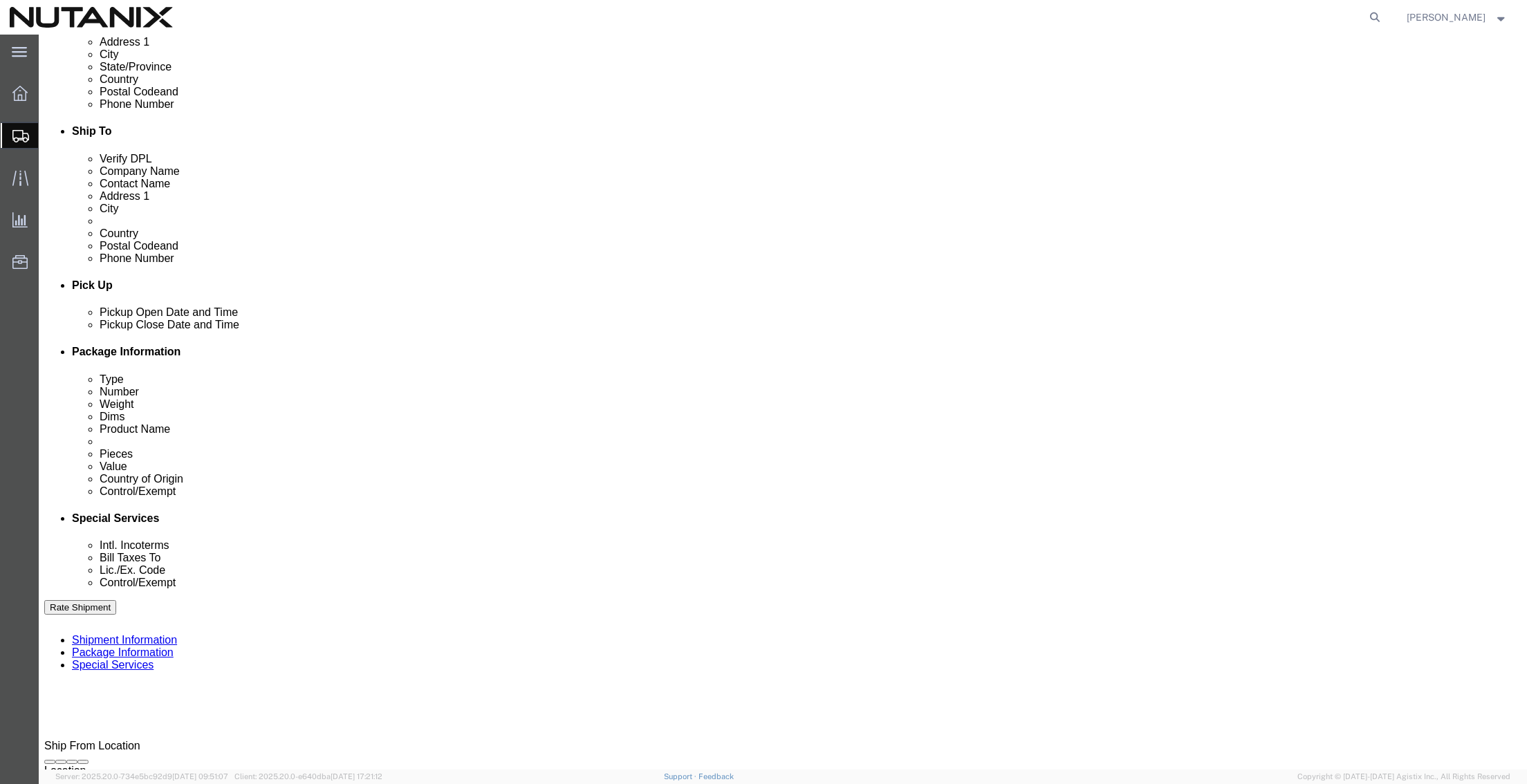
click select "Select Carriage Insurance Paid Carriage Paid To Cost and Freight Cost Insurance…"
select select "DDP"
click select "Select Carriage Insurance Paid Carriage Paid To Cost and Freight Cost Insurance…"
select select "SHIP"
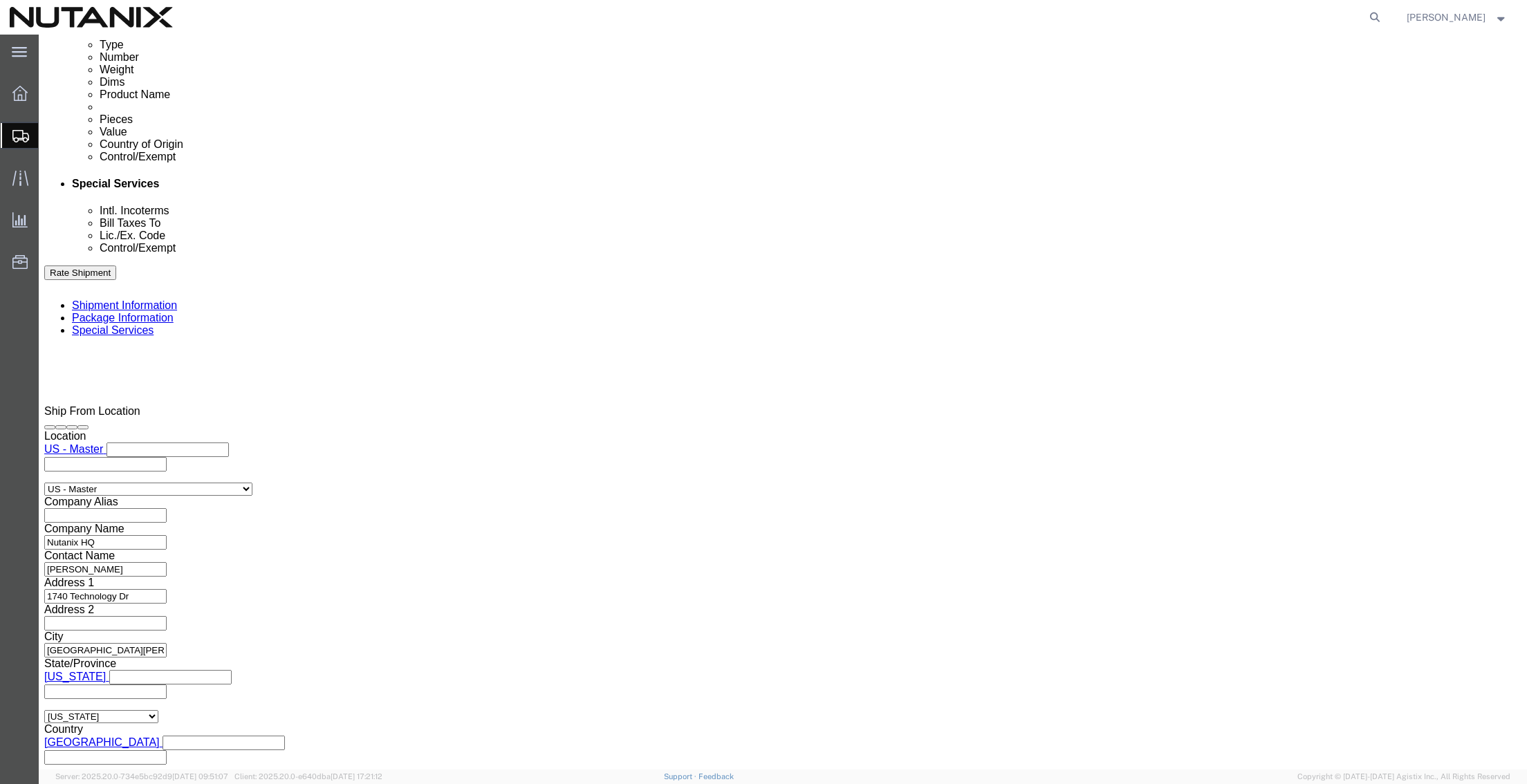
scroll to position [760, 0]
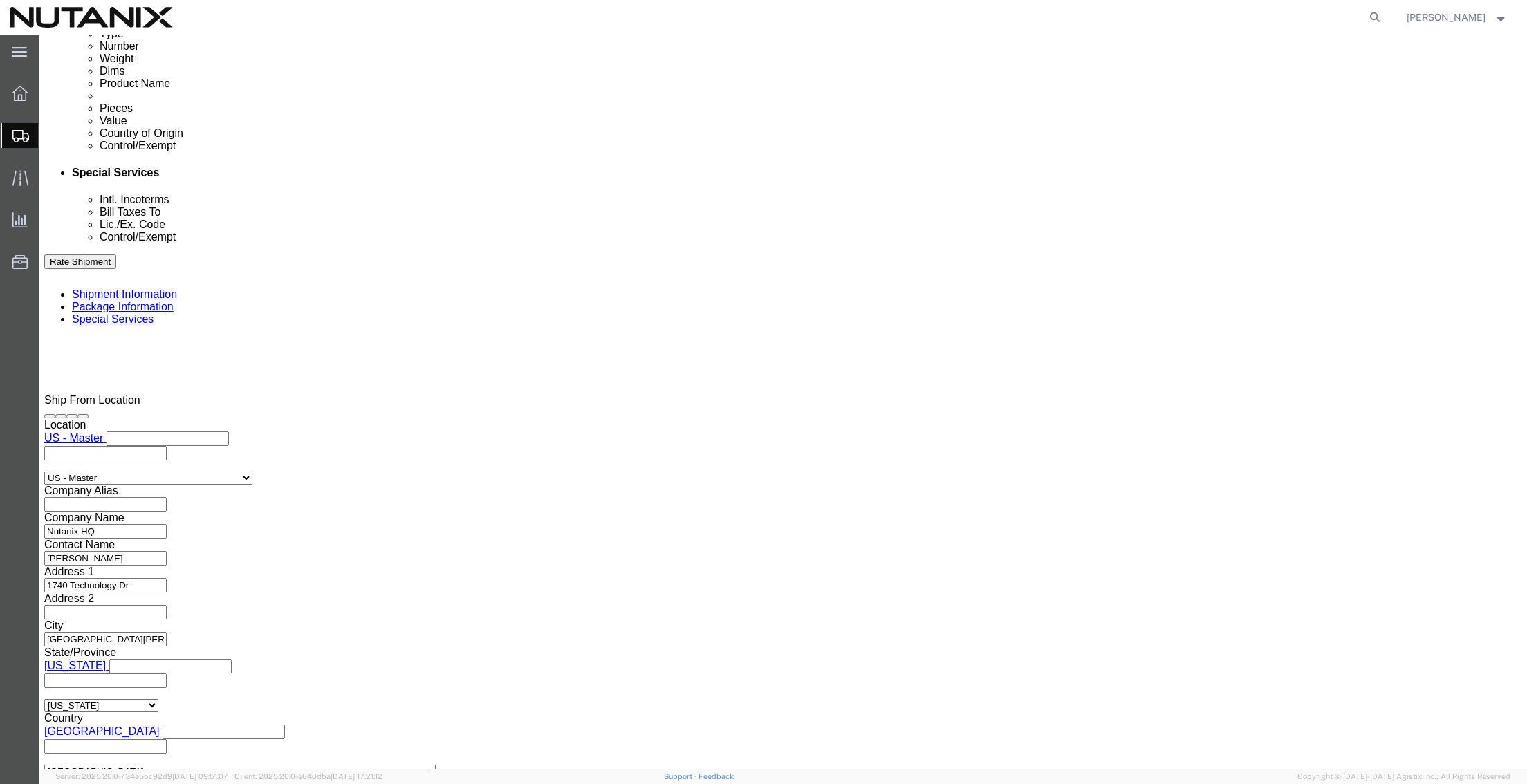
click button "Rate Shipment"
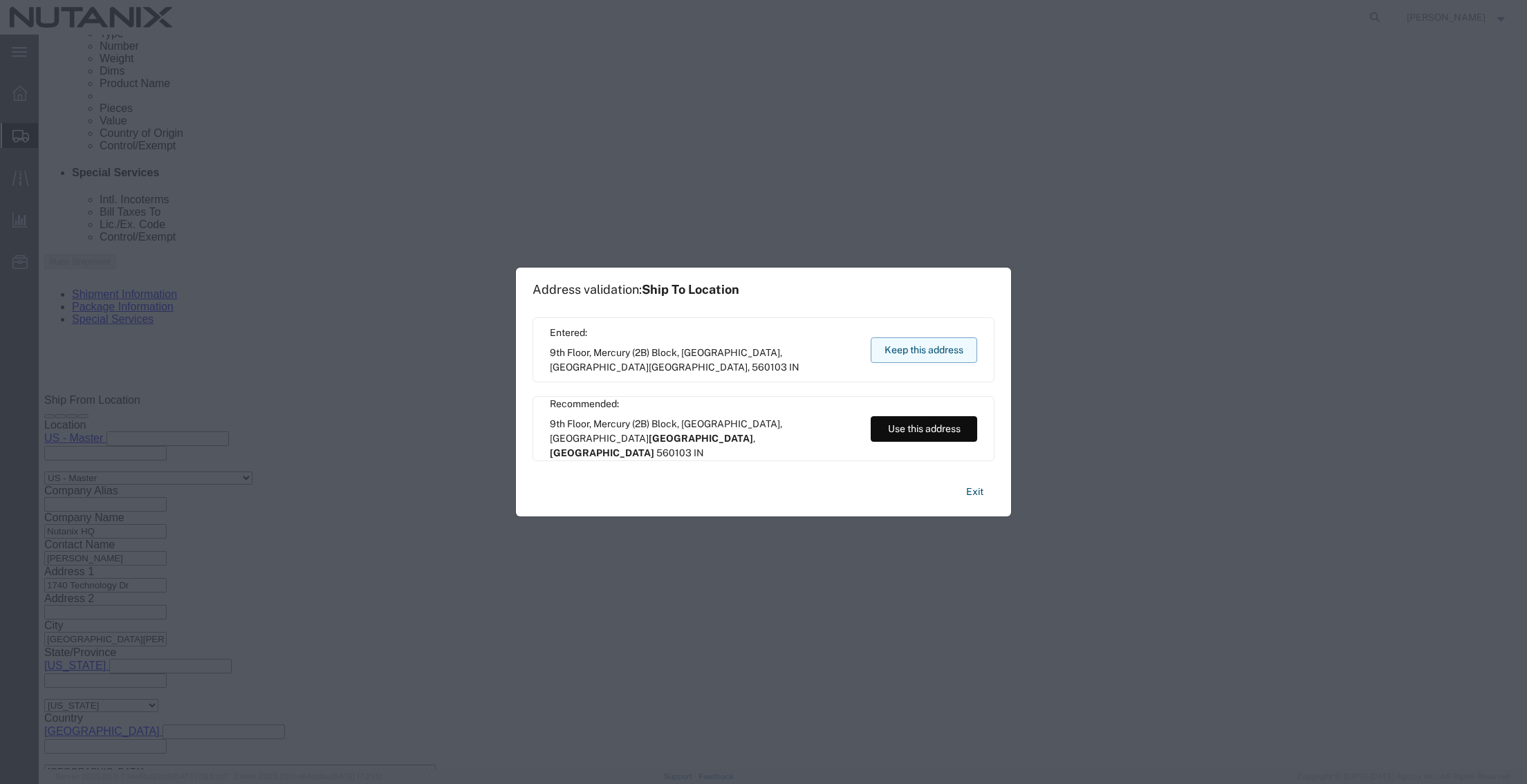
click at [932, 345] on button "Keep this address" at bounding box center [924, 349] width 106 height 25
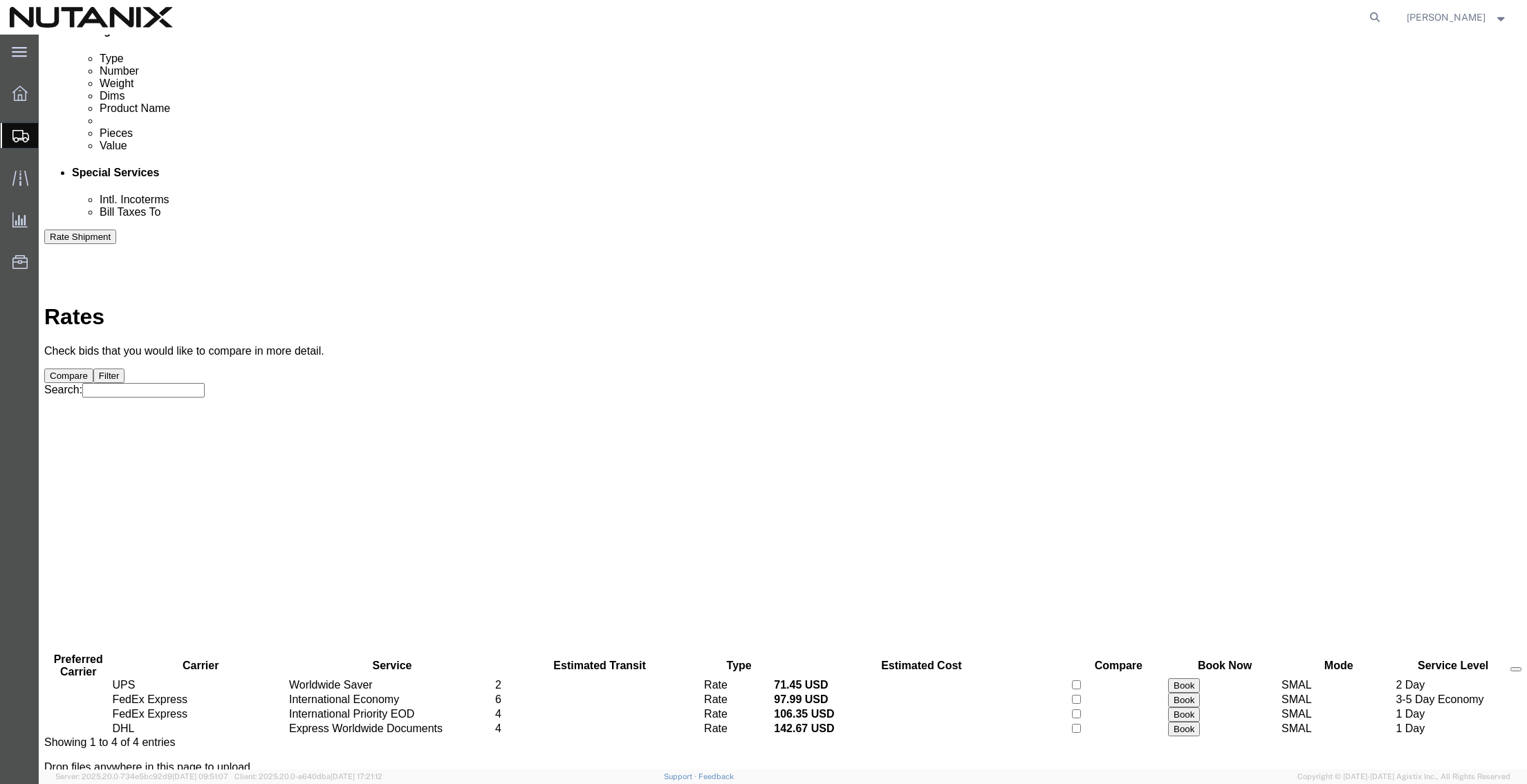
scroll to position [0, 0]
